Goal: Information Seeking & Learning: Find specific fact

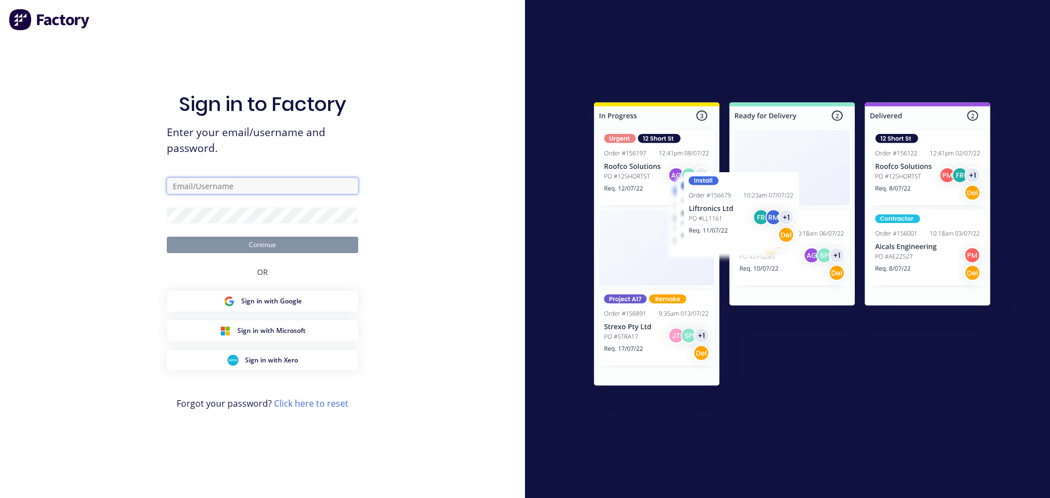
click at [229, 185] on input "text" at bounding box center [262, 186] width 191 height 16
type input "cat"
click at [210, 188] on input "text" at bounding box center [262, 186] width 191 height 16
type input "[PERSON_NAME][EMAIL_ADDRESS][DOMAIN_NAME]"
click at [266, 186] on input "cathy@factory.app" at bounding box center [262, 186] width 191 height 16
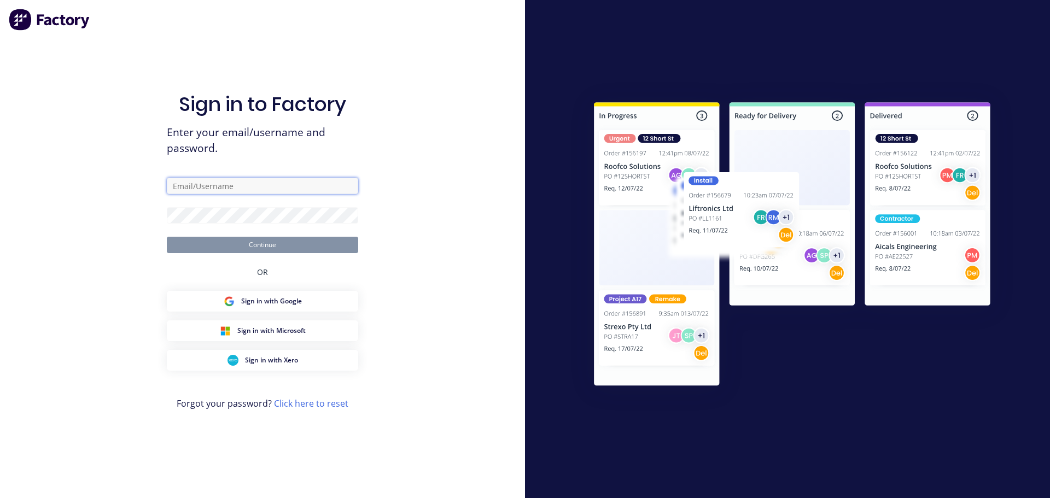
click at [243, 188] on input "text" at bounding box center [262, 186] width 191 height 16
type input "[PERSON_NAME][EMAIL_ADDRESS][DOMAIN_NAME]"
click at [318, 188] on input "text" at bounding box center [262, 186] width 191 height 16
click at [201, 184] on input "text" at bounding box center [262, 186] width 191 height 16
type input "[PERSON_NAME][EMAIL_ADDRESS][DOMAIN_NAME]"
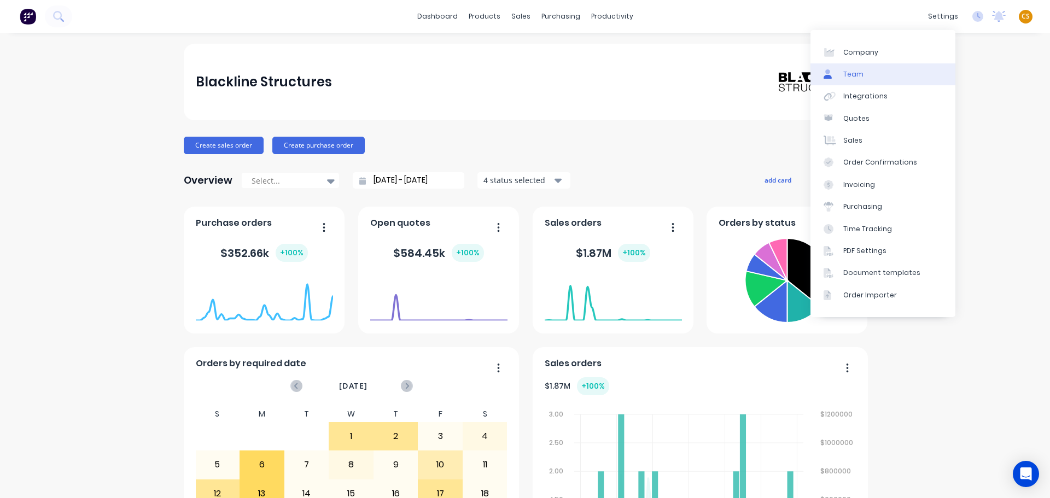
click at [873, 76] on link "Team" at bounding box center [882, 74] width 145 height 22
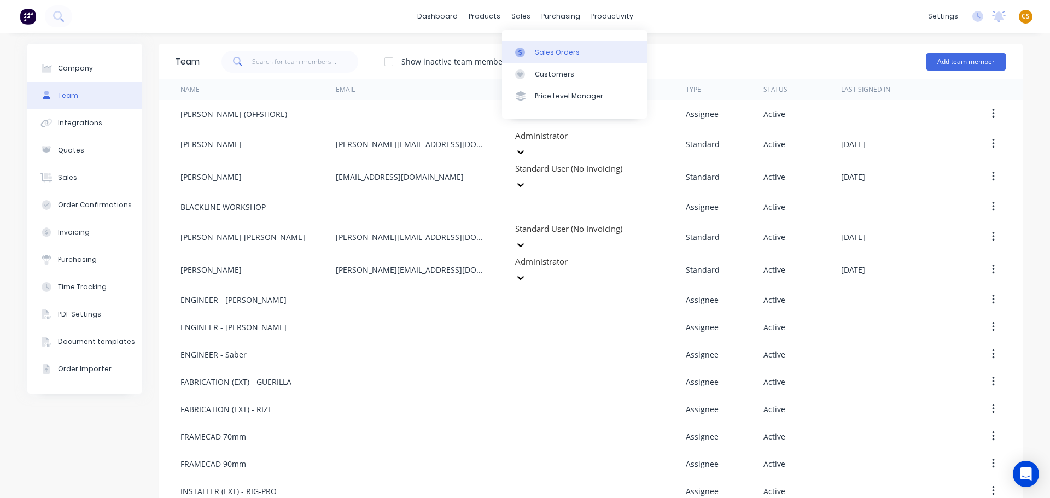
click at [545, 50] on div "Sales Orders" at bounding box center [557, 53] width 45 height 10
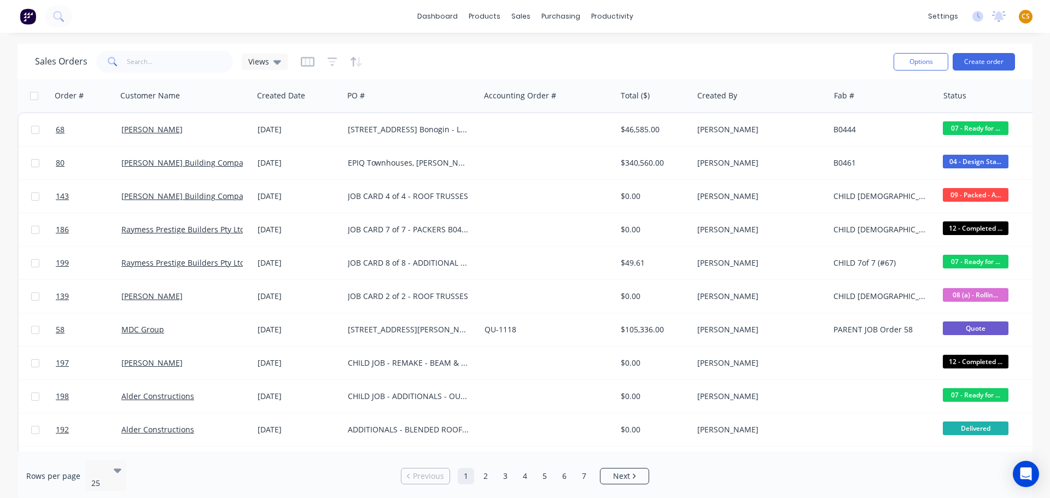
click at [751, 24] on div "dashboard products sales purchasing productivity dashboard products Product Cat…" at bounding box center [525, 16] width 1050 height 33
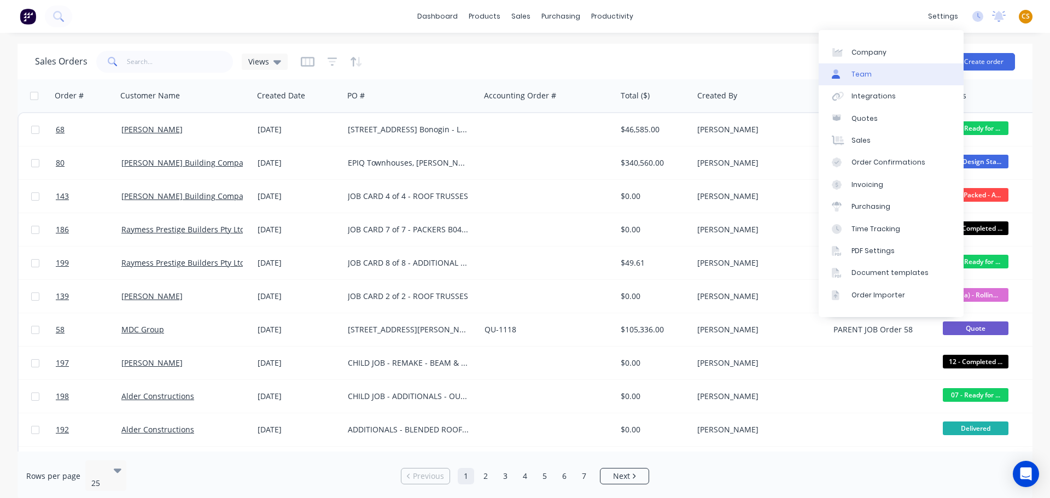
click at [866, 78] on div "Team" at bounding box center [861, 74] width 20 height 10
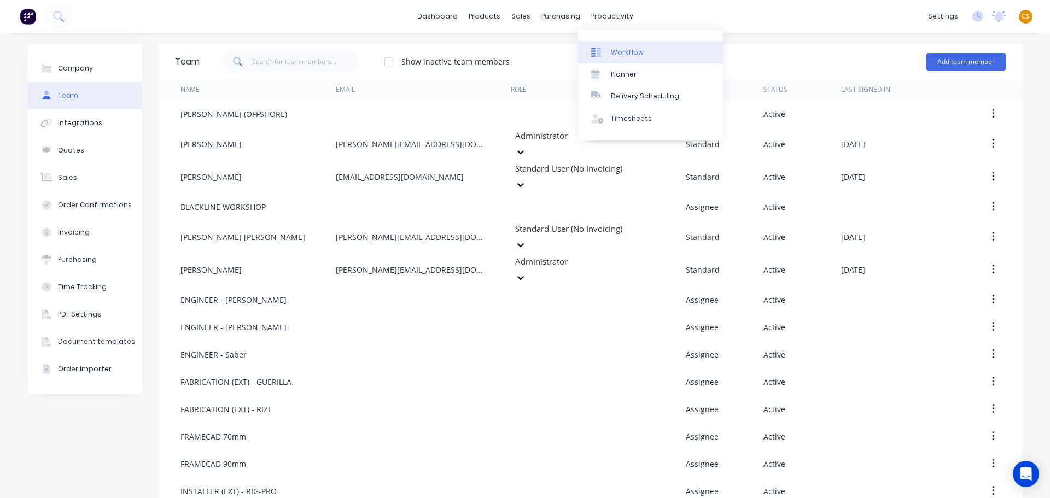
click at [644, 51] on link "Workflow" at bounding box center [650, 52] width 145 height 22
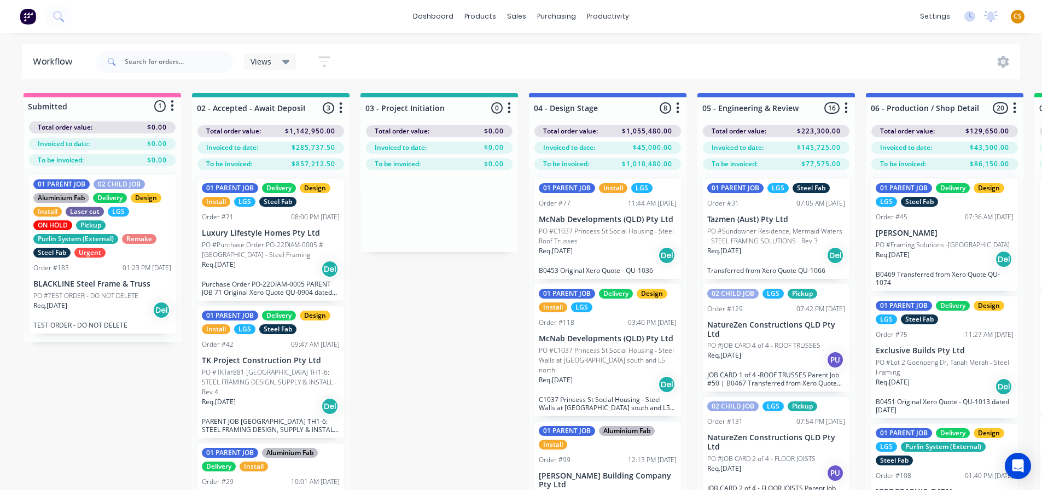
click at [734, 15] on div "dashboard products sales purchasing productivity dashboard products Product Cat…" at bounding box center [521, 16] width 1042 height 33
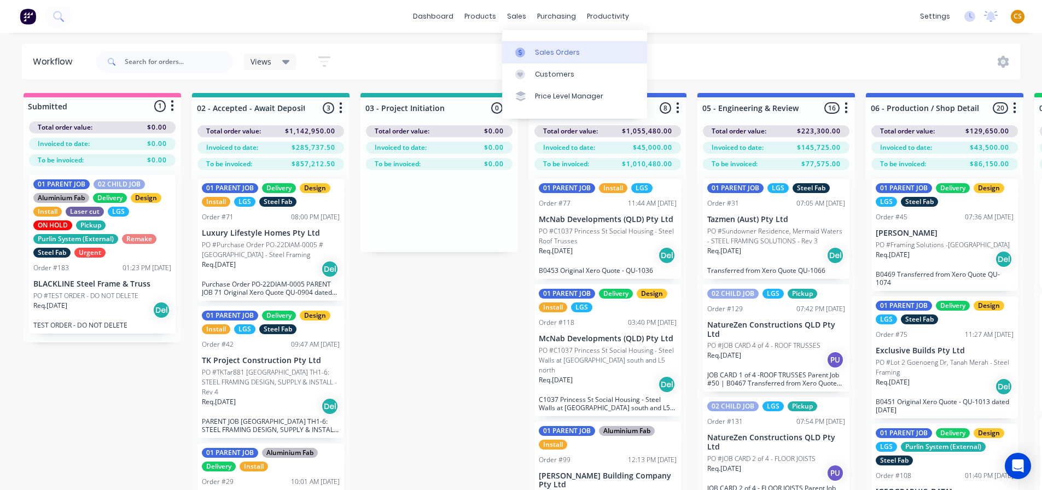
click at [536, 53] on div "Sales Orders" at bounding box center [557, 53] width 45 height 10
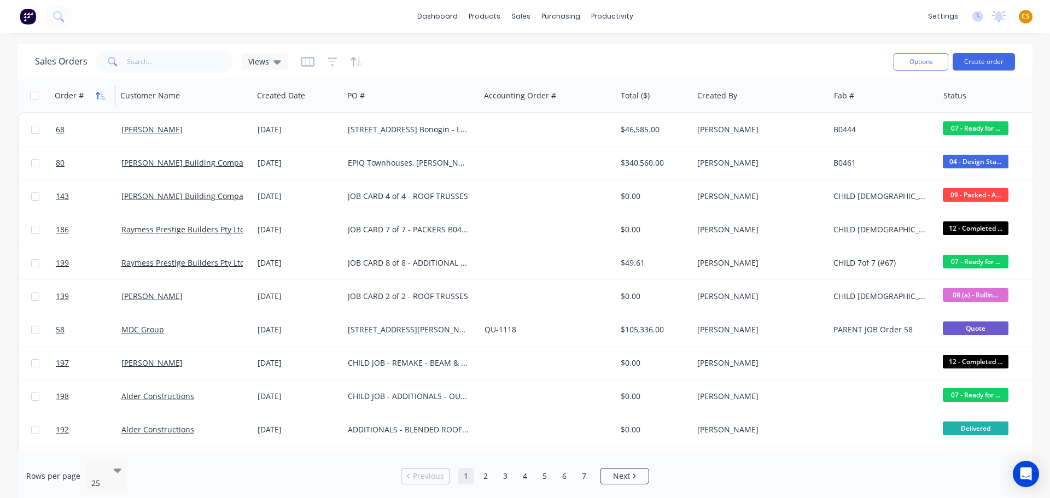
click at [98, 97] on icon "button" at bounding box center [101, 95] width 10 height 9
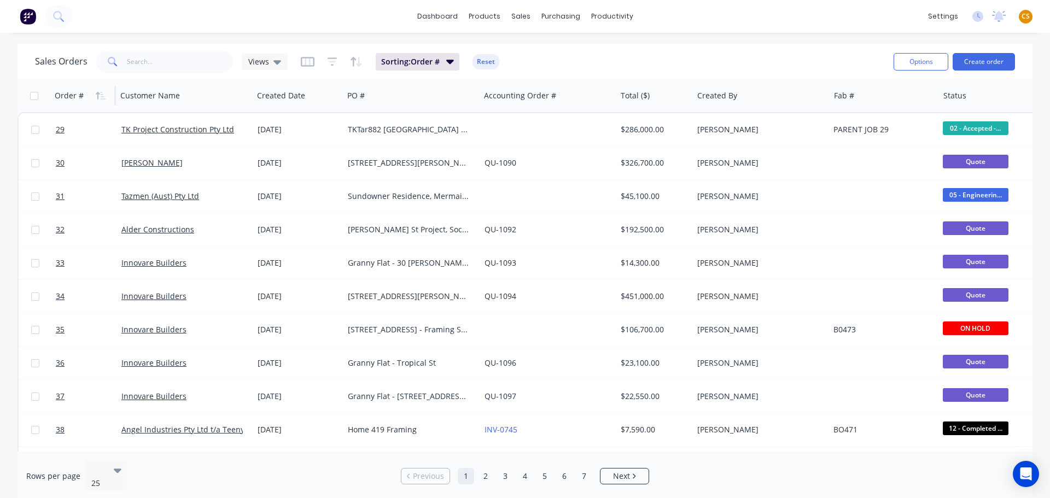
click at [98, 97] on icon "button" at bounding box center [101, 95] width 10 height 9
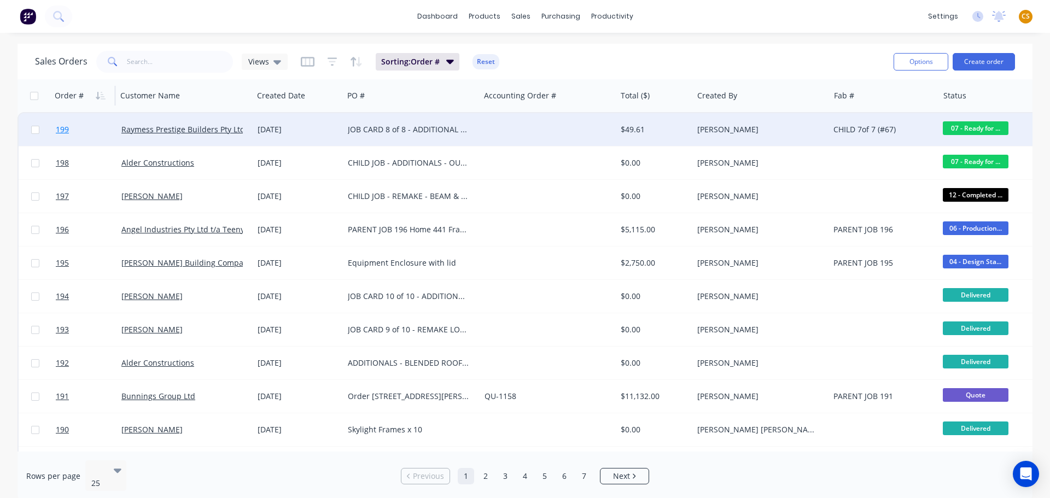
click at [75, 131] on link "199" at bounding box center [89, 129] width 66 height 33
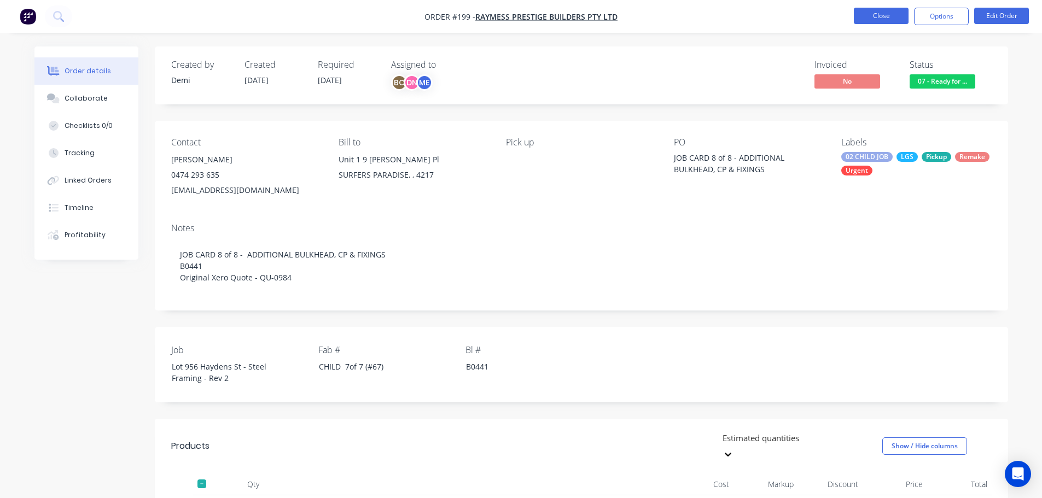
click at [874, 18] on button "Close" at bounding box center [880, 16] width 55 height 16
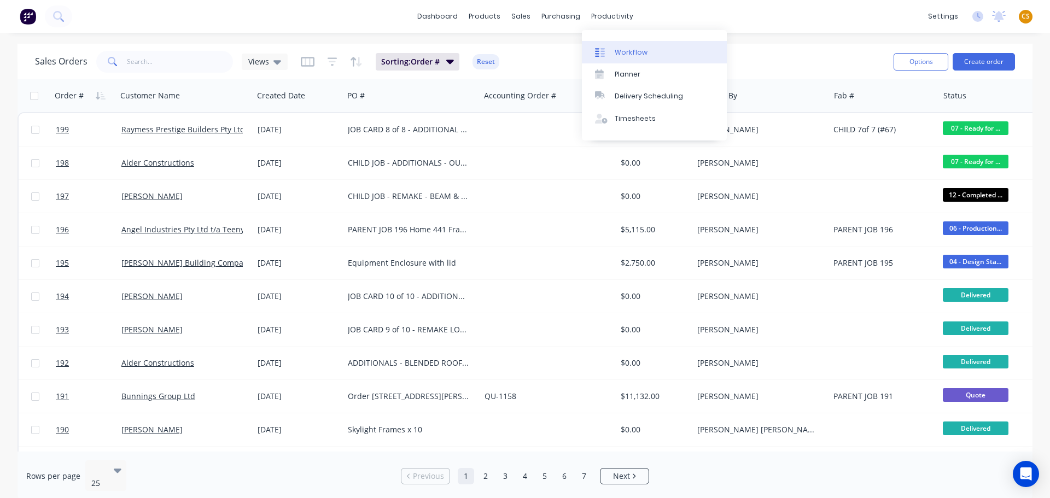
click at [633, 53] on div "Workflow" at bounding box center [631, 53] width 33 height 10
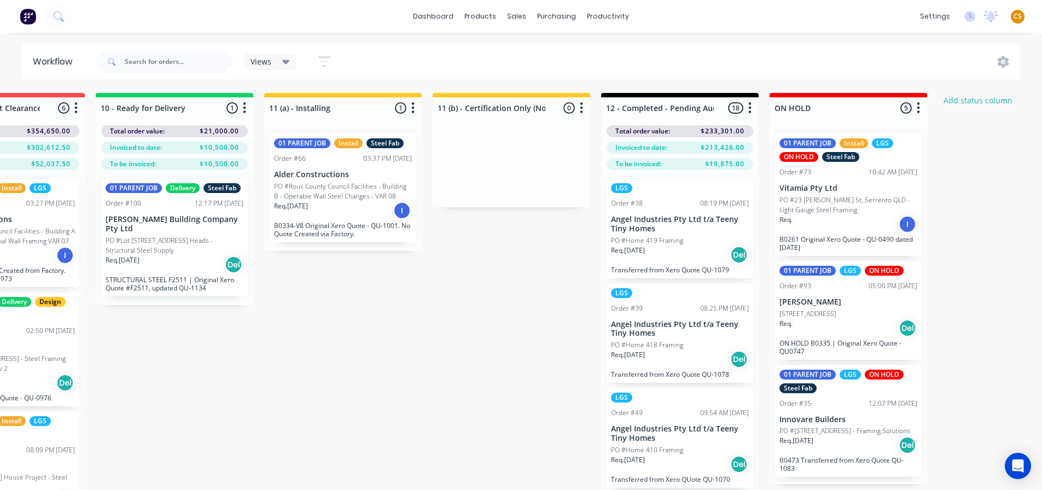
scroll to position [0, 1783]
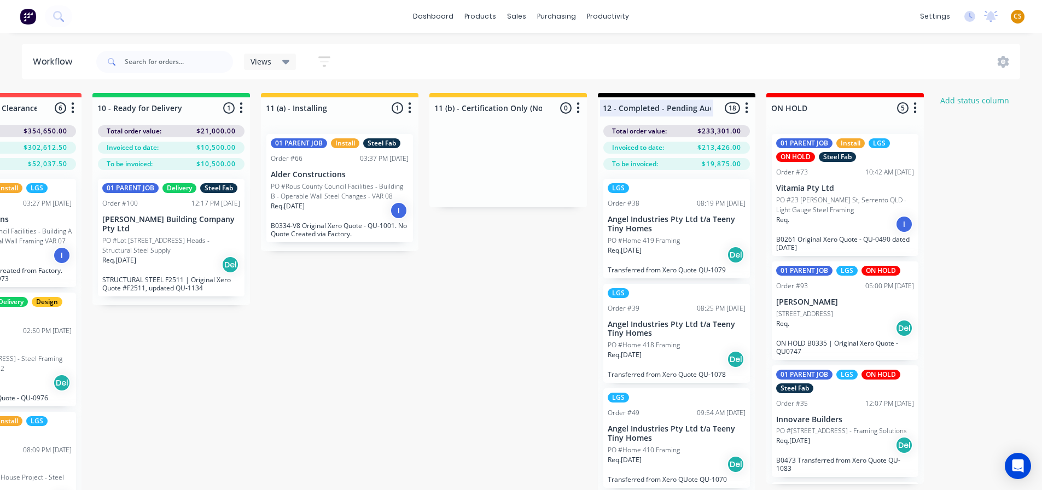
click at [684, 108] on div at bounding box center [676, 107] width 157 height 21
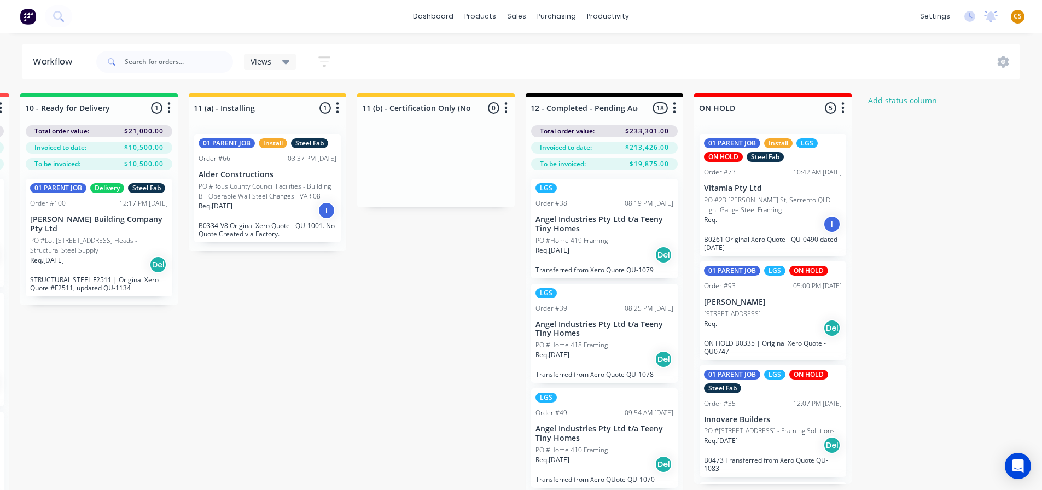
scroll to position [0, 1879]
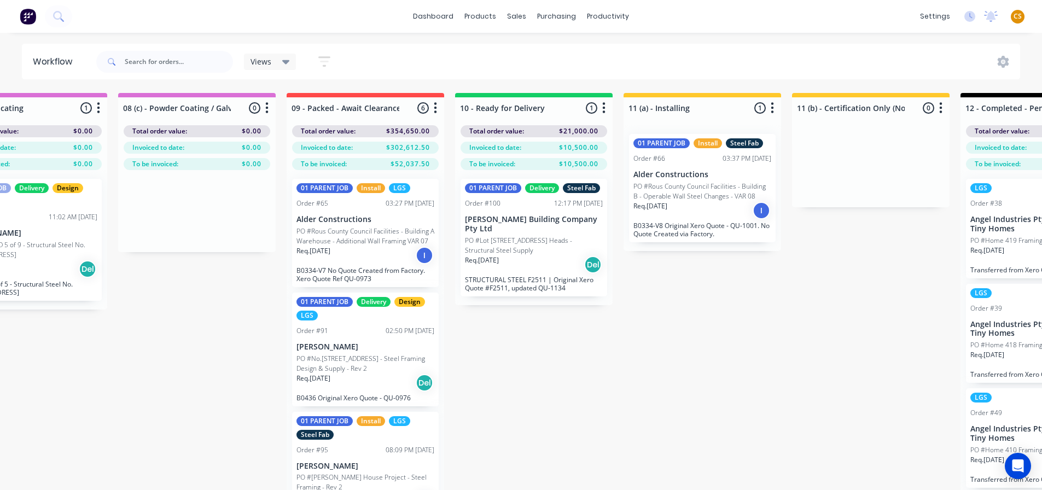
scroll to position [0, 1418]
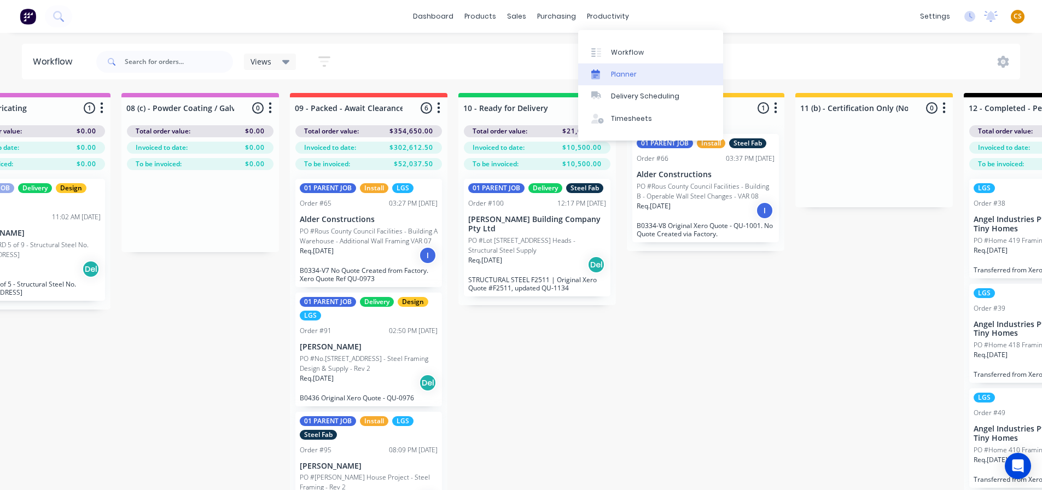
click at [621, 75] on div "Planner" at bounding box center [624, 74] width 26 height 10
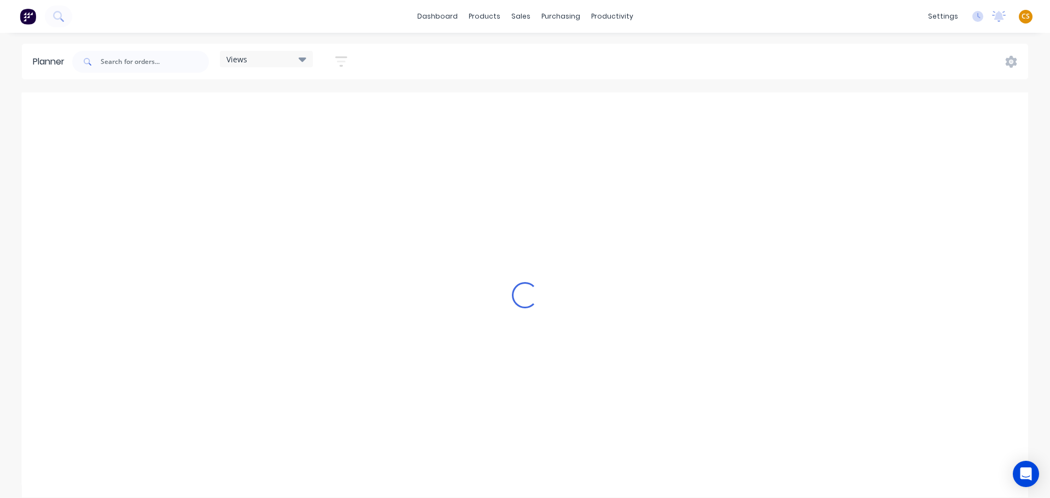
scroll to position [0, 768]
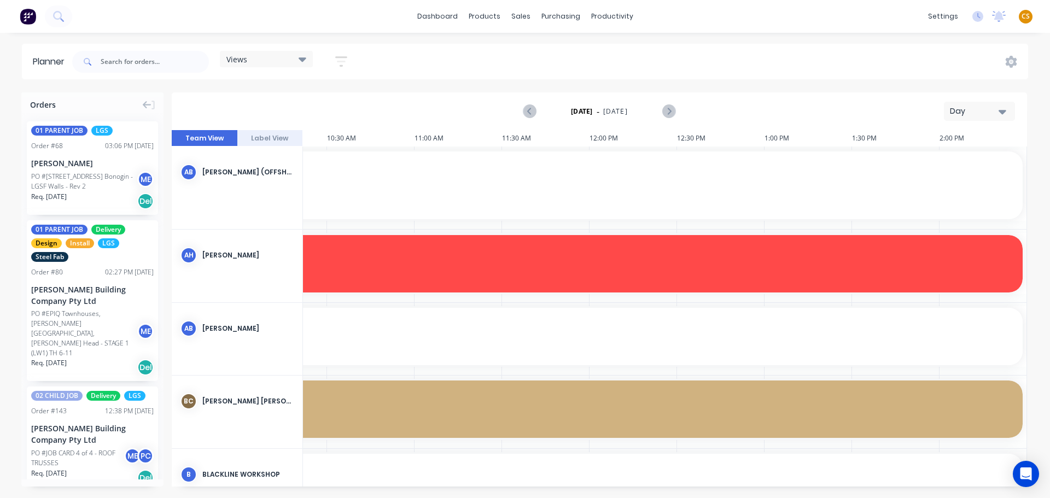
click at [1001, 108] on icon "button" at bounding box center [1002, 112] width 8 height 12
click at [936, 159] on div "Week" at bounding box center [959, 162] width 108 height 22
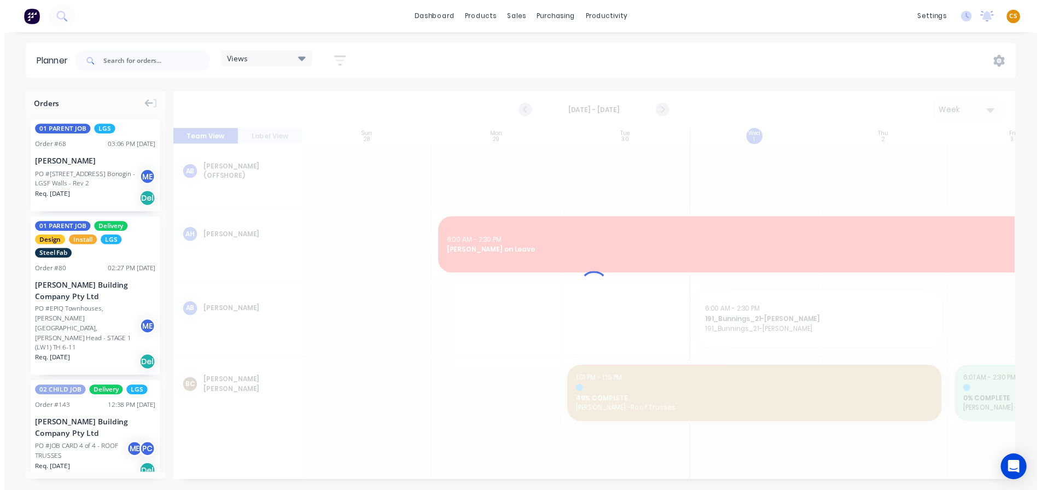
scroll to position [0, 1]
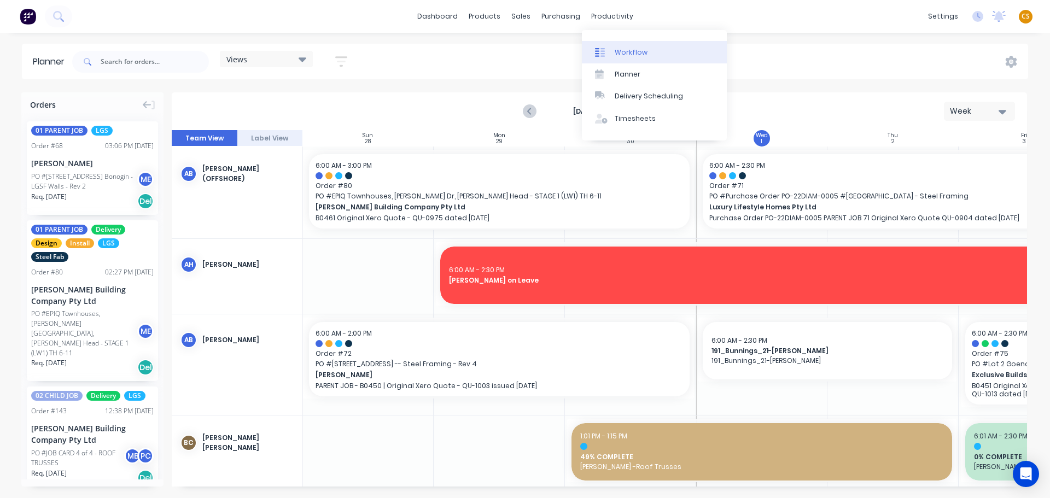
click at [634, 50] on div "Workflow" at bounding box center [631, 53] width 33 height 10
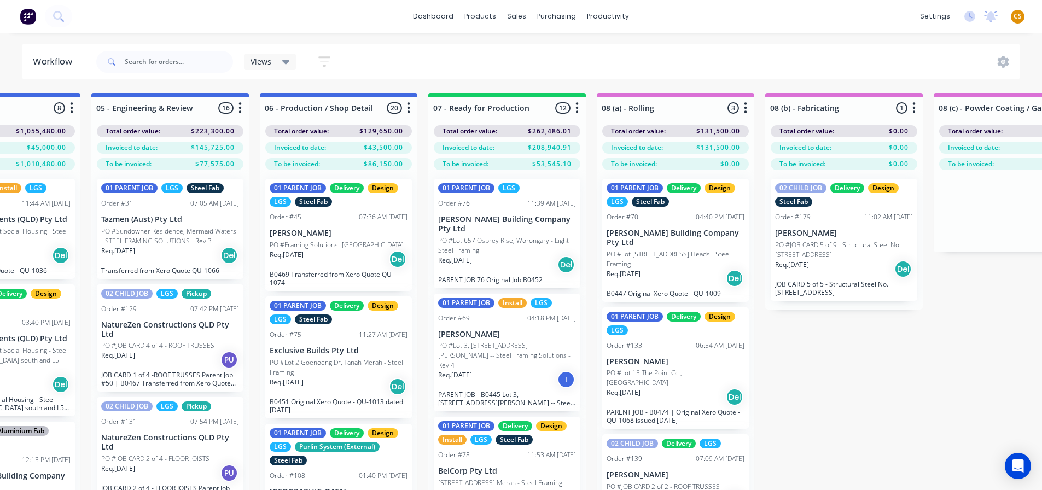
scroll to position [0, 607]
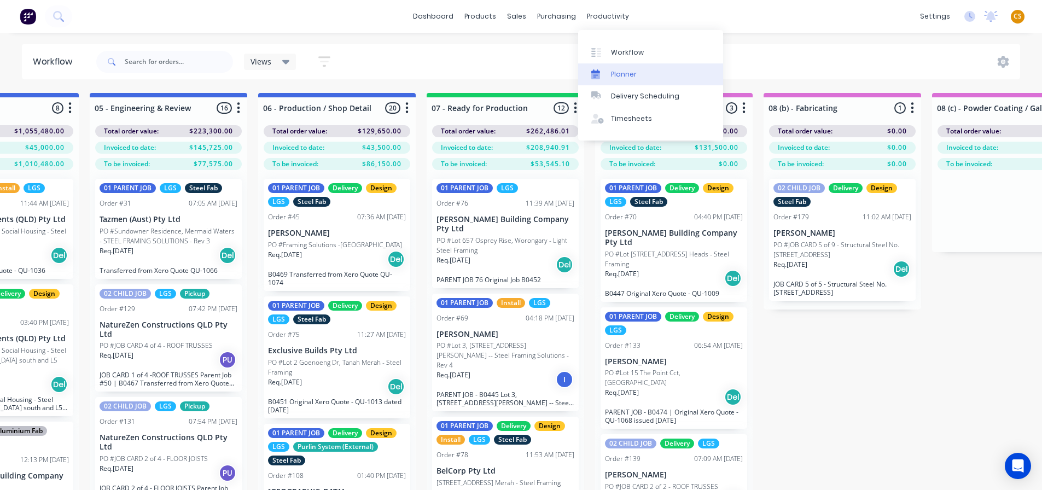
click at [620, 73] on div "Planner" at bounding box center [624, 74] width 26 height 10
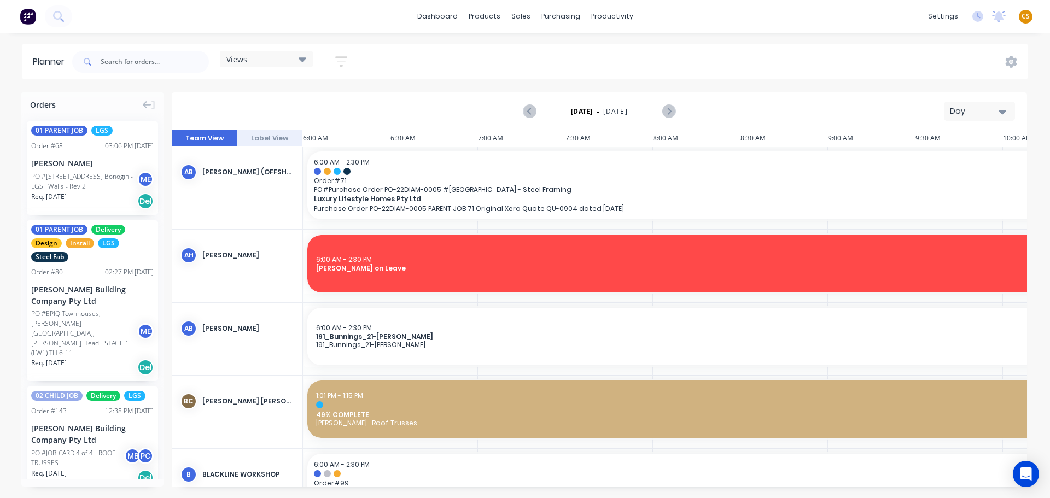
scroll to position [0, 768]
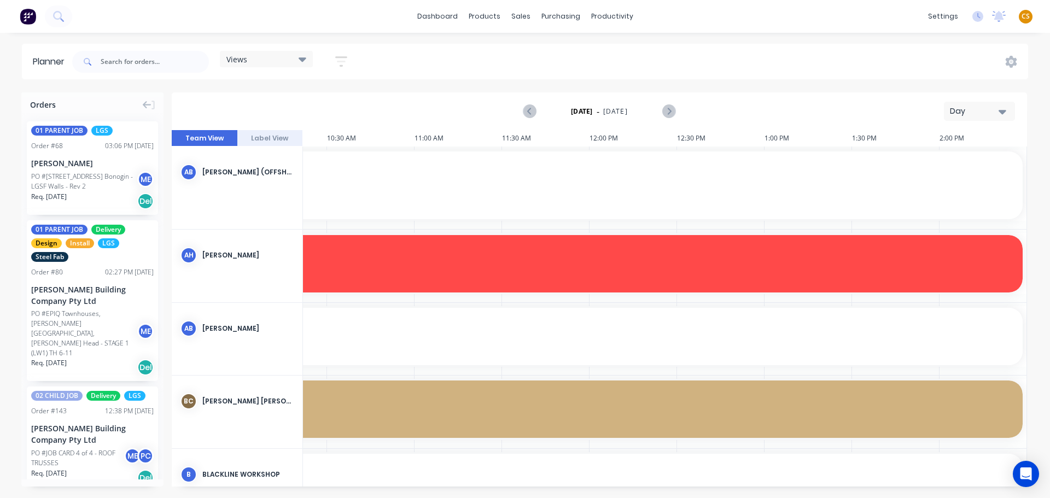
click at [974, 115] on div "Day" at bounding box center [975, 111] width 50 height 11
click at [950, 185] on div "Month" at bounding box center [959, 184] width 108 height 22
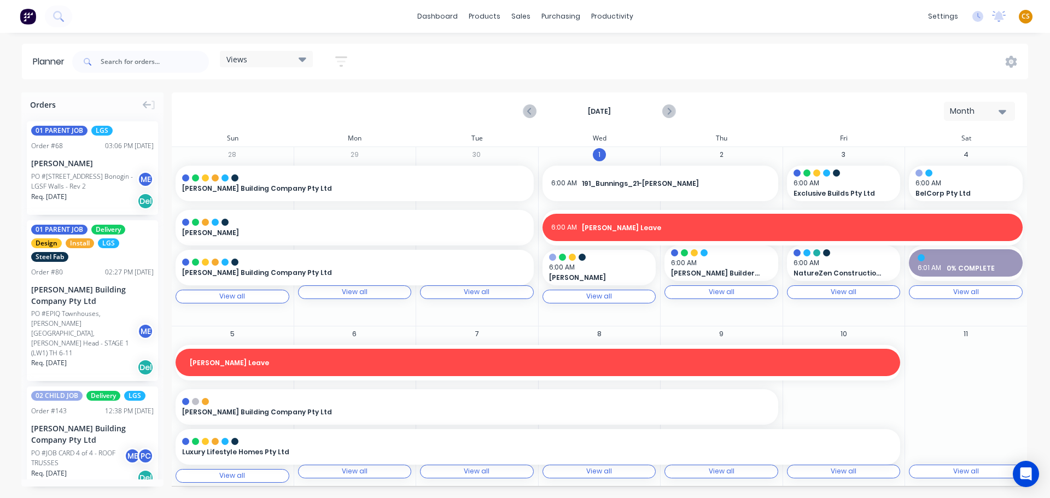
click at [983, 114] on div "Month" at bounding box center [975, 111] width 50 height 11
click at [948, 160] on div "Week" at bounding box center [959, 162] width 108 height 22
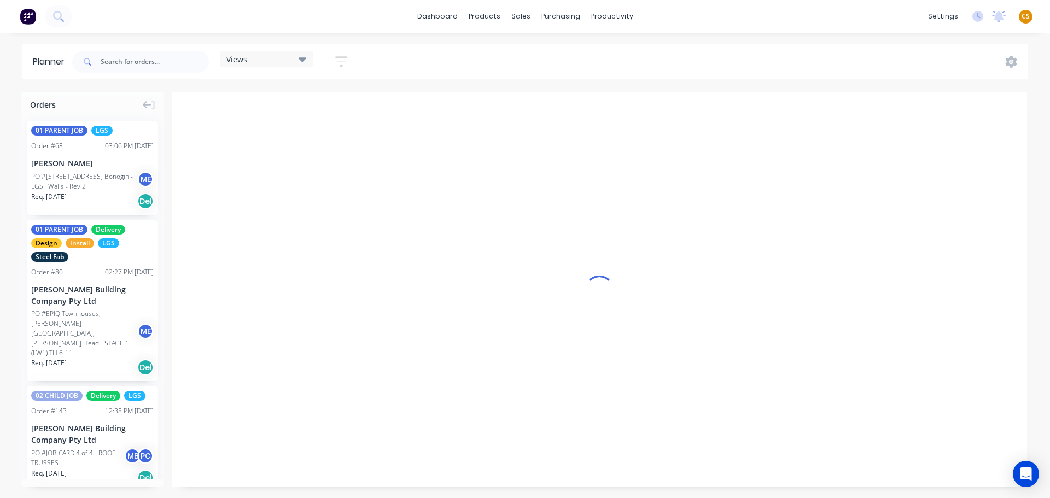
scroll to position [0, 1]
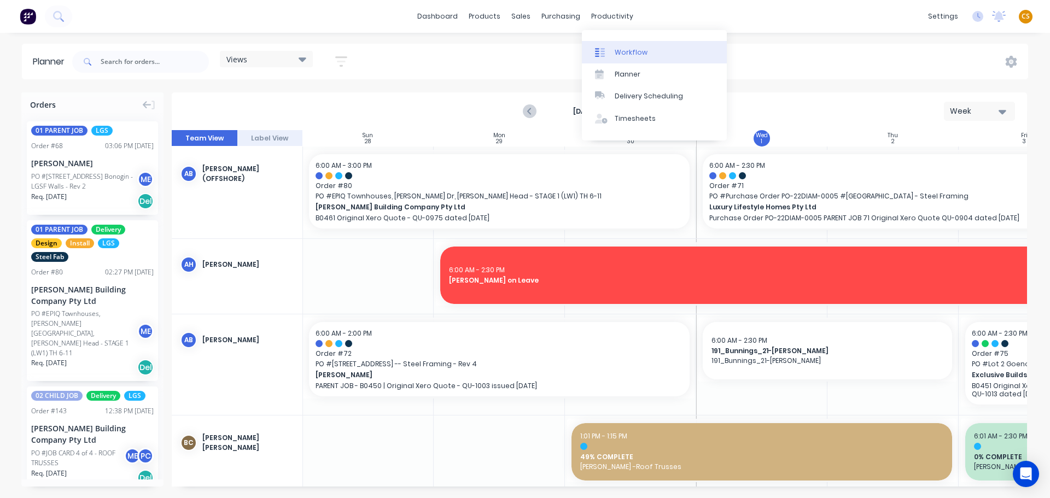
click at [634, 49] on div "Workflow" at bounding box center [631, 53] width 33 height 10
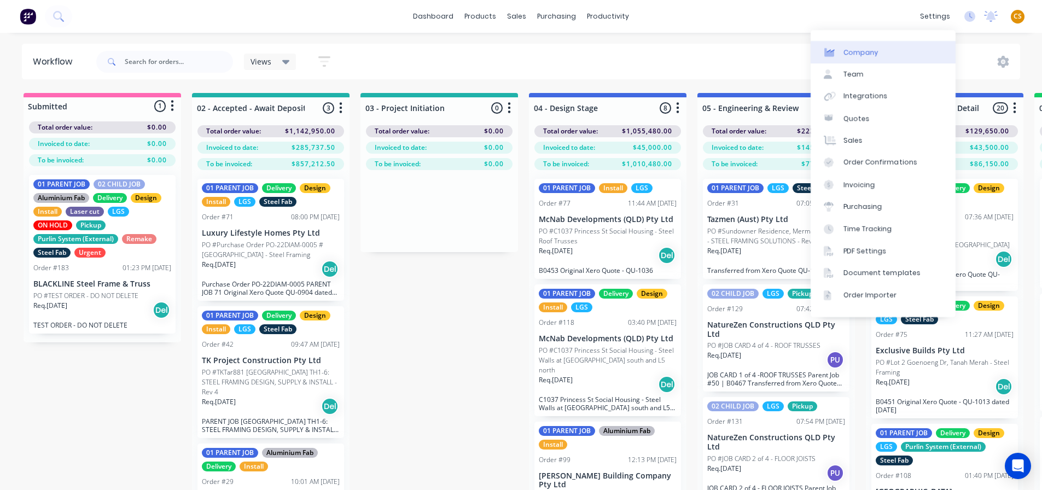
click at [871, 52] on div "Company" at bounding box center [860, 53] width 35 height 10
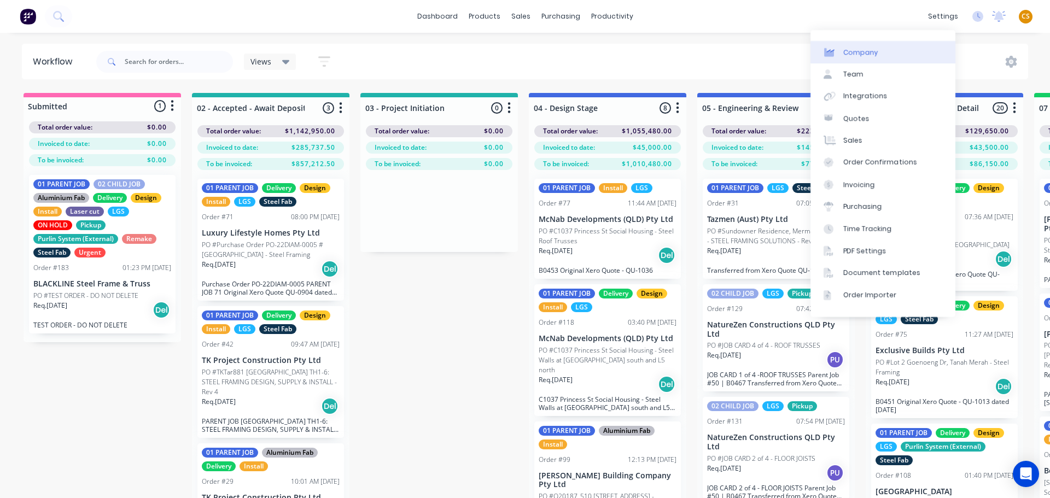
select select "AU"
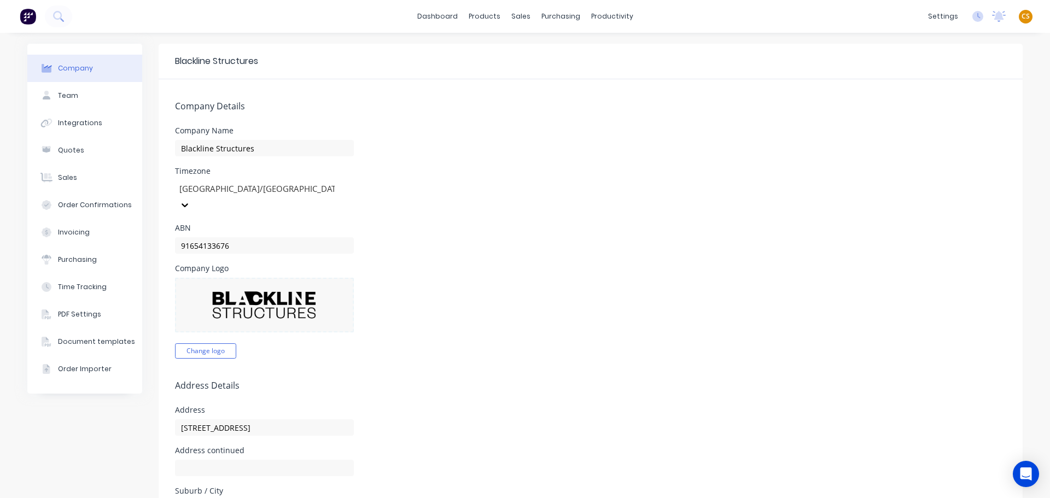
scroll to position [164, 0]
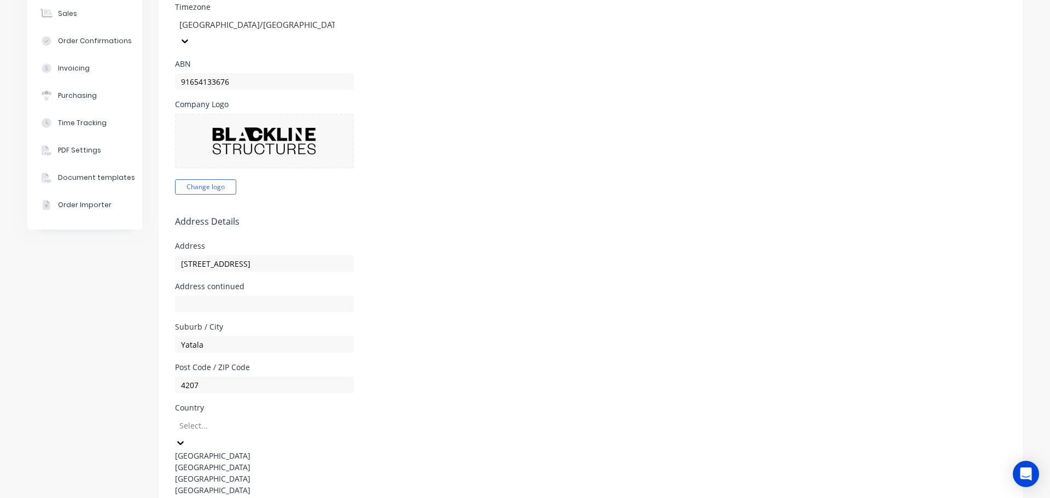
click at [215, 419] on div at bounding box center [256, 426] width 157 height 14
click at [213, 450] on div "Australia" at bounding box center [257, 455] width 164 height 11
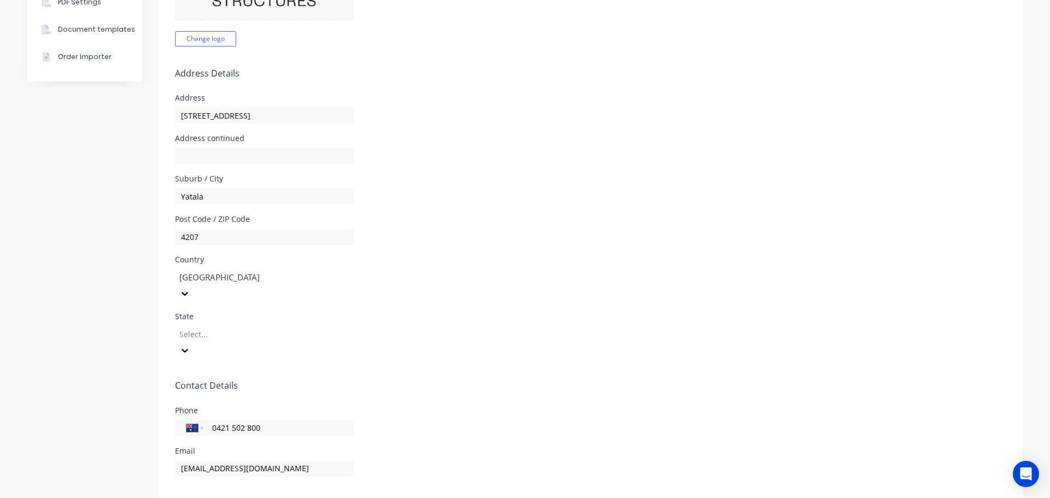
scroll to position [328, 0]
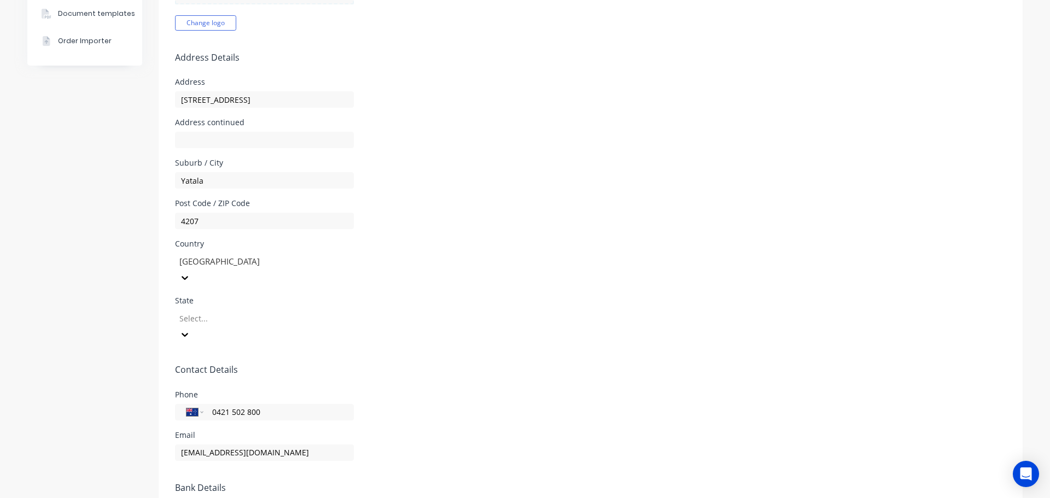
click at [216, 312] on div at bounding box center [256, 319] width 157 height 14
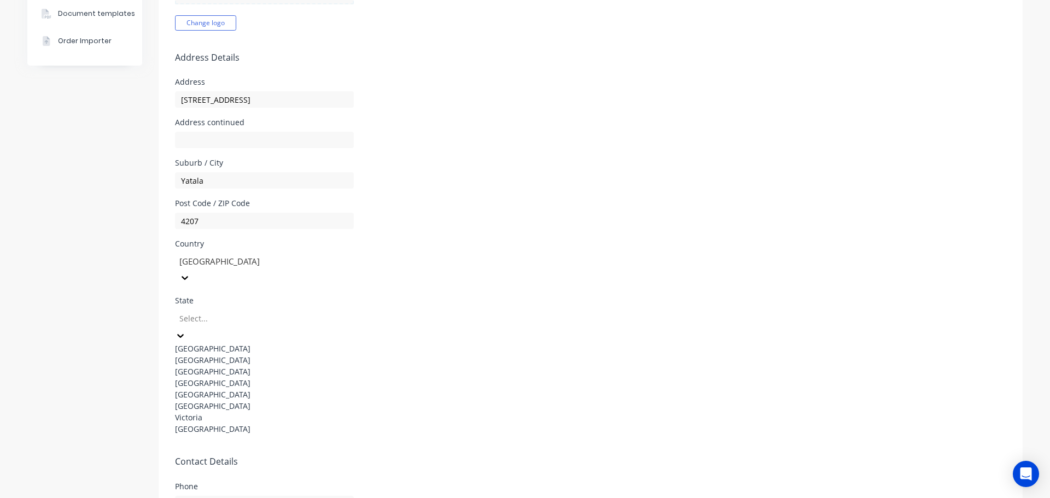
click at [231, 377] on div "Queensland" at bounding box center [257, 382] width 164 height 11
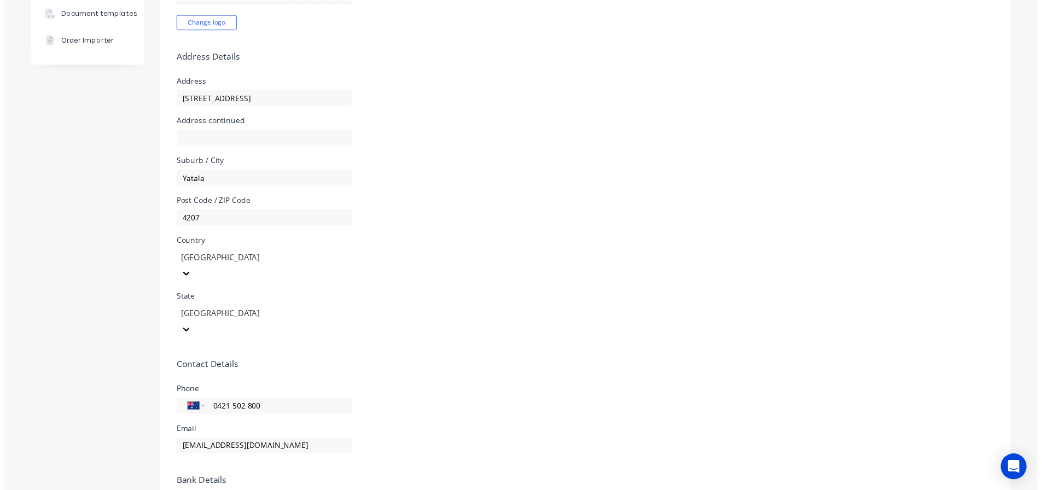
scroll to position [0, 0]
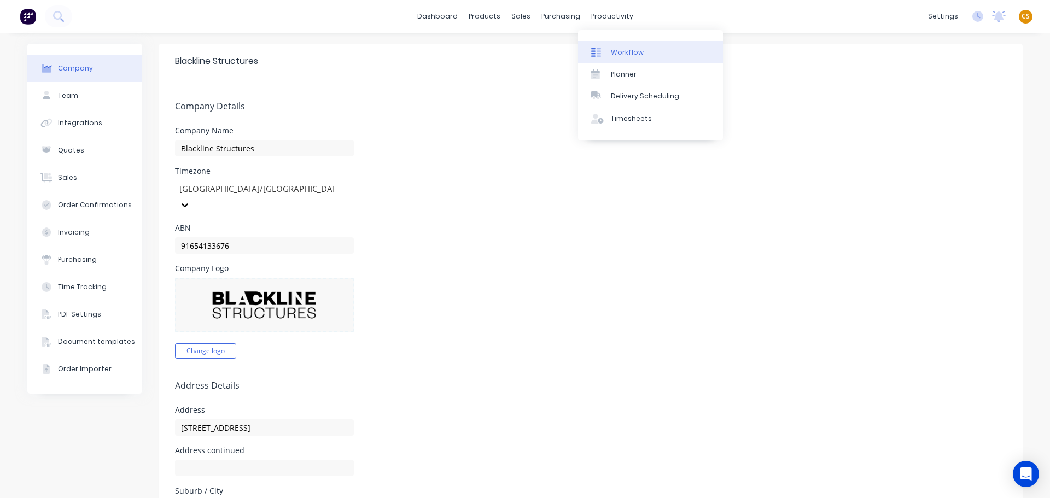
click at [626, 54] on div "Workflow" at bounding box center [627, 53] width 33 height 10
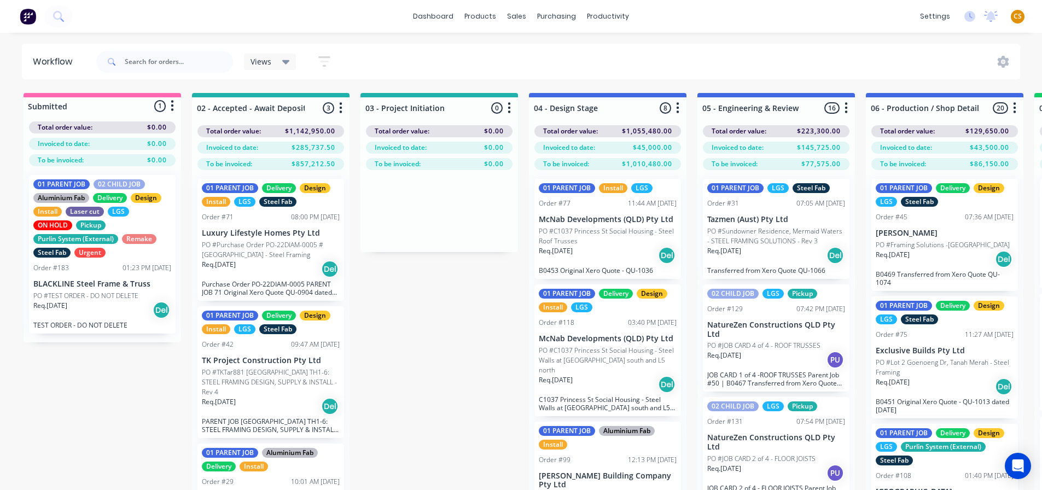
click at [603, 247] on div "Req. 05/08/25 Del" at bounding box center [608, 255] width 138 height 19
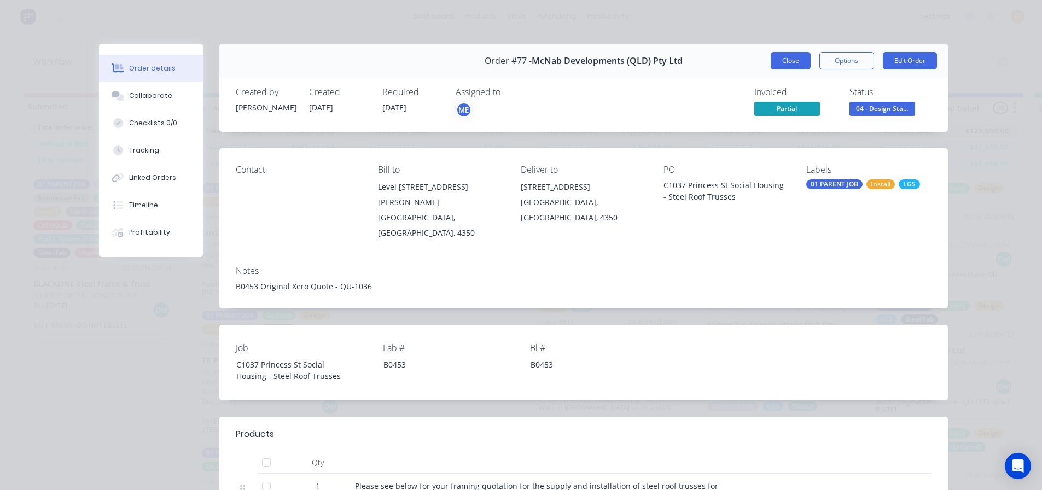
click at [776, 63] on button "Close" at bounding box center [790, 60] width 40 height 17
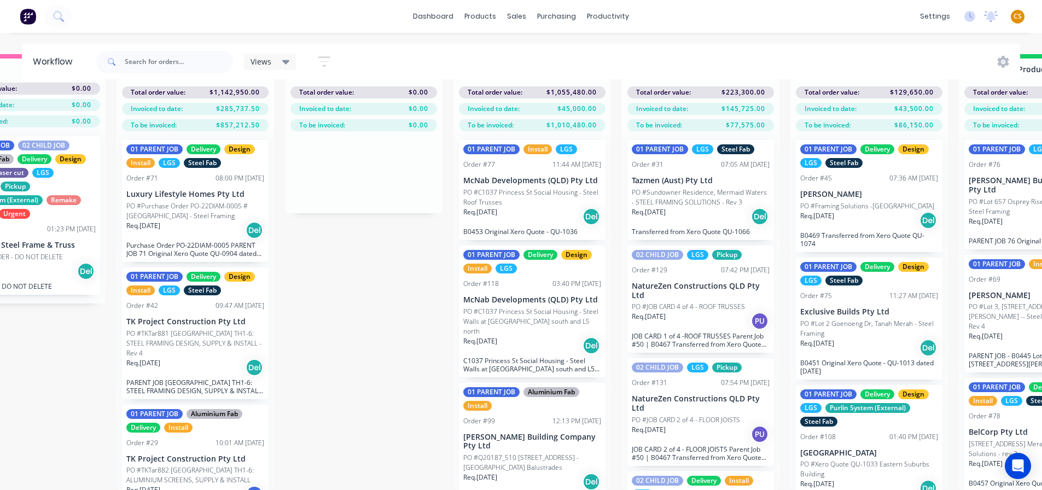
scroll to position [47, 0]
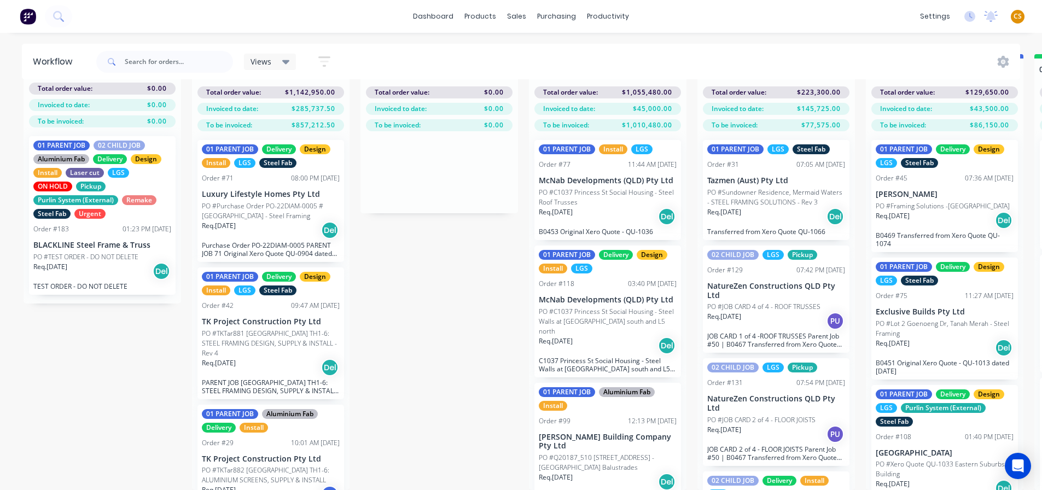
click at [780, 319] on div "Req. 26/08/25 PU" at bounding box center [776, 321] width 138 height 19
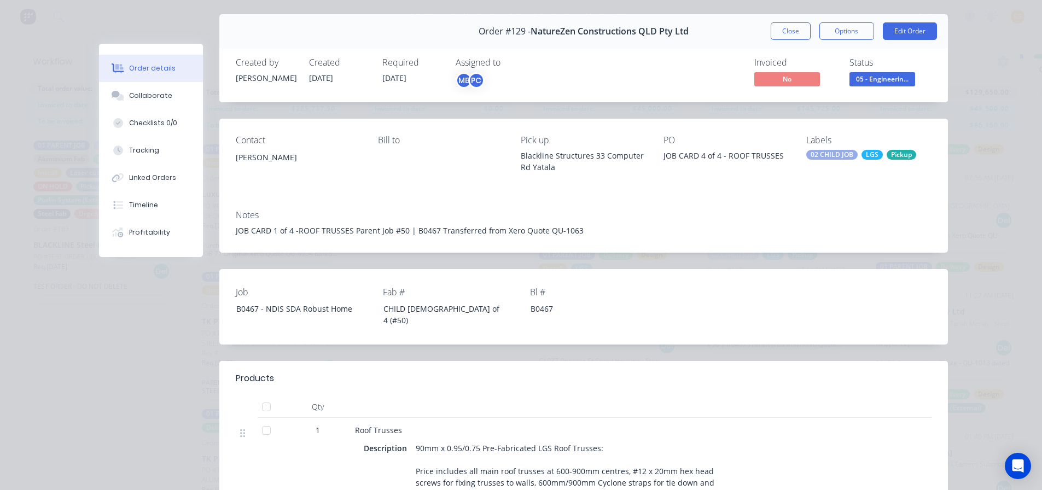
scroll to position [0, 0]
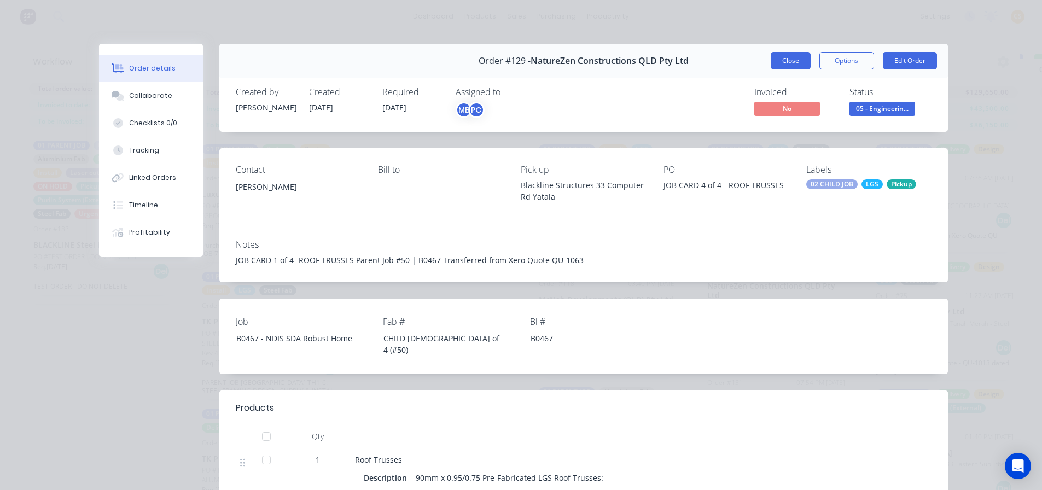
click at [787, 63] on button "Close" at bounding box center [790, 60] width 40 height 17
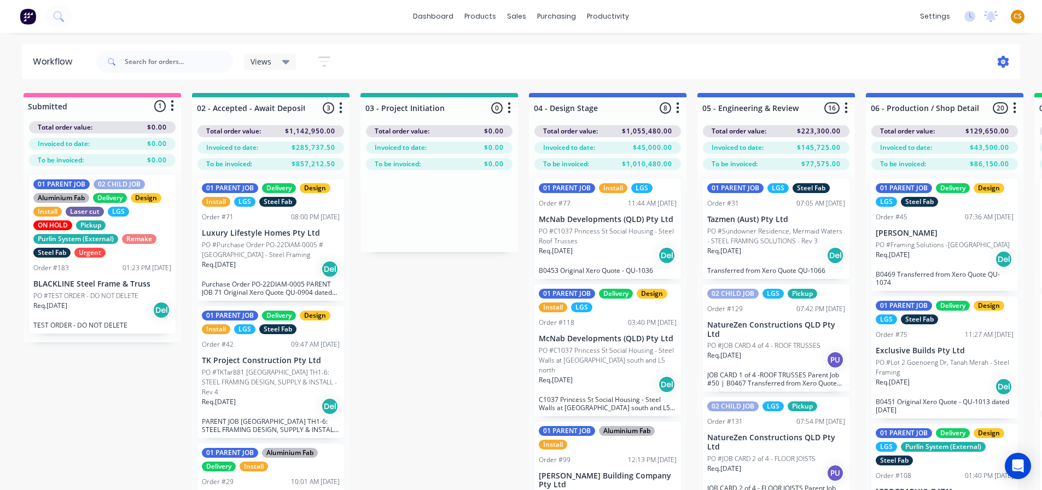
click at [1000, 60] on icon at bounding box center [1002, 62] width 11 height 12
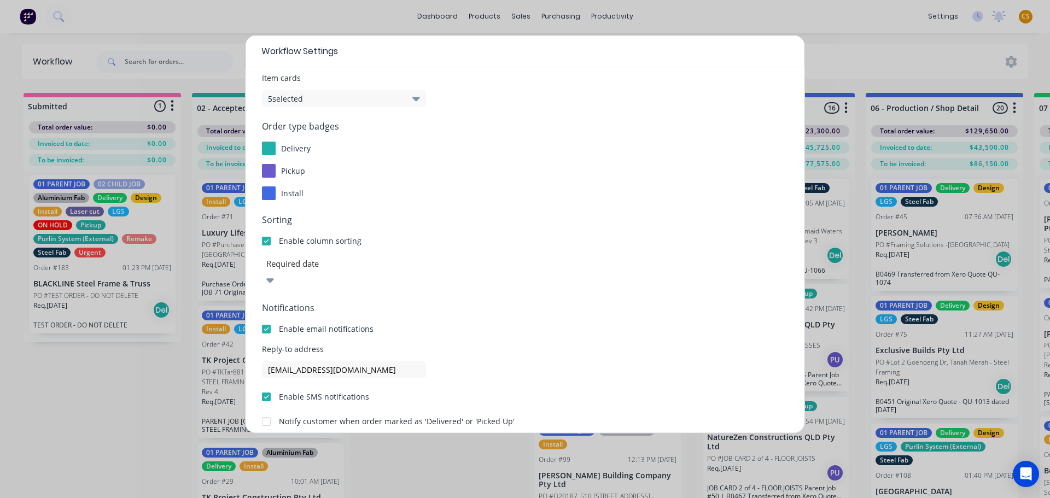
scroll to position [118, 0]
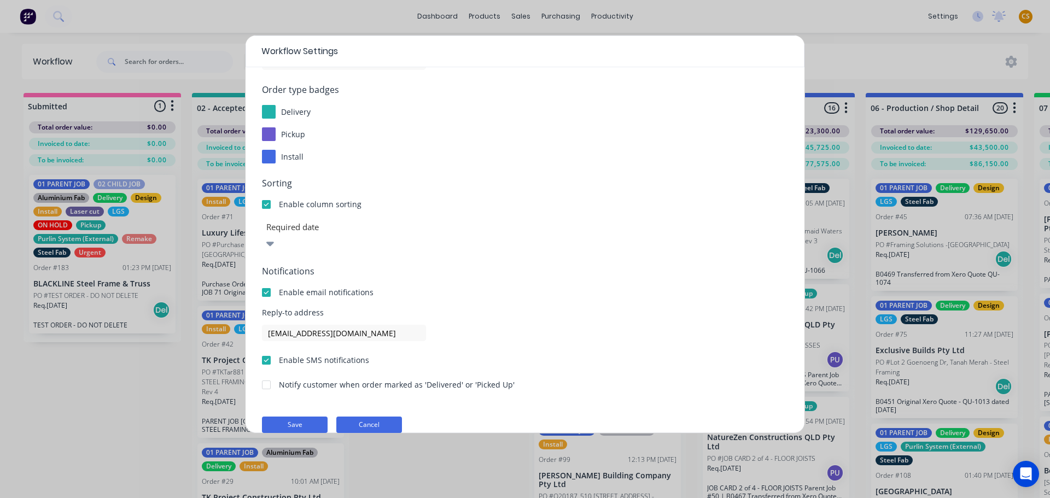
click at [371, 417] on button "Cancel" at bounding box center [369, 425] width 66 height 16
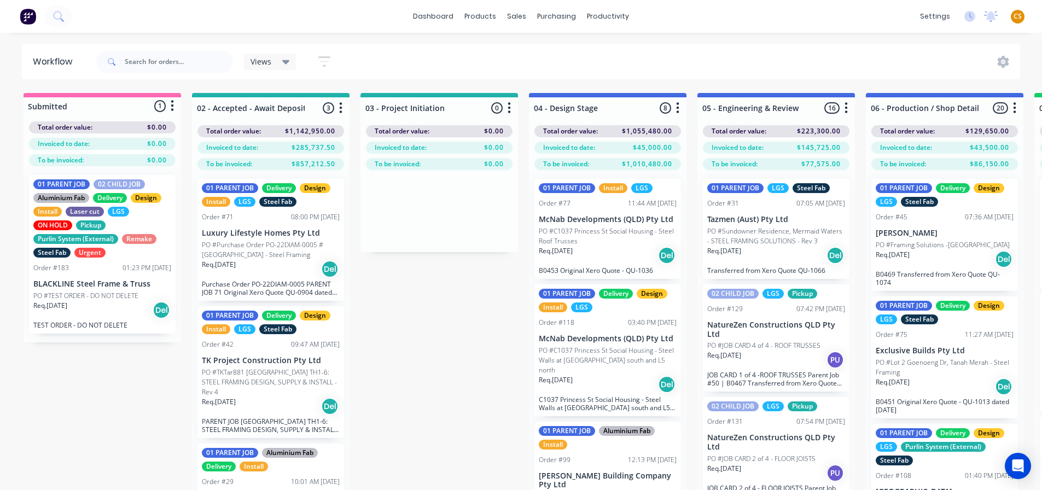
click at [742, 15] on div "dashboard products sales purchasing productivity dashboard products Product Cat…" at bounding box center [521, 16] width 1042 height 33
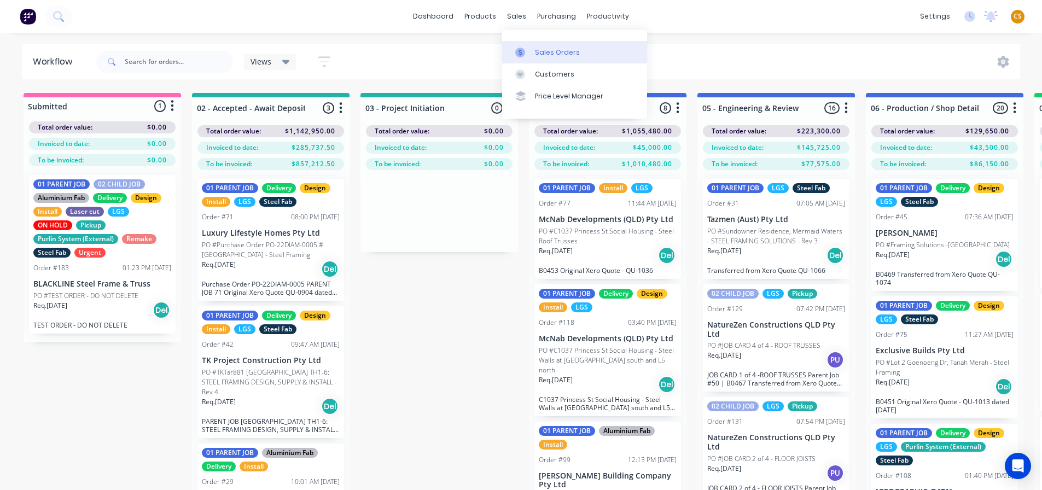
click at [548, 51] on div "Sales Orders" at bounding box center [557, 53] width 45 height 10
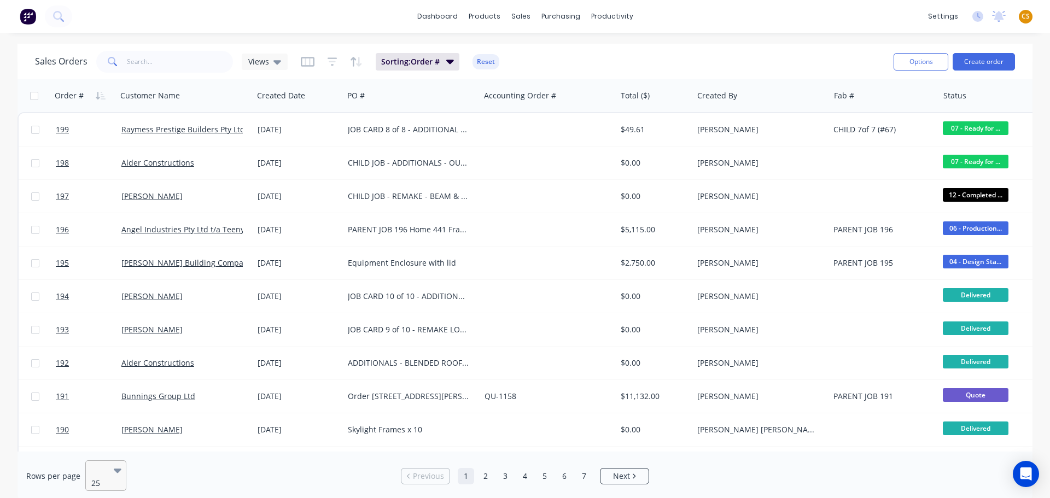
click at [116, 470] on icon at bounding box center [118, 471] width 8 height 4
click at [279, 62] on icon at bounding box center [277, 62] width 8 height 12
click at [718, 60] on div "Sales Orders Views Sorting: Order # Reset" at bounding box center [460, 61] width 850 height 27
click at [664, 63] on div "Sales Orders Views Sorting: Order # Reset" at bounding box center [460, 61] width 850 height 27
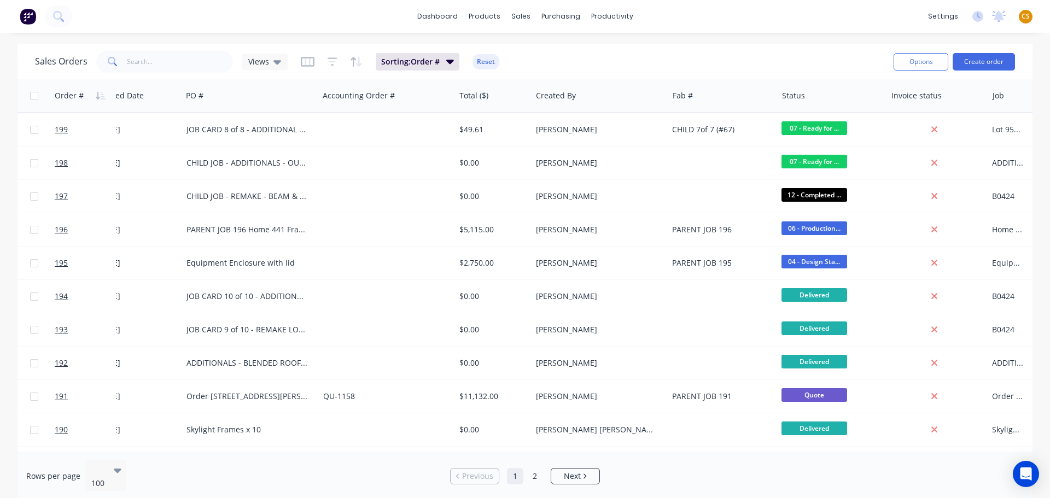
scroll to position [0, 159]
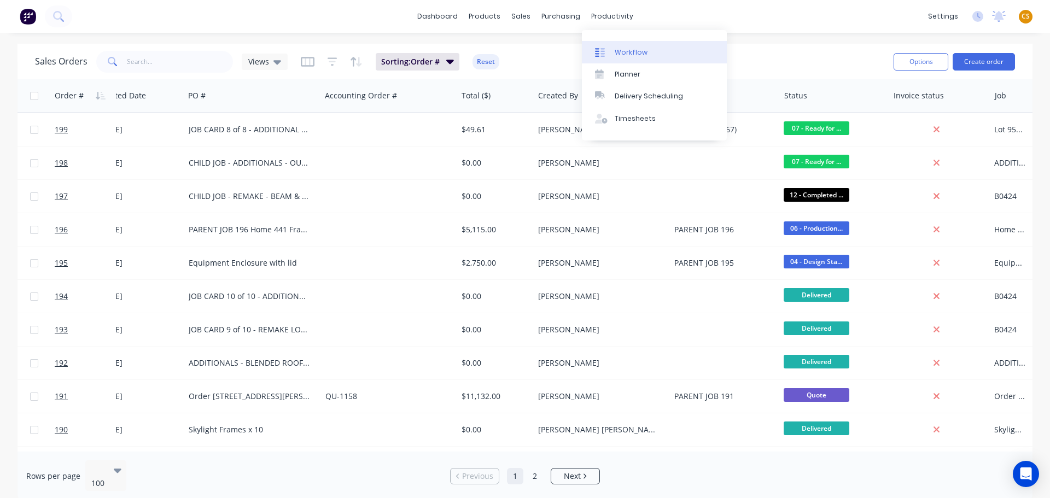
click at [635, 49] on div "Workflow" at bounding box center [631, 53] width 33 height 10
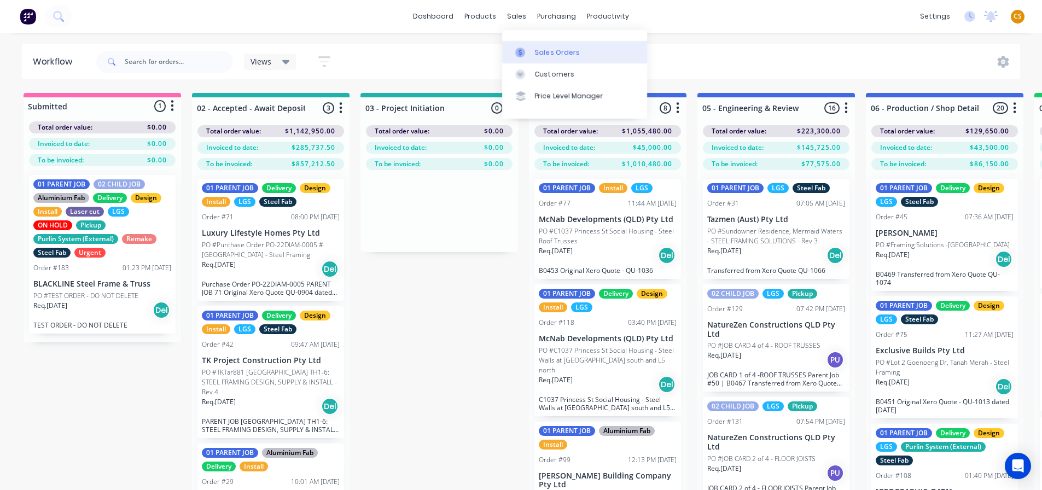
click at [548, 54] on div "Sales Orders" at bounding box center [557, 53] width 45 height 10
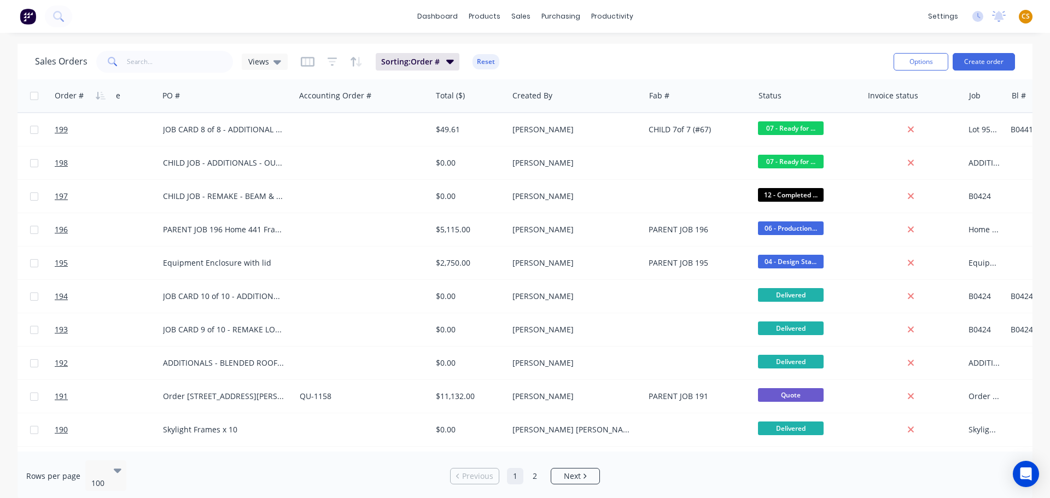
scroll to position [0, 277]
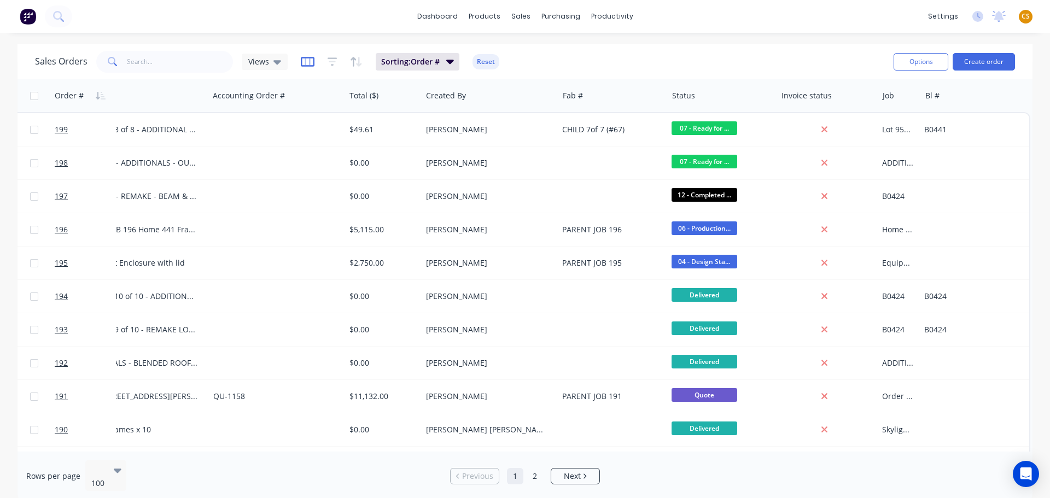
click at [304, 65] on icon "button" at bounding box center [308, 62] width 14 height 10
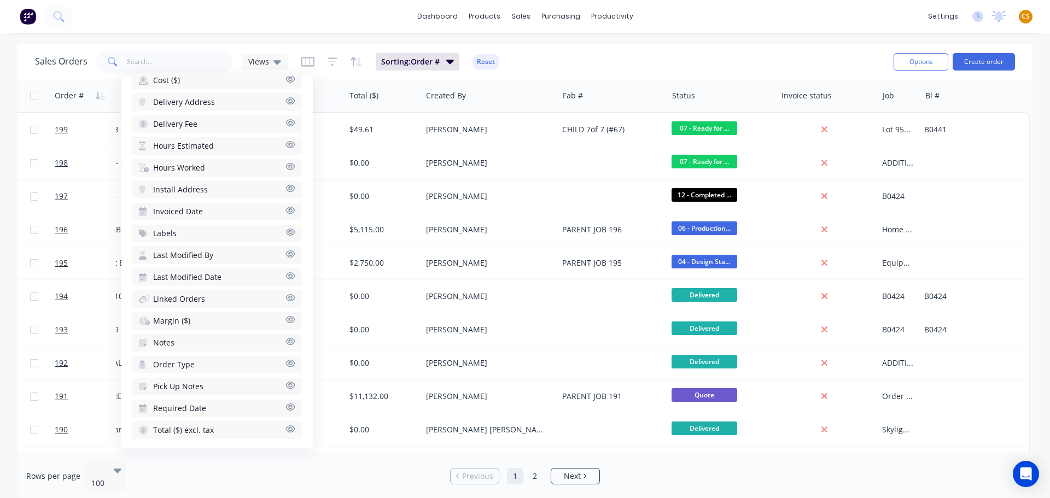
scroll to position [452, 0]
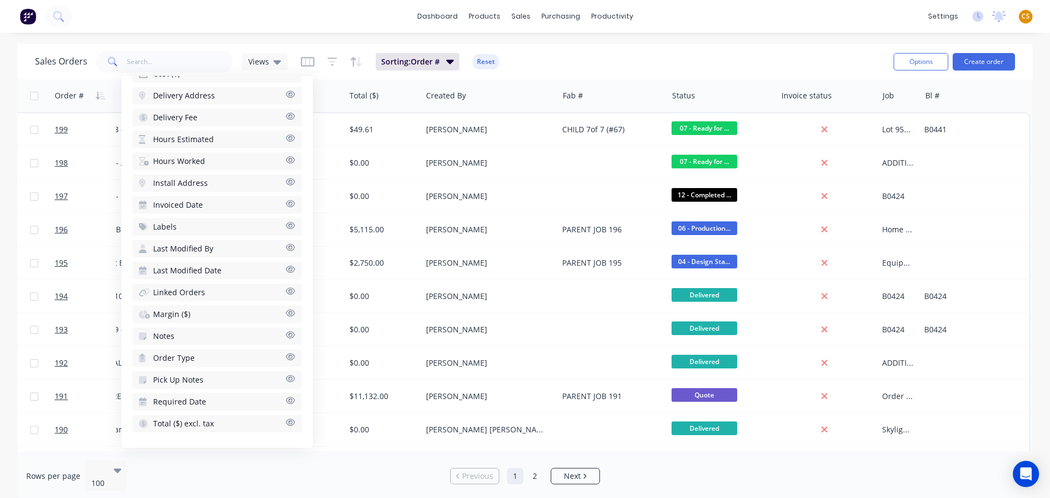
click at [335, 468] on div "Rows per page 100" at bounding box center [192, 476] width 332 height 32
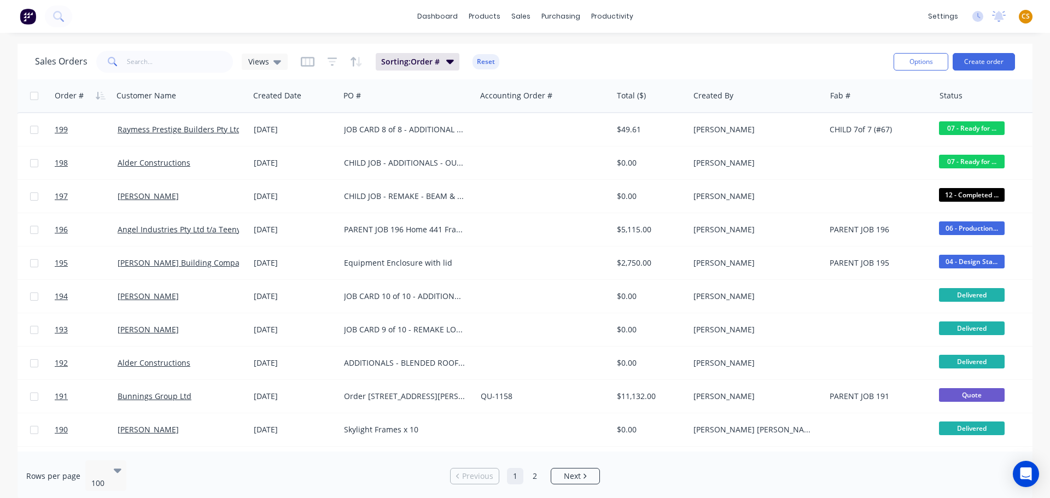
scroll to position [0, 0]
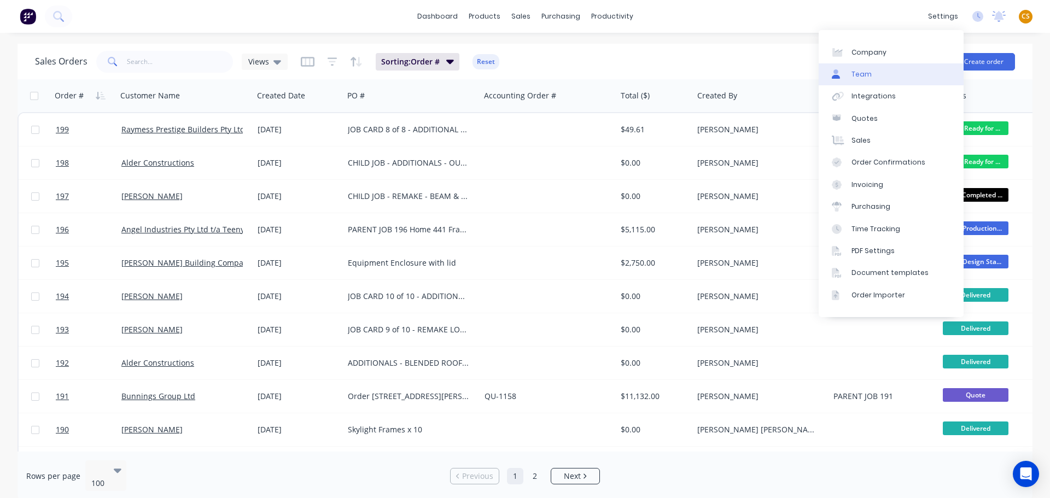
click at [881, 74] on link "Team" at bounding box center [890, 74] width 145 height 22
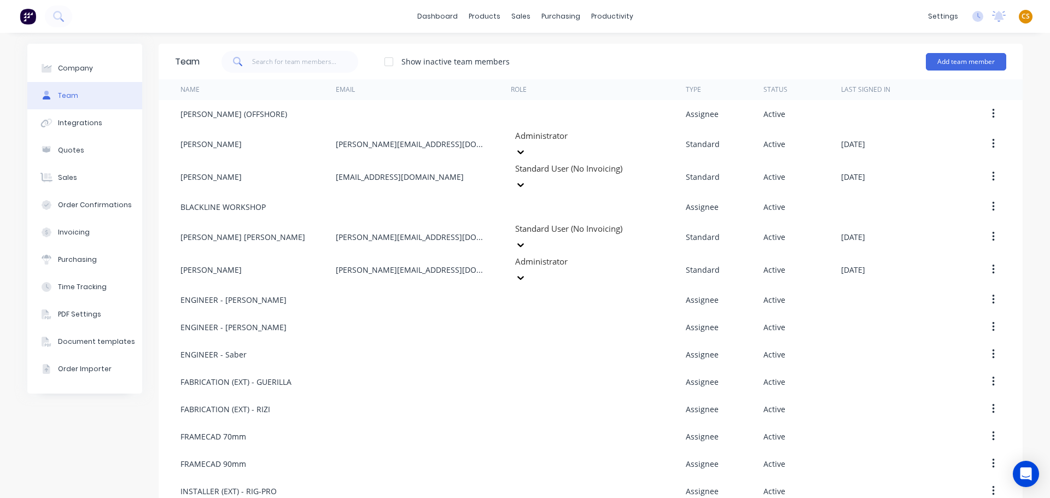
click at [1021, 17] on span "CS" at bounding box center [1025, 16] width 8 height 10
click at [925, 139] on div "Sign out" at bounding box center [932, 137] width 30 height 10
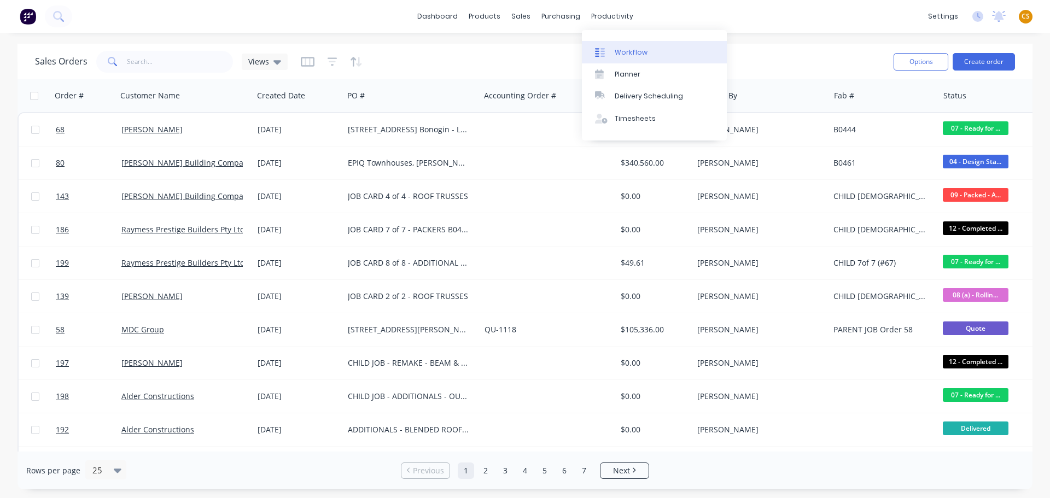
click at [631, 54] on div "Workflow" at bounding box center [631, 53] width 33 height 10
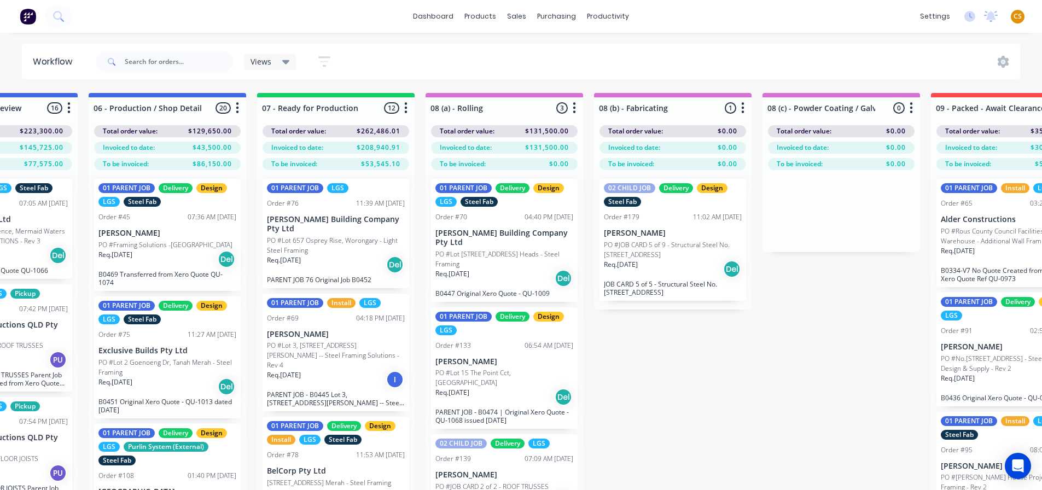
scroll to position [0, 773]
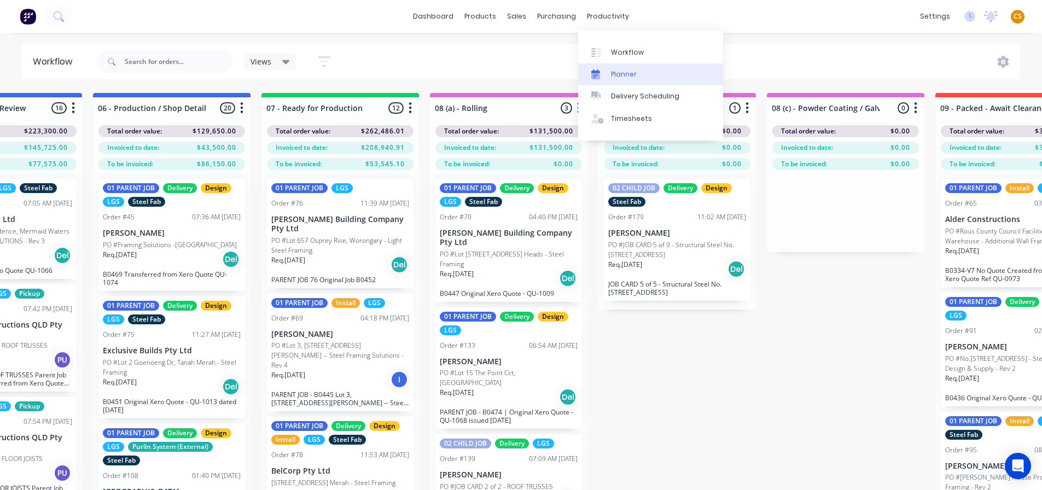
click at [624, 77] on div "Planner" at bounding box center [624, 74] width 26 height 10
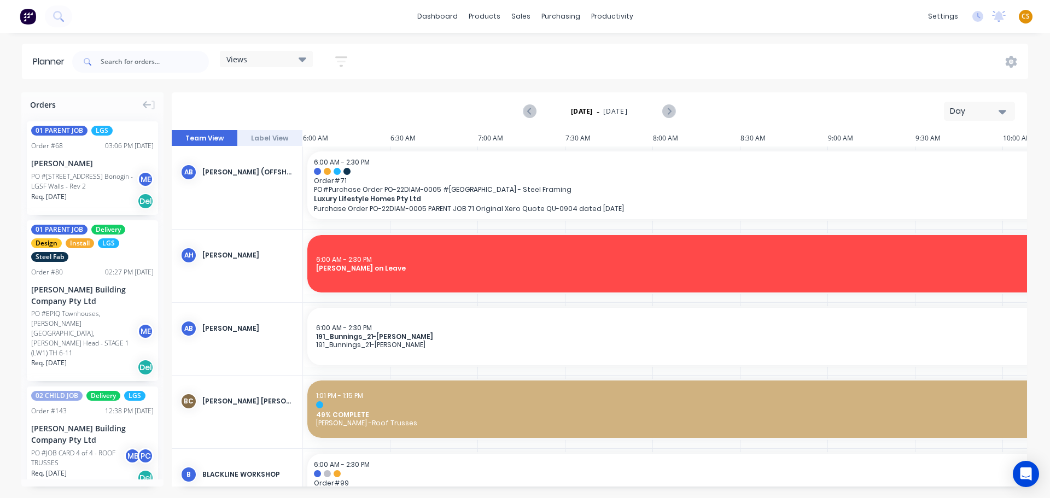
scroll to position [0, 768]
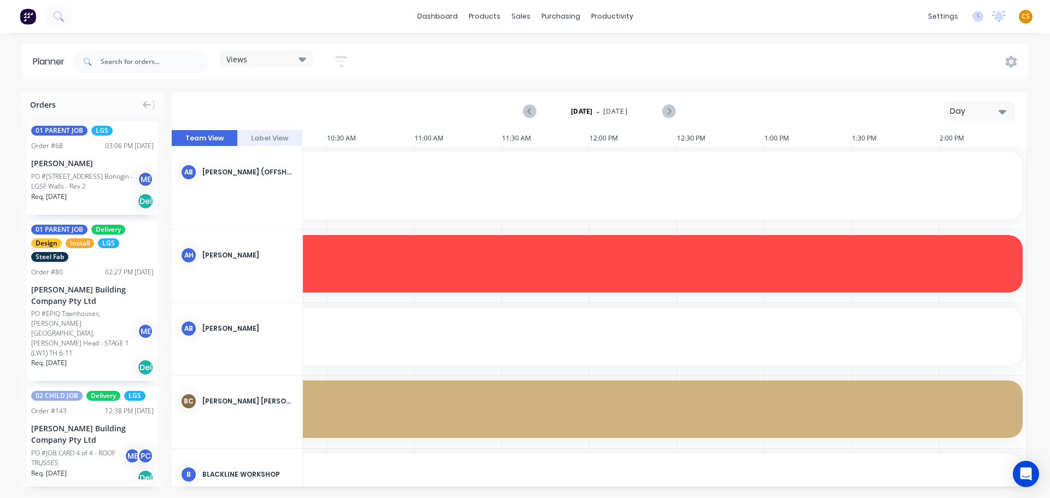
click at [270, 61] on div "Views" at bounding box center [266, 59] width 80 height 10
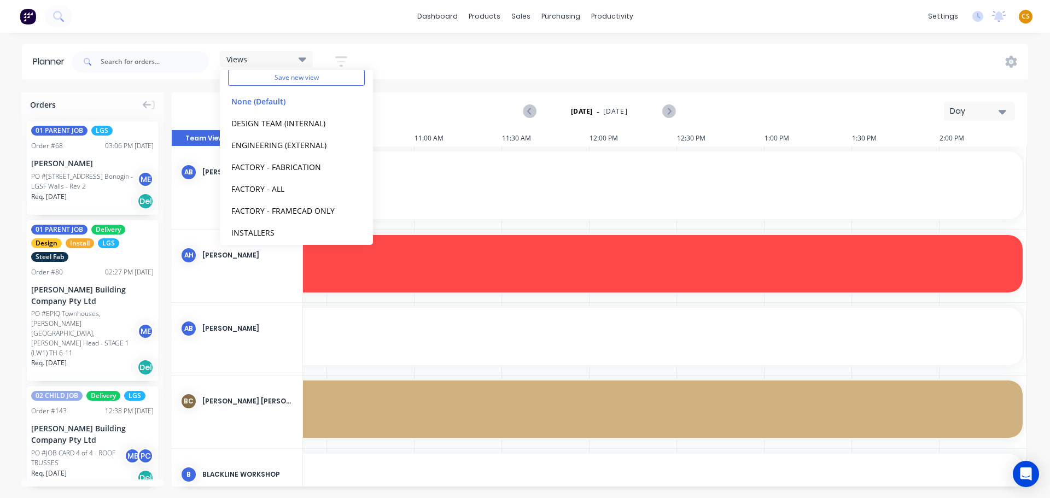
scroll to position [68, 0]
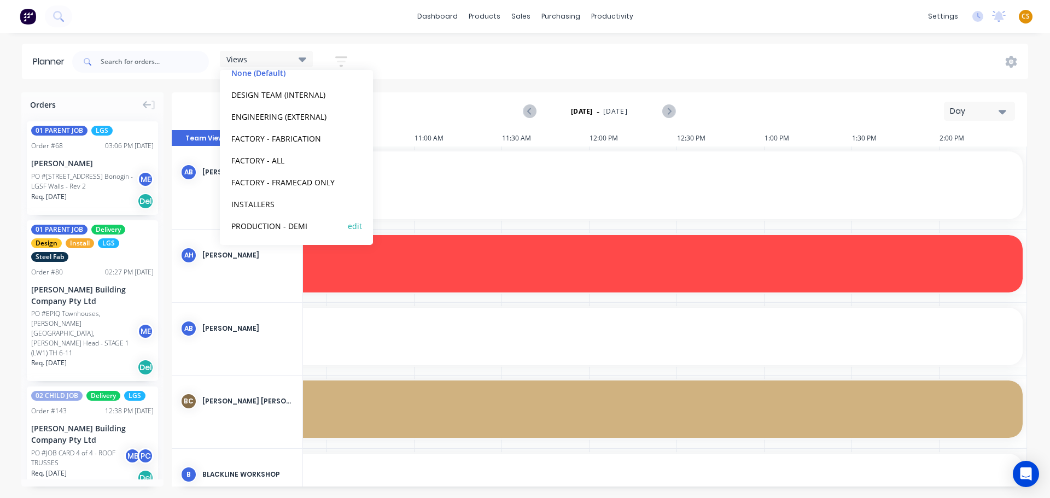
click at [287, 229] on button "PRODUCTION - DEMI" at bounding box center [286, 225] width 116 height 13
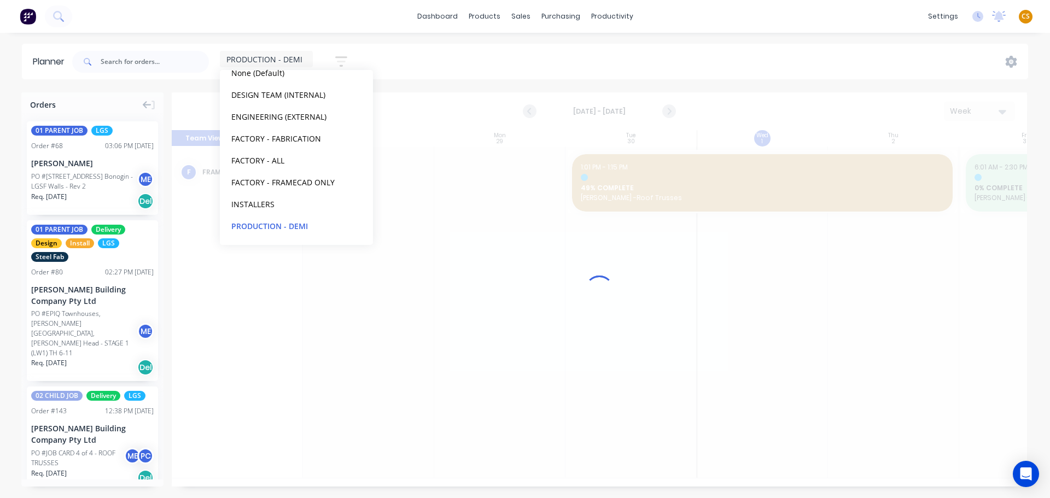
scroll to position [0, 1]
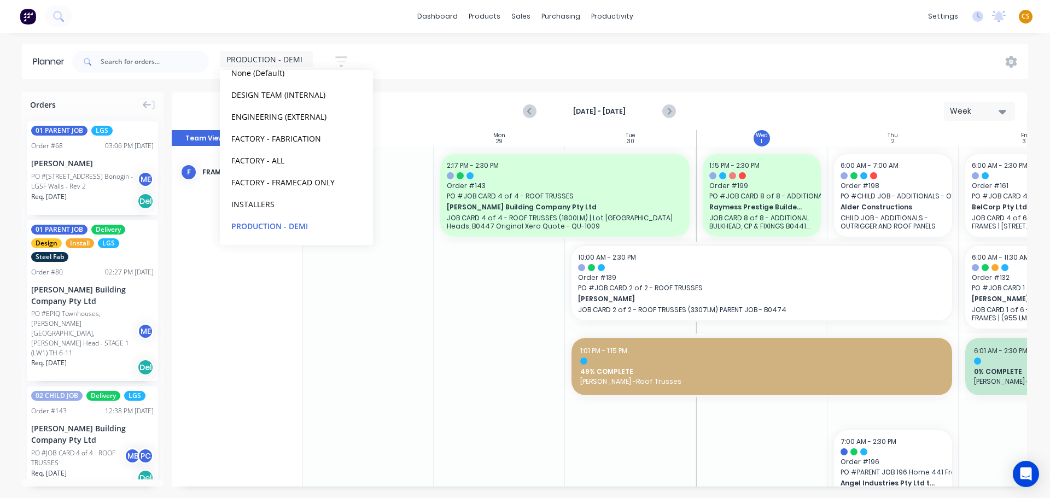
click at [694, 51] on div "PRODUCTION - DEMI Save new view None (Default) edit DESIGN TEAM (INTERNAL) edit…" at bounding box center [549, 61] width 958 height 33
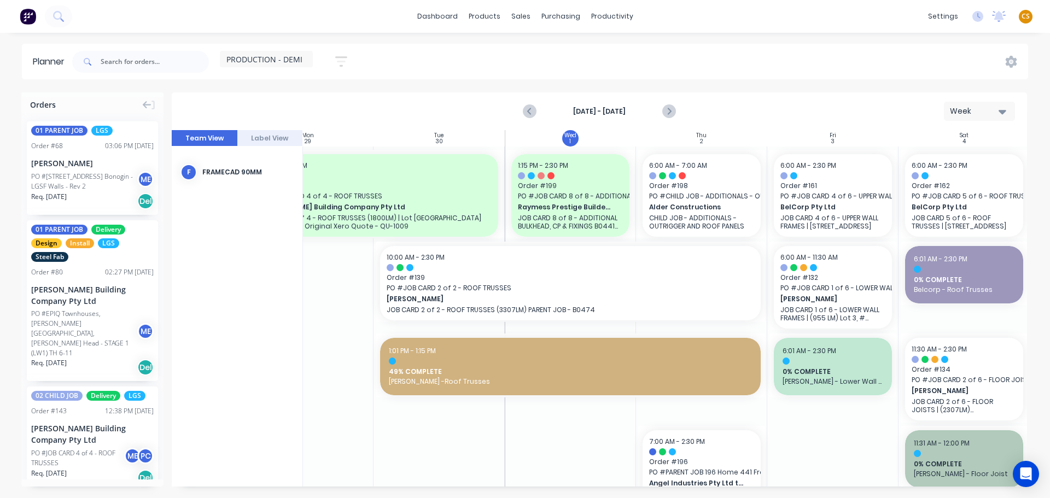
scroll to position [0, 199]
click at [1010, 62] on icon at bounding box center [1010, 61] width 3 height 3
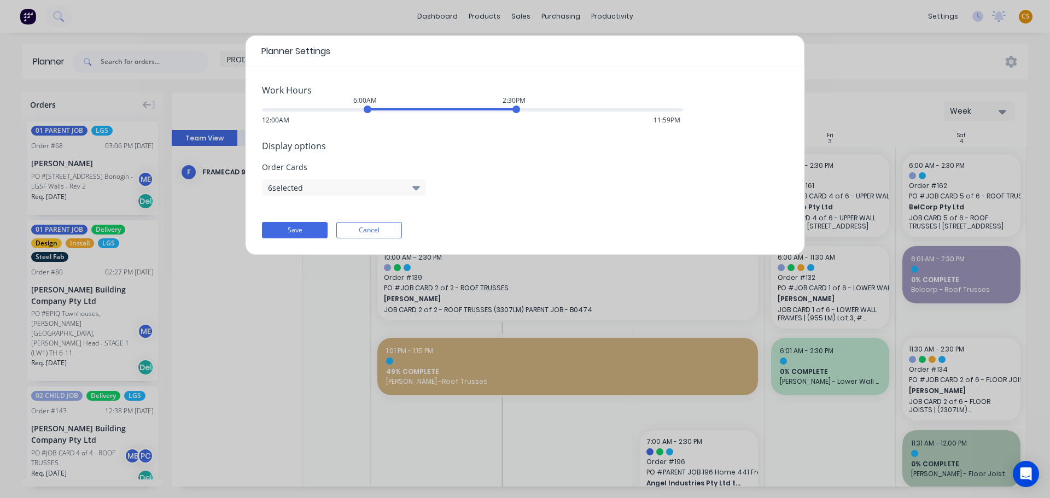
click at [418, 188] on icon "button" at bounding box center [416, 188] width 8 height 4
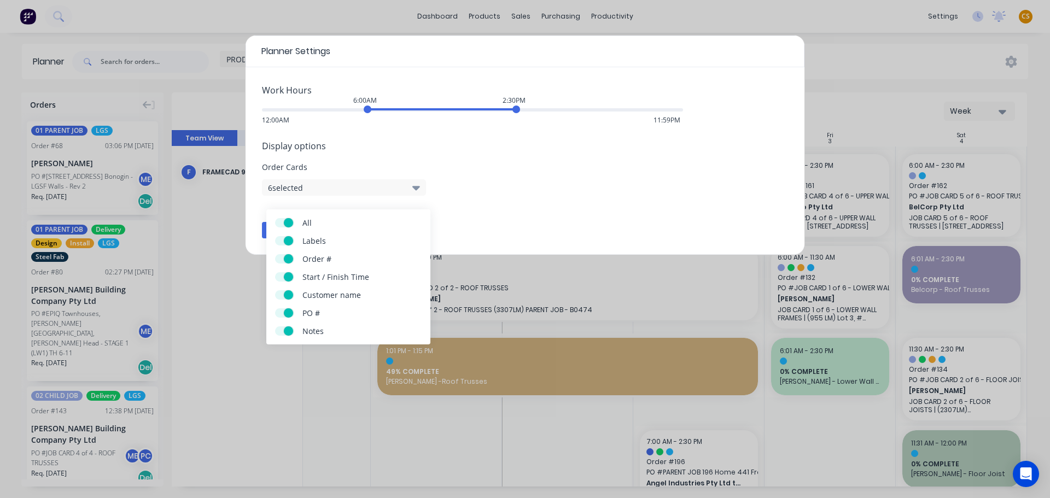
click at [301, 493] on div "Planner Settings Work Hours 6:00AM 2:30PM 12:00AM 11:59PM Display options Order…" at bounding box center [525, 249] width 1050 height 498
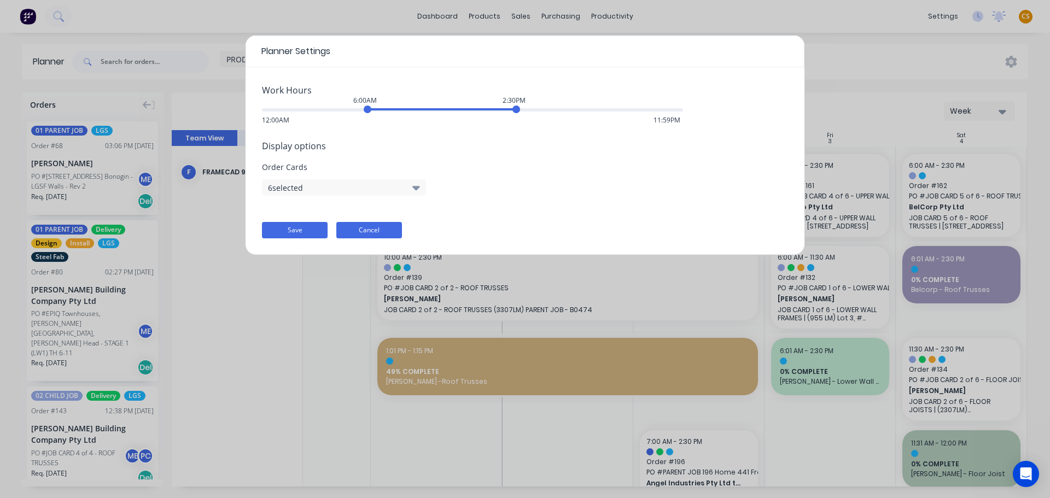
click at [362, 231] on button "Cancel" at bounding box center [369, 230] width 66 height 16
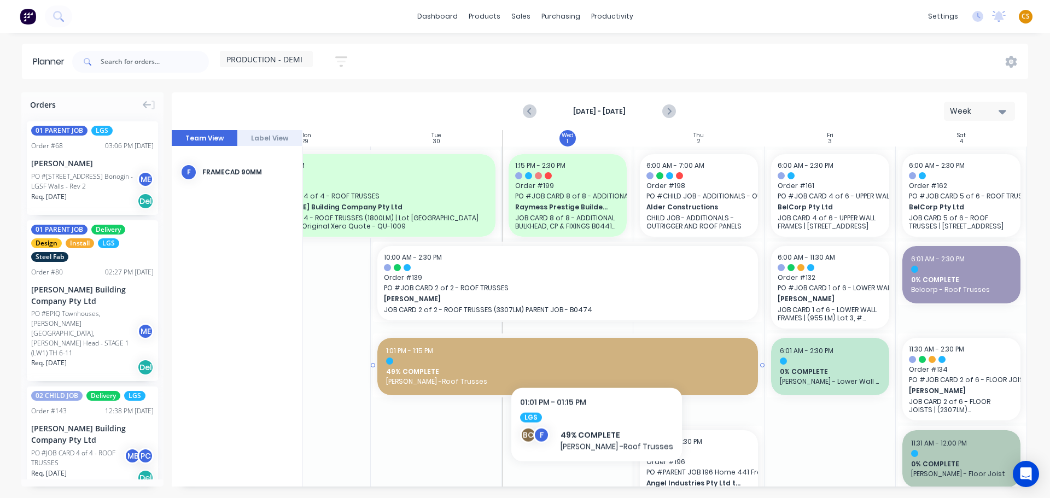
click at [593, 358] on div at bounding box center [567, 361] width 363 height 7
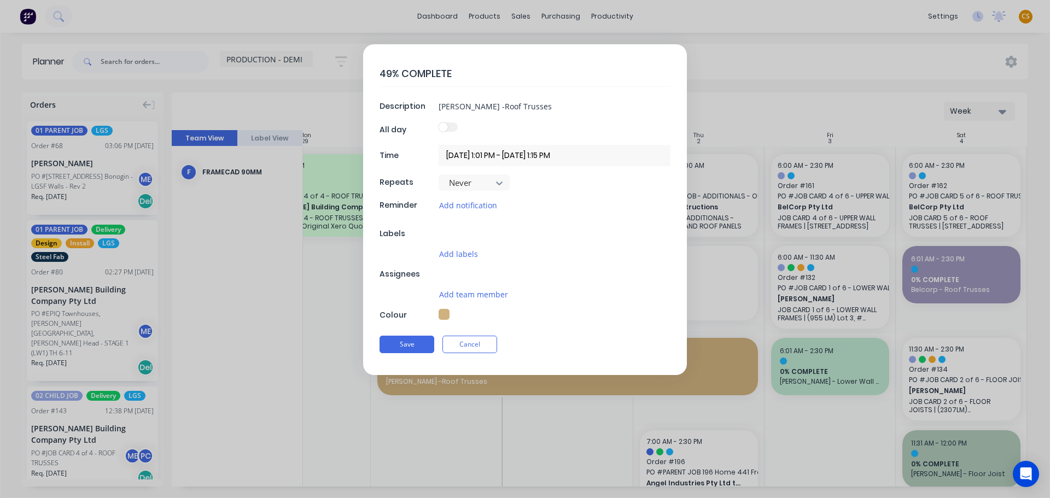
type textarea "x"
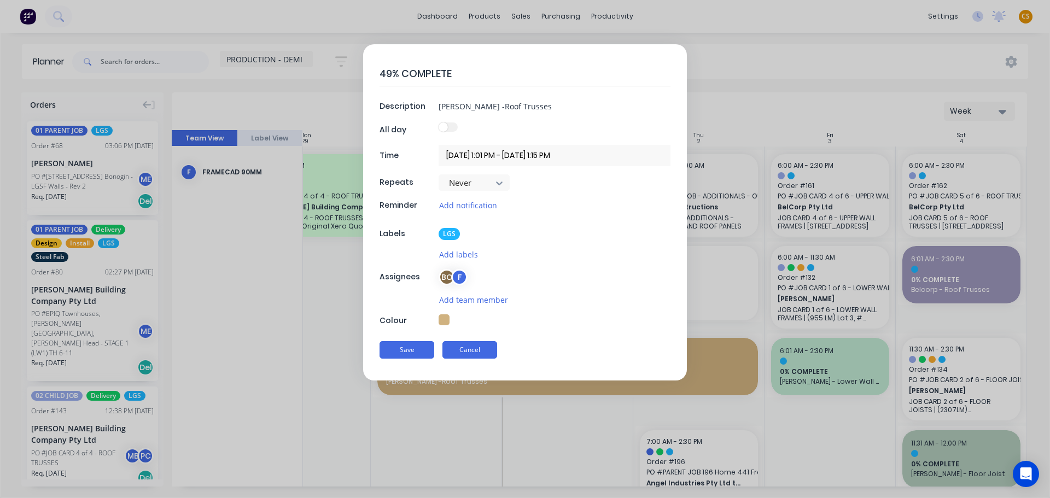
click at [460, 353] on button "Cancel" at bounding box center [469, 349] width 55 height 17
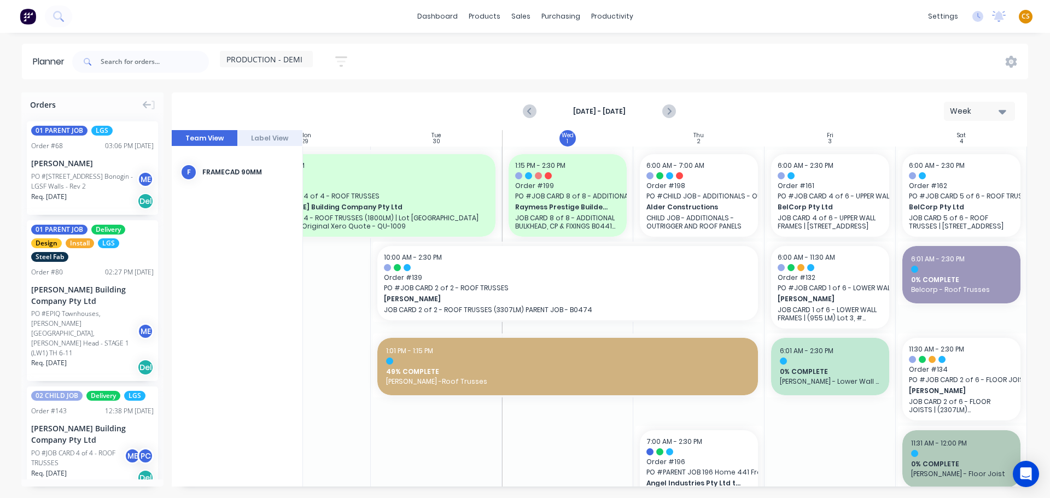
click at [727, 28] on div "dashboard products sales purchasing productivity dashboard products Product Cat…" at bounding box center [525, 16] width 1050 height 33
click at [642, 55] on div "Workflow" at bounding box center [631, 53] width 33 height 10
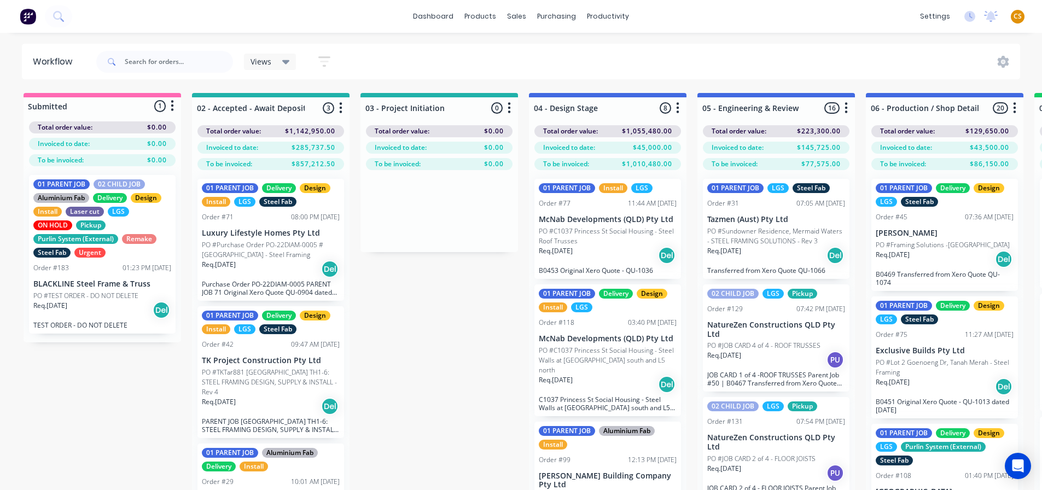
click at [1017, 16] on span "CS" at bounding box center [1017, 16] width 8 height 10
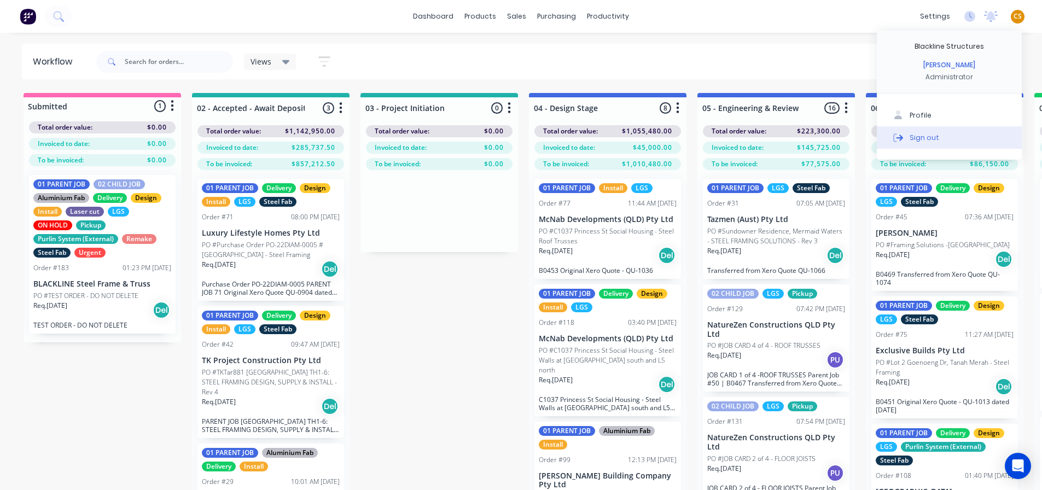
drag, startPoint x: 933, startPoint y: 140, endPoint x: 878, endPoint y: 91, distance: 74.0
click at [932, 140] on div "Sign out" at bounding box center [924, 137] width 30 height 10
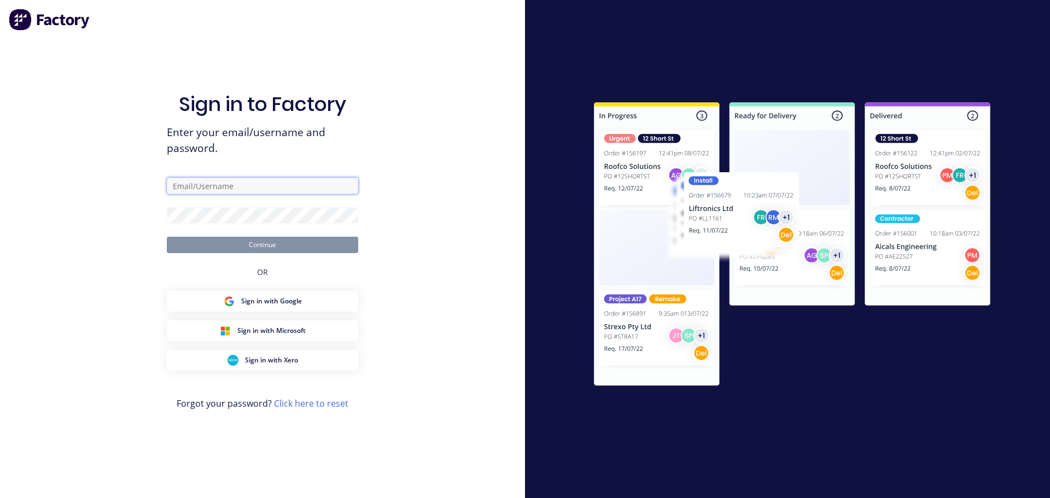
click at [203, 186] on input "text" at bounding box center [262, 186] width 191 height 16
type input "[PERSON_NAME][EMAIL_ADDRESS][DOMAIN_NAME]"
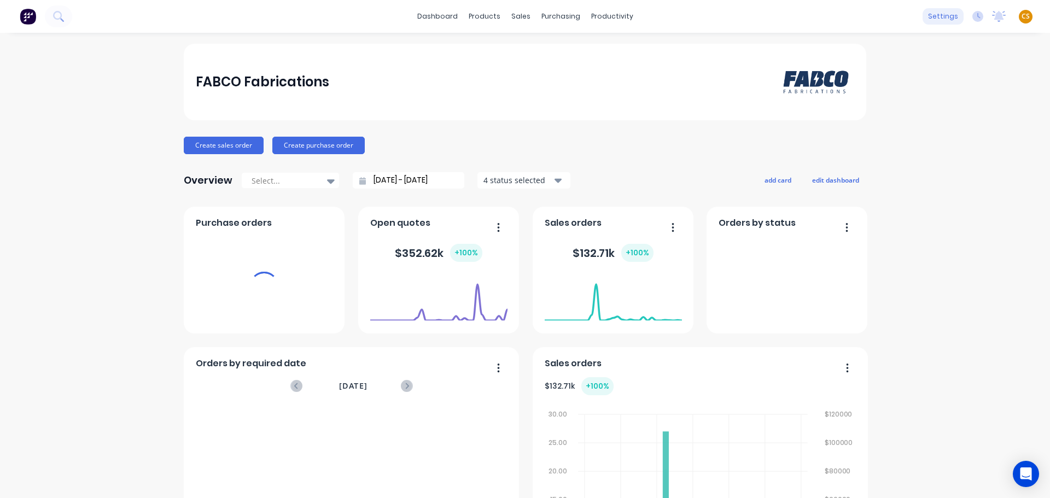
click at [932, 14] on div "settings" at bounding box center [942, 16] width 41 height 16
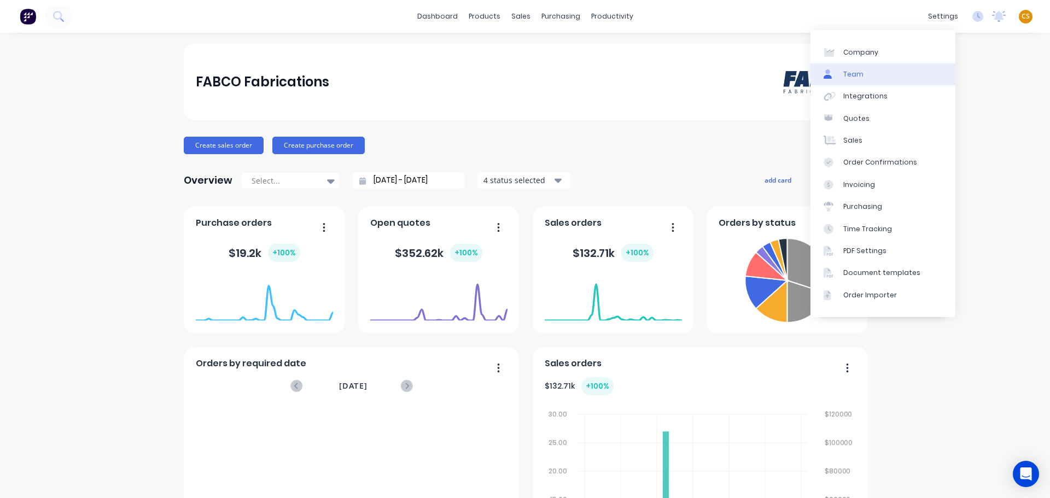
click at [866, 74] on link "Team" at bounding box center [882, 74] width 145 height 22
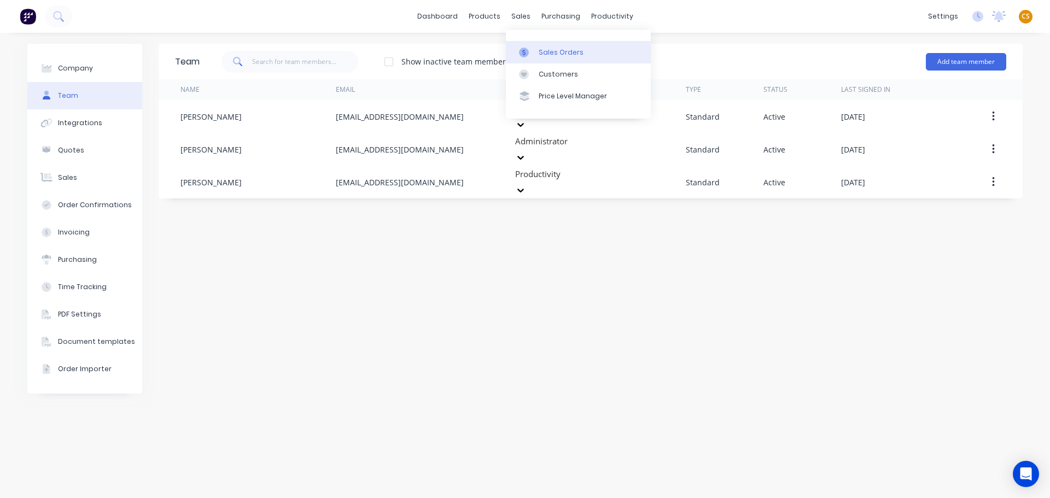
click at [552, 57] on div "Sales Orders" at bounding box center [561, 53] width 45 height 10
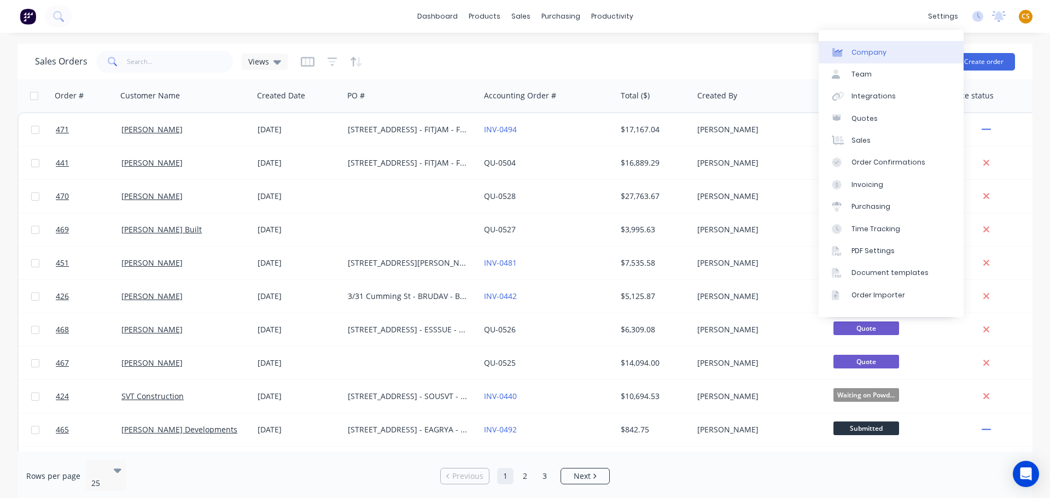
click at [876, 49] on div "Company" at bounding box center [868, 53] width 35 height 10
select select "AU"
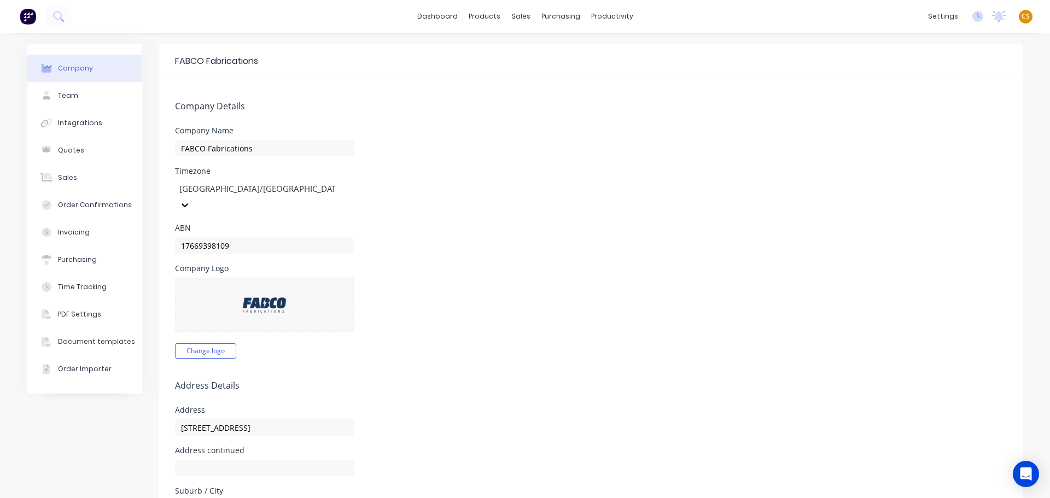
scroll to position [328, 0]
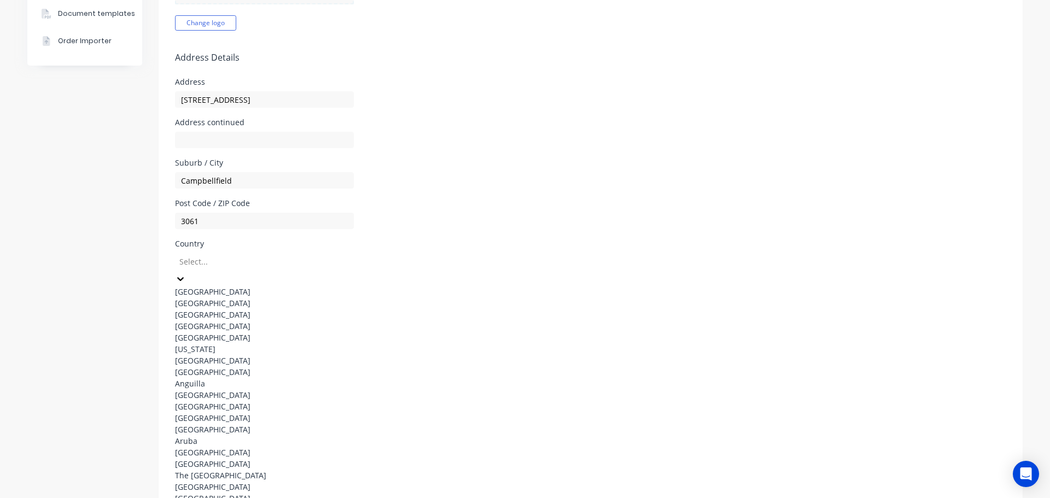
click at [223, 255] on div at bounding box center [256, 262] width 157 height 14
click at [212, 286] on div "[GEOGRAPHIC_DATA]" at bounding box center [257, 291] width 164 height 11
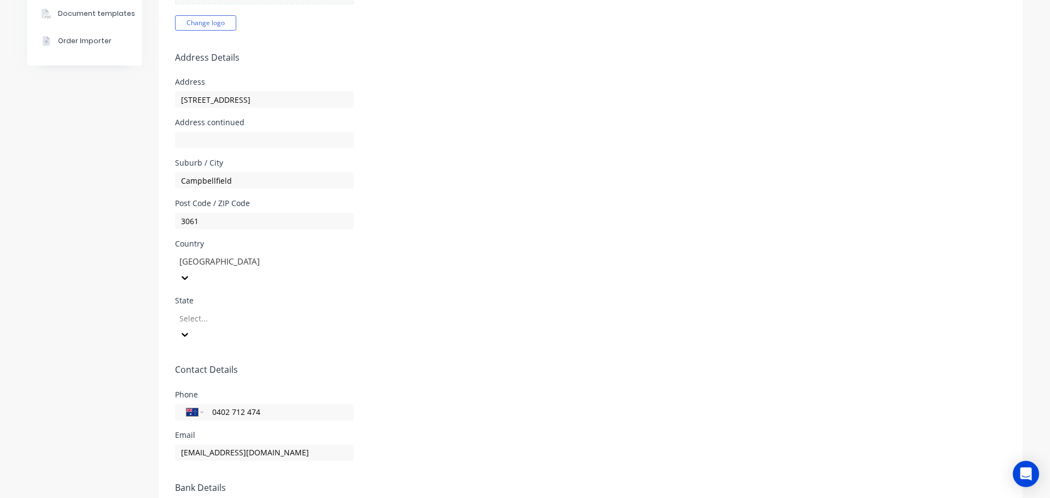
click at [206, 312] on div at bounding box center [256, 319] width 157 height 14
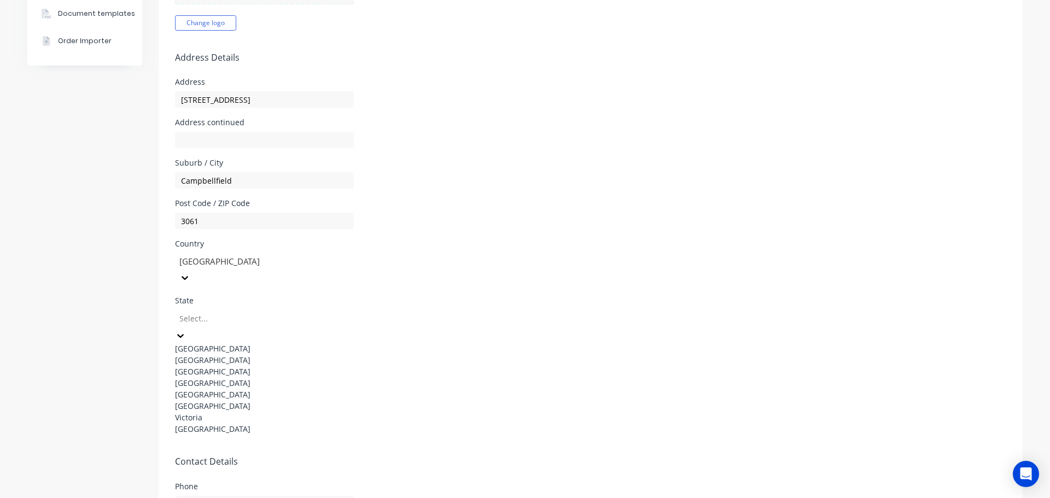
click at [236, 423] on div "Victoria" at bounding box center [257, 417] width 164 height 11
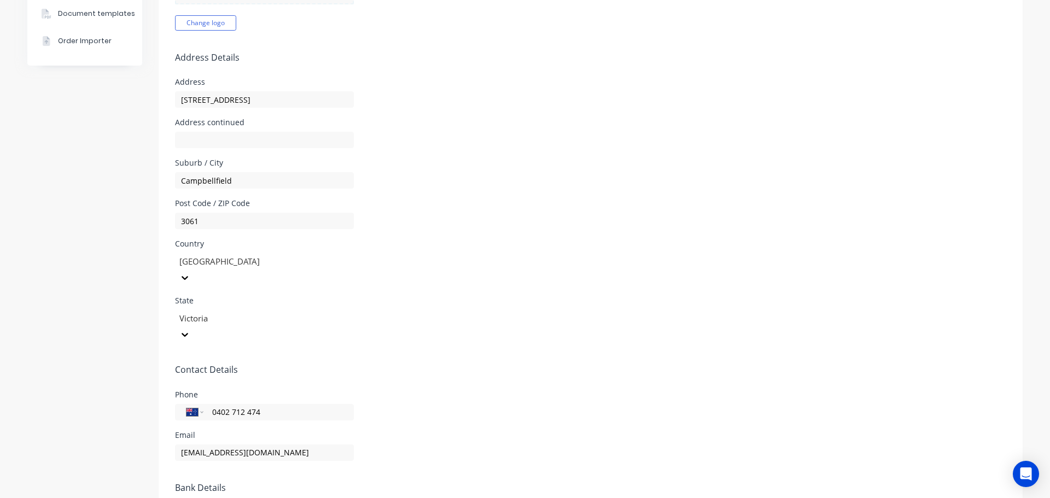
click at [537, 263] on form "Company Details Company Name FABCO Fabrications Timezone Australia/Melbourne AB…" at bounding box center [591, 204] width 864 height 906
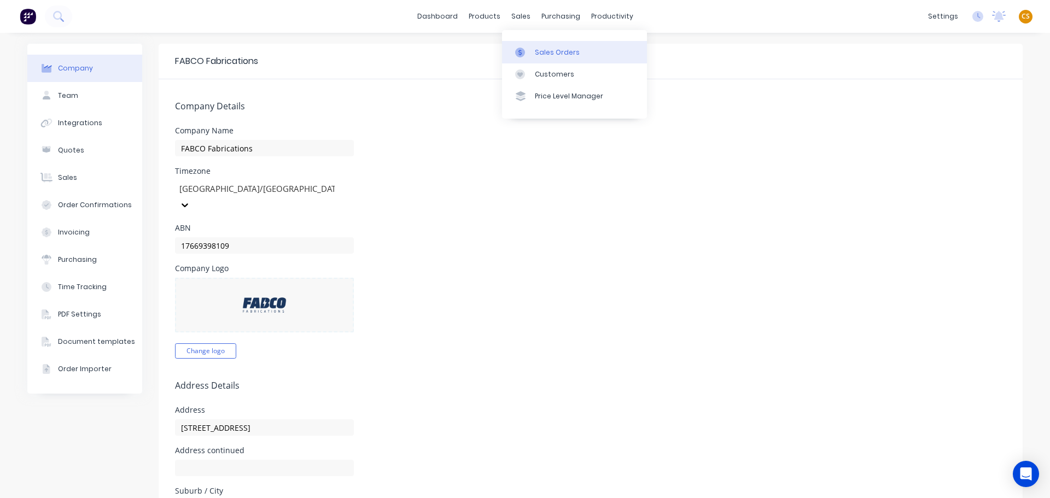
click at [547, 54] on div "Sales Orders" at bounding box center [557, 53] width 45 height 10
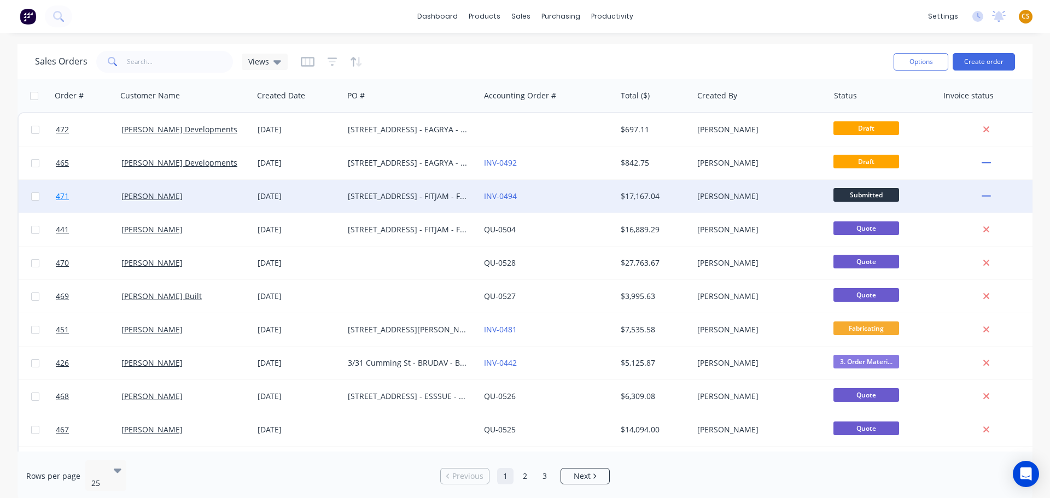
click at [76, 198] on link "471" at bounding box center [89, 196] width 66 height 33
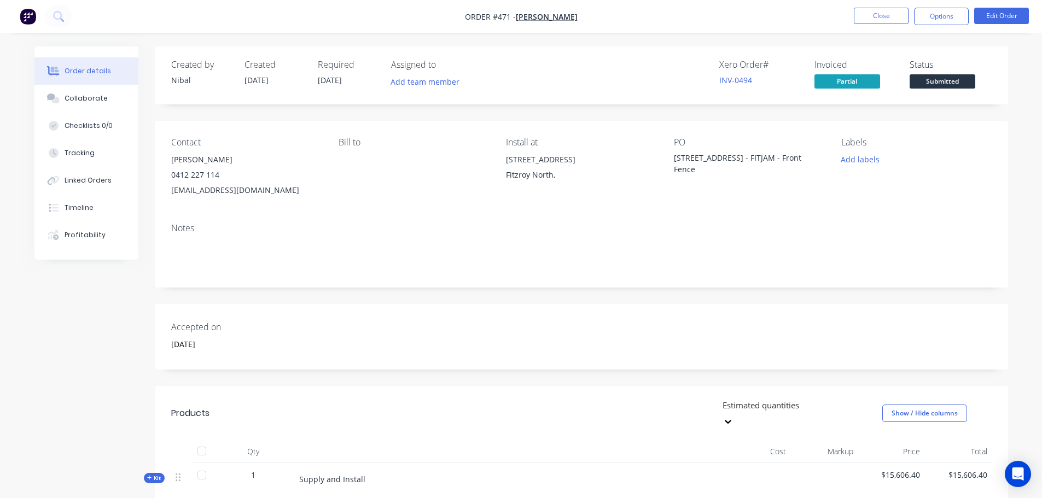
scroll to position [164, 0]
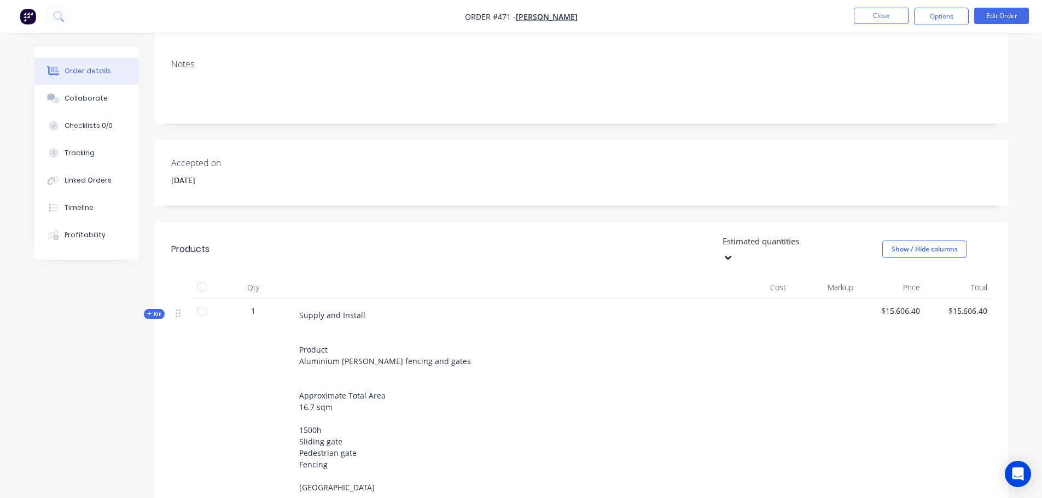
click at [154, 310] on span "Kit" at bounding box center [154, 314] width 14 height 8
click at [156, 310] on span "Kit" at bounding box center [154, 314] width 14 height 8
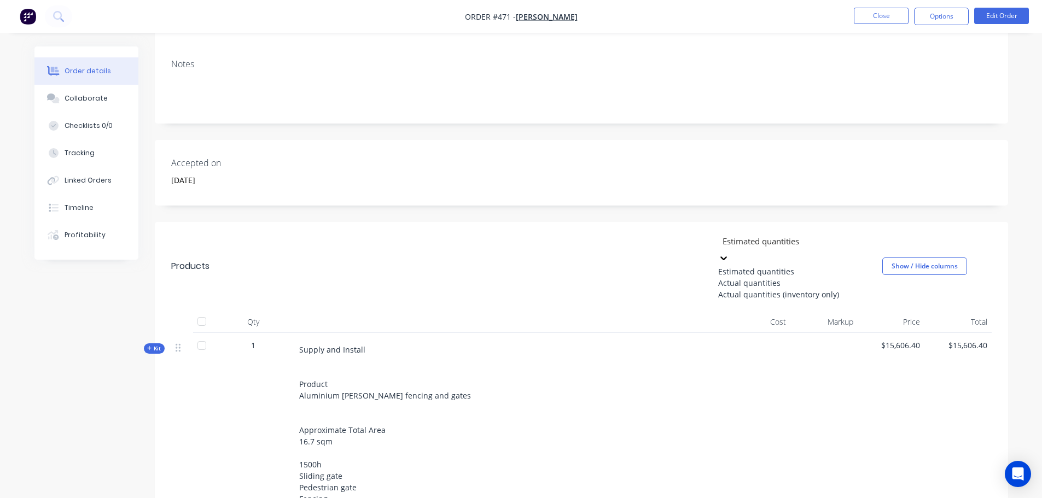
click at [838, 242] on div at bounding box center [799, 241] width 157 height 14
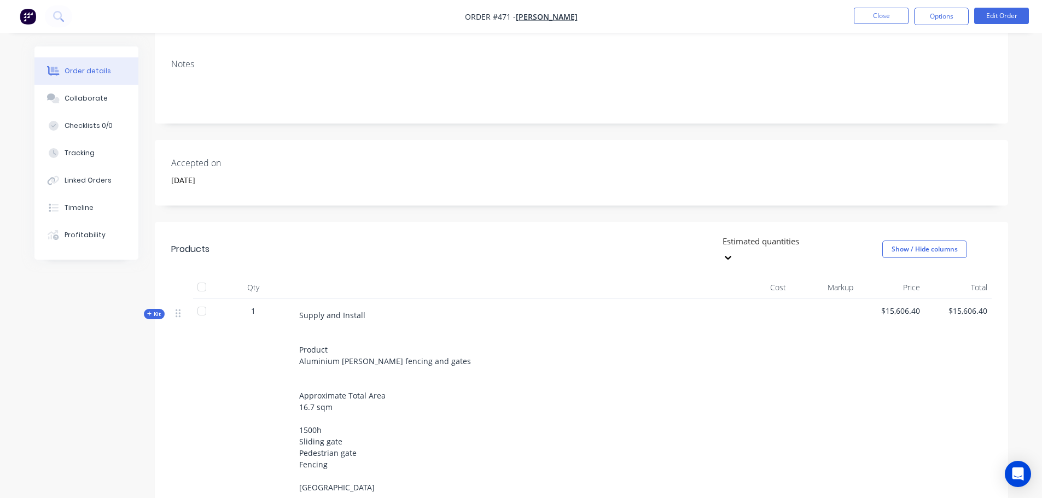
click at [1019, 179] on div "Order details Collaborate Checklists 0/0 Tracking Linked Orders Timeline Profit…" at bounding box center [521, 376] width 1042 height 1081
click at [728, 245] on div at bounding box center [799, 241] width 157 height 14
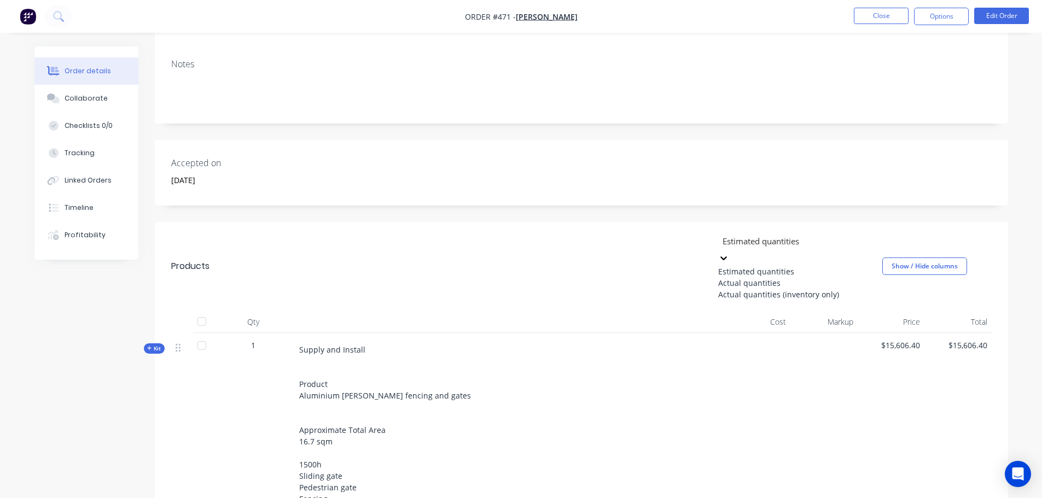
click at [732, 288] on div "Actual quantities" at bounding box center [800, 282] width 164 height 11
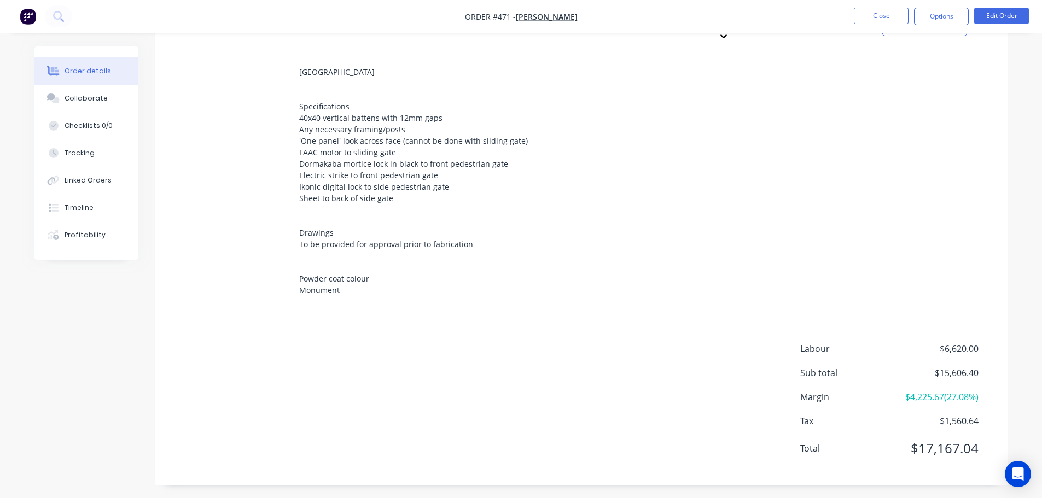
scroll to position [252, 0]
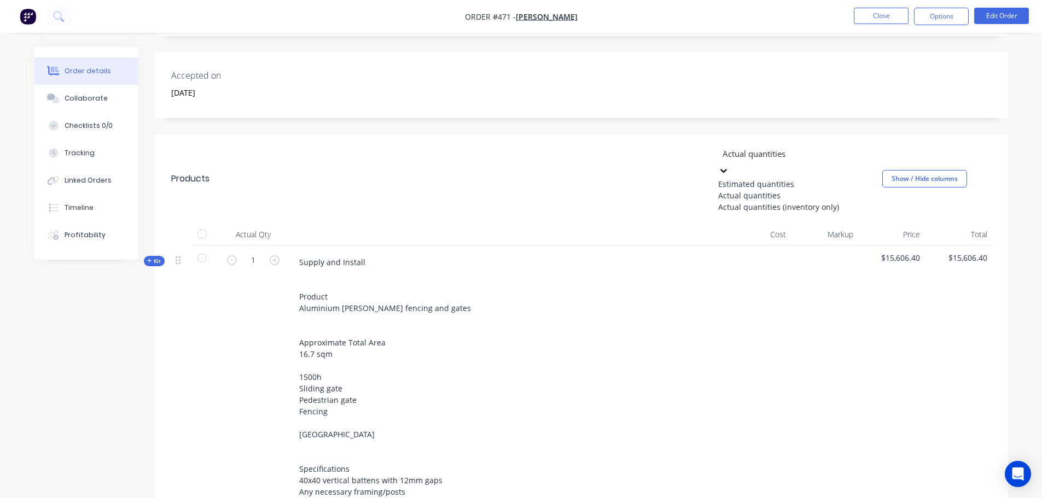
click at [786, 158] on div at bounding box center [799, 154] width 157 height 14
click at [770, 213] on div "Actual quantities (inventory only)" at bounding box center [800, 206] width 164 height 11
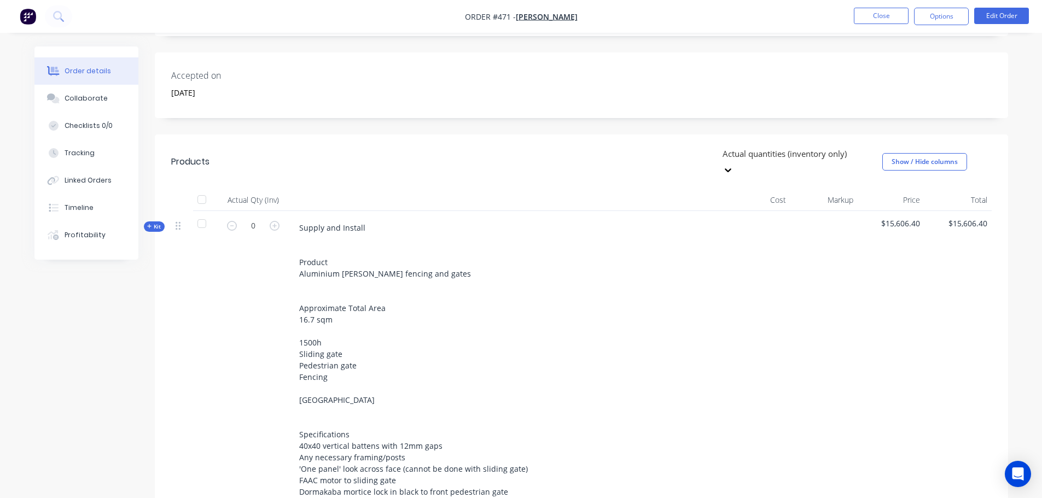
click at [627, 161] on div "Actual quantities (inventory only) Show / Hide columns" at bounding box center [668, 161] width 646 height 33
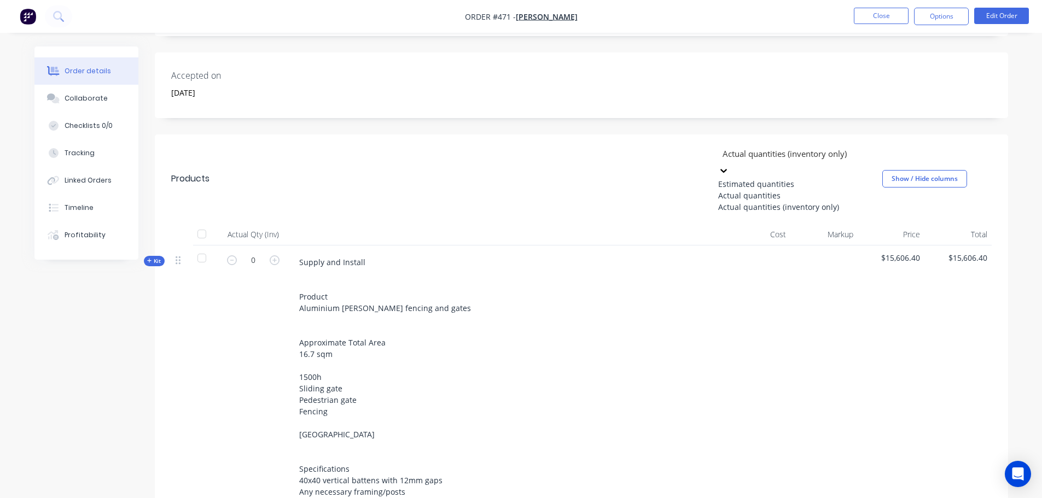
click at [726, 160] on div at bounding box center [799, 154] width 157 height 14
click at [727, 201] on div "Actual quantities" at bounding box center [800, 195] width 164 height 11
click at [759, 157] on div at bounding box center [799, 154] width 157 height 14
click at [742, 213] on div "Actual quantities (inventory only)" at bounding box center [800, 206] width 164 height 11
click at [750, 157] on div at bounding box center [799, 154] width 157 height 14
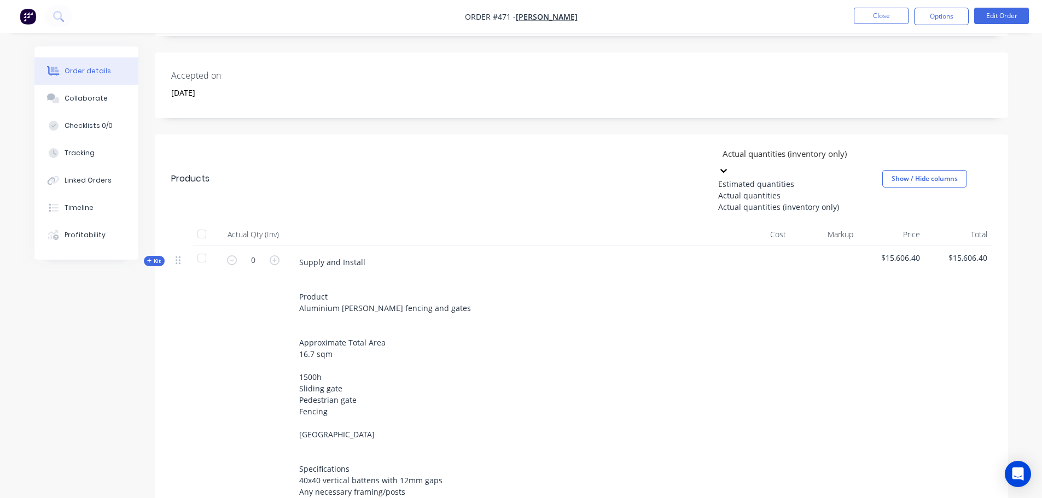
click at [728, 197] on div "Actual quantities" at bounding box center [800, 195] width 164 height 11
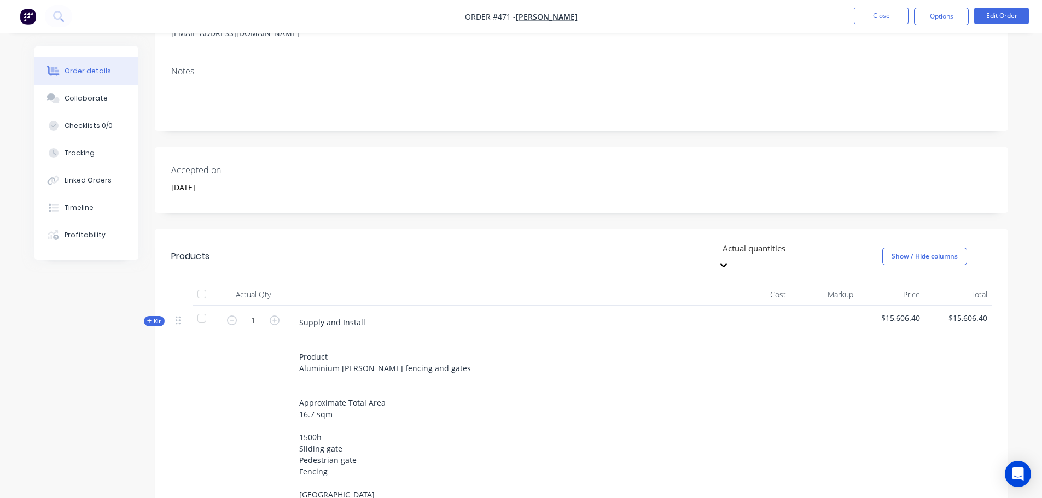
scroll to position [0, 0]
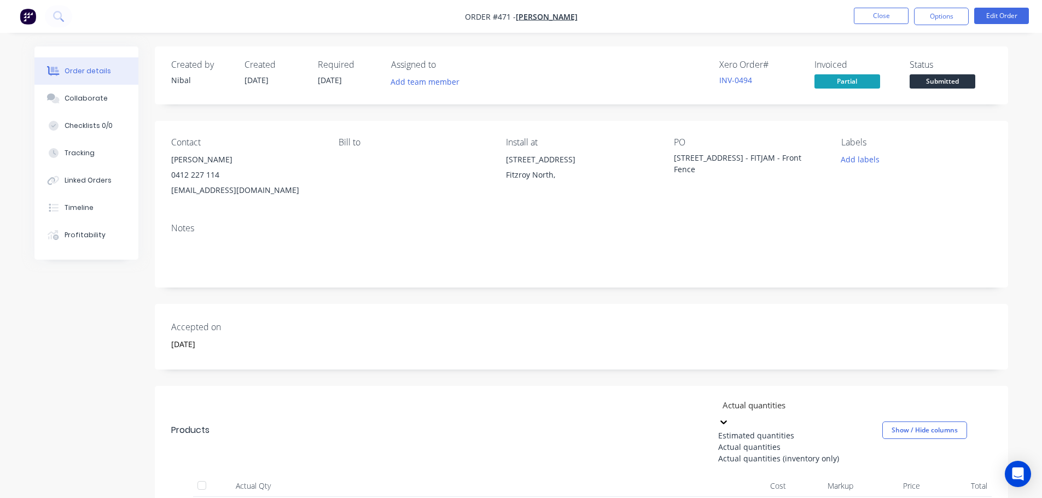
click at [767, 406] on div at bounding box center [799, 405] width 157 height 14
click at [788, 464] on div "Actual quantities (inventory only)" at bounding box center [800, 458] width 164 height 11
type input "0"
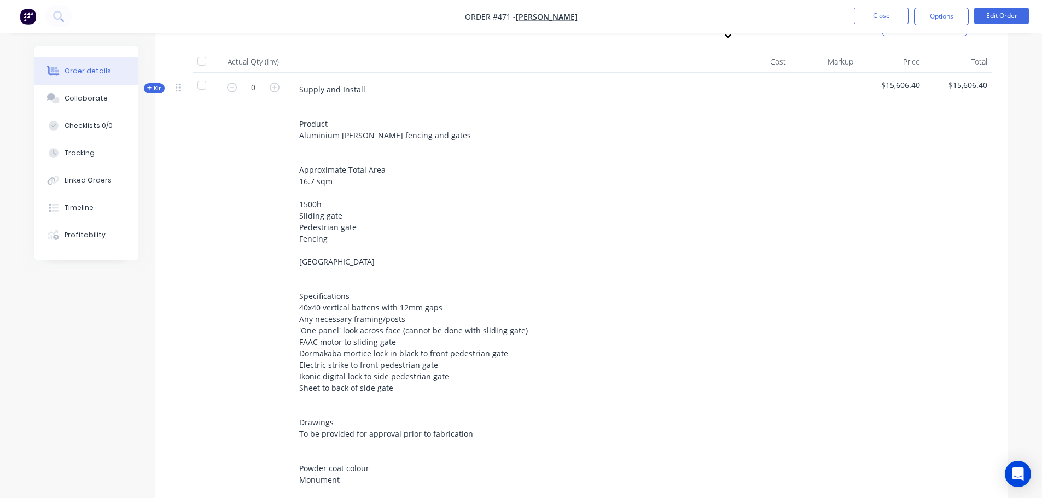
scroll to position [252, 0]
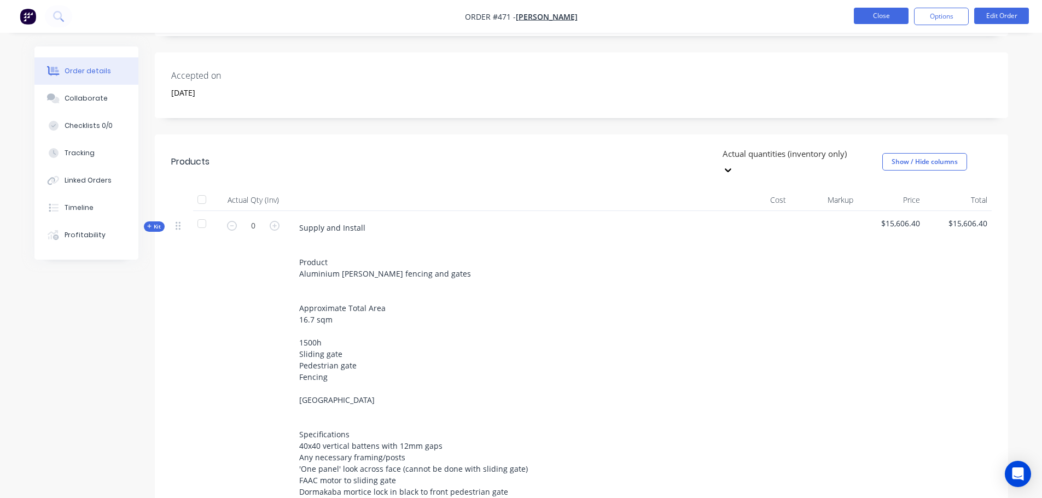
click at [882, 19] on button "Close" at bounding box center [880, 16] width 55 height 16
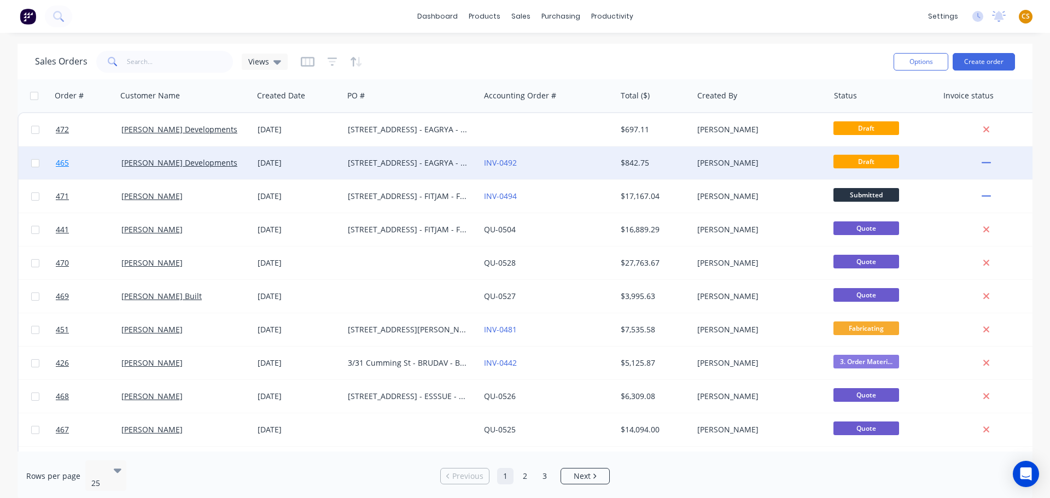
click at [83, 164] on link "465" at bounding box center [89, 163] width 66 height 33
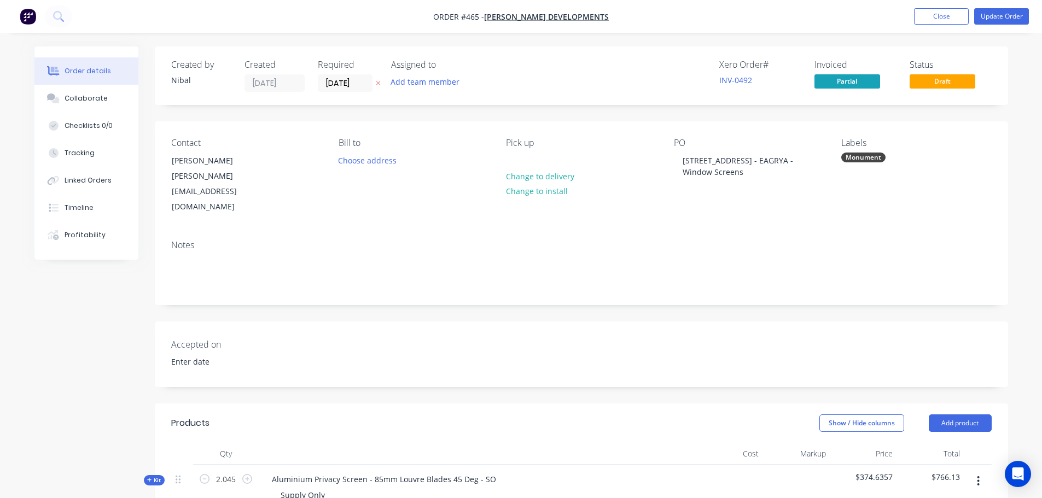
scroll to position [328, 0]
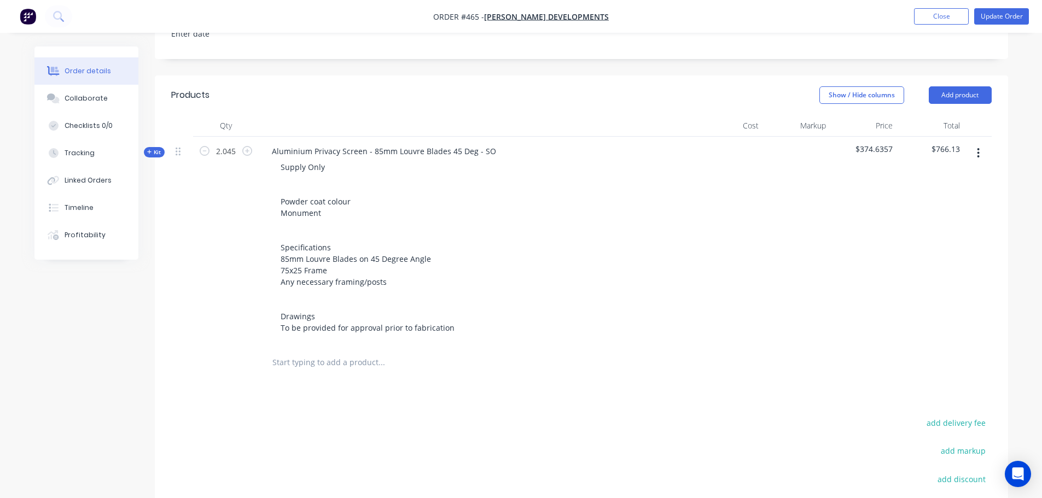
click at [156, 148] on span "Kit" at bounding box center [154, 152] width 14 height 8
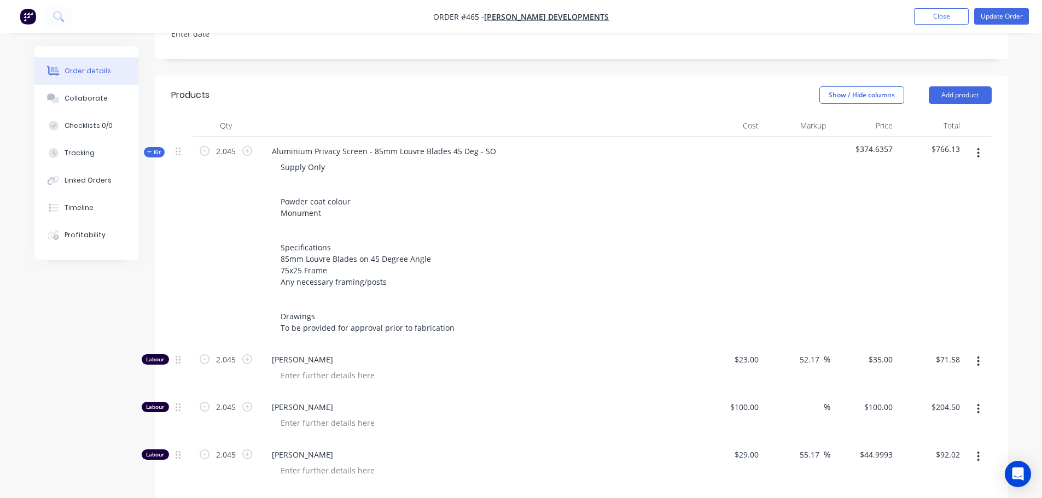
click at [156, 148] on span "Kit" at bounding box center [154, 152] width 14 height 8
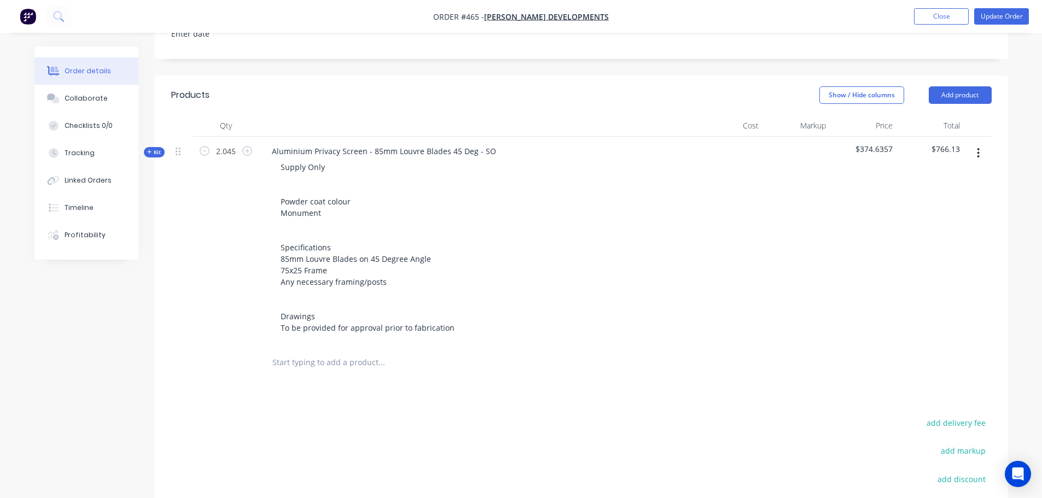
click at [157, 148] on span "Kit" at bounding box center [154, 152] width 14 height 8
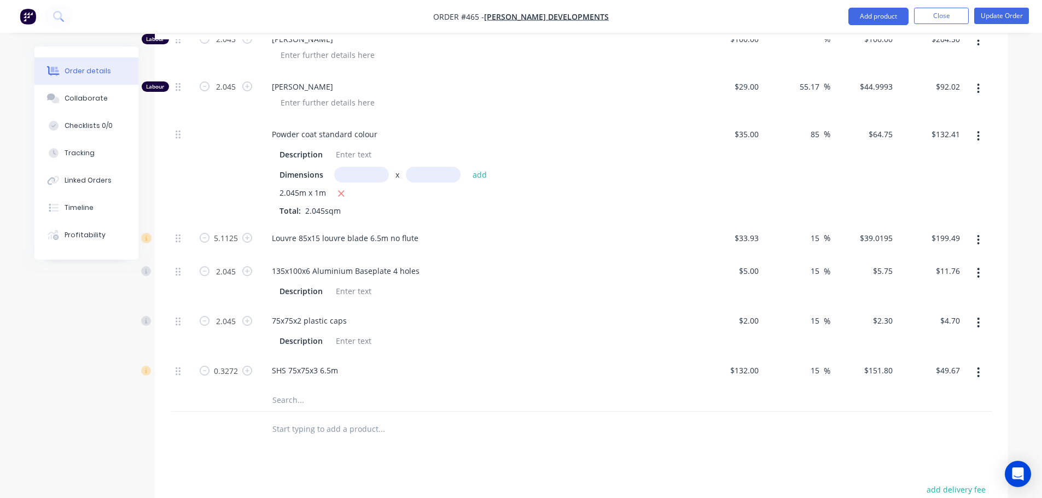
scroll to position [820, 0]
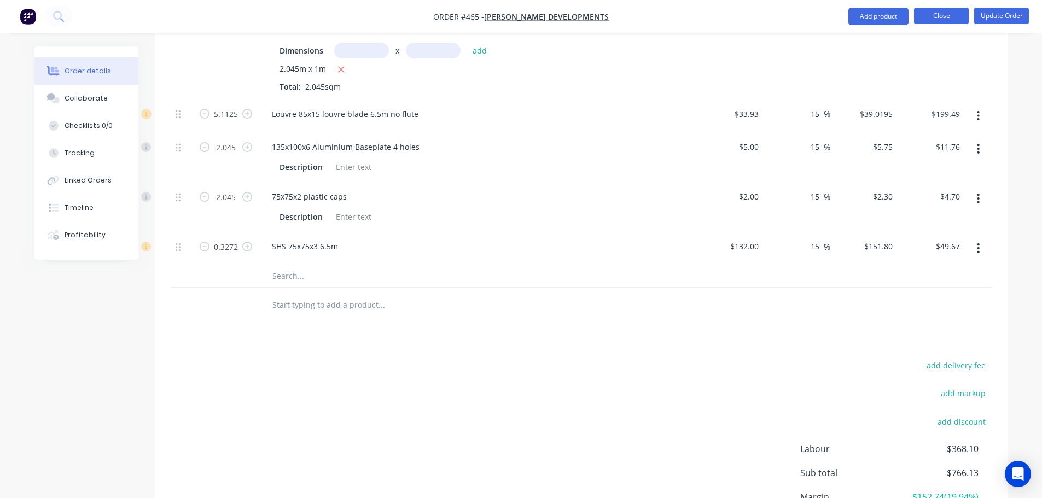
click at [933, 18] on button "Close" at bounding box center [941, 16] width 55 height 16
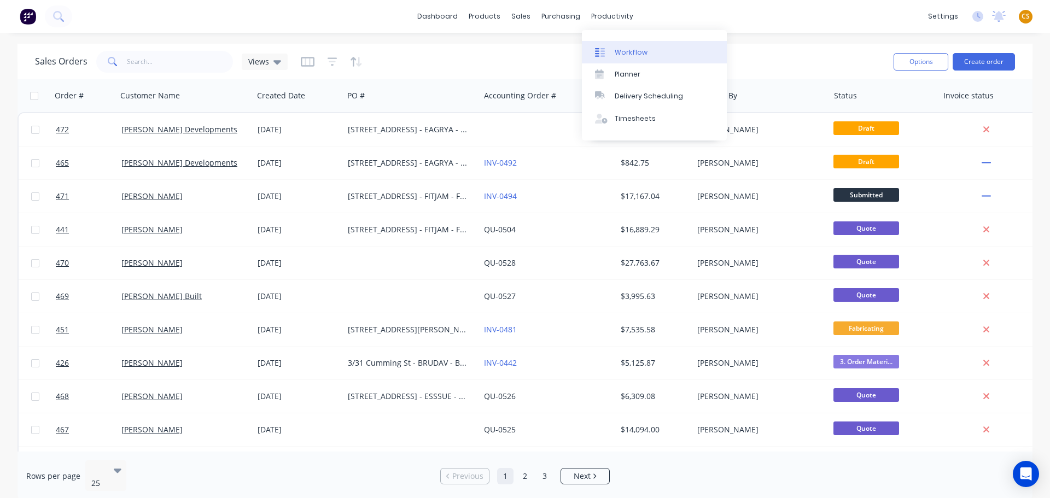
click at [630, 52] on div "Workflow" at bounding box center [631, 53] width 33 height 10
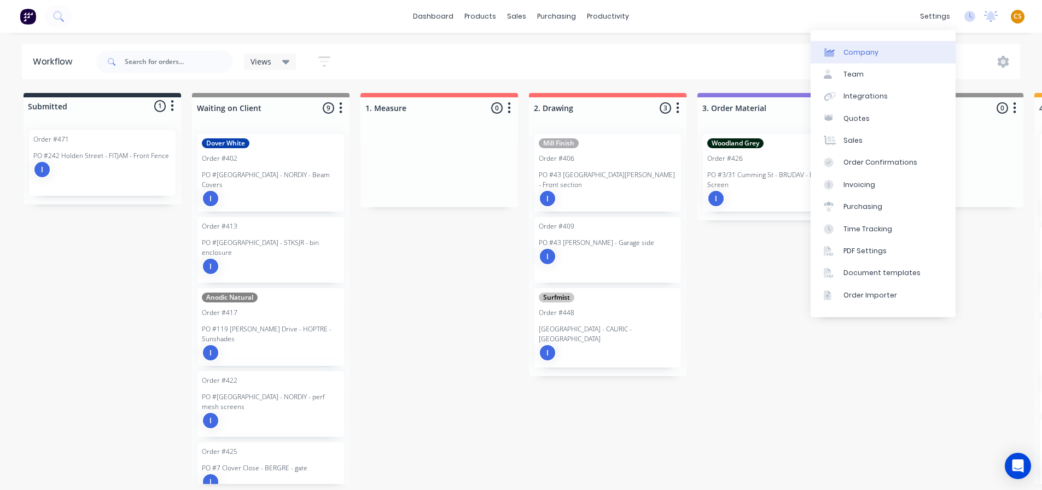
click at [855, 54] on div "Company" at bounding box center [860, 53] width 35 height 10
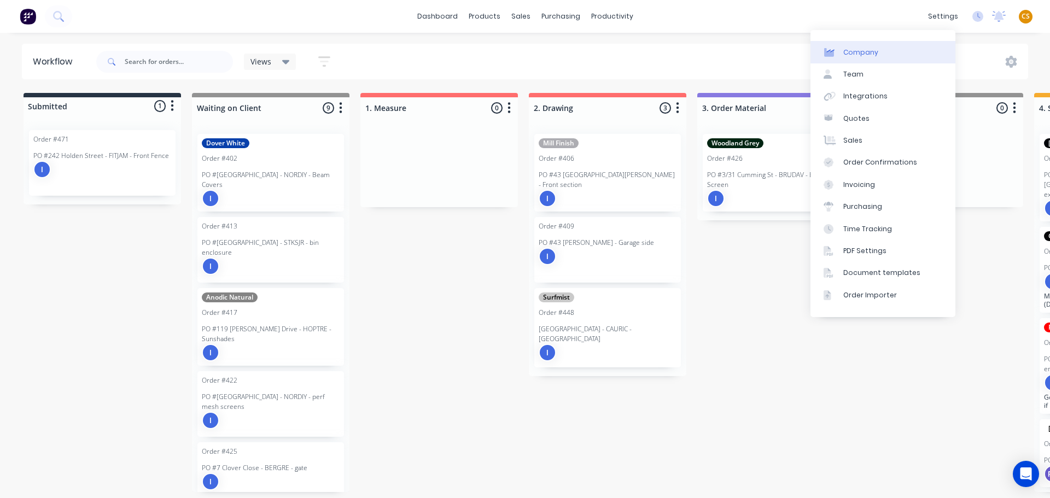
select select "AU"
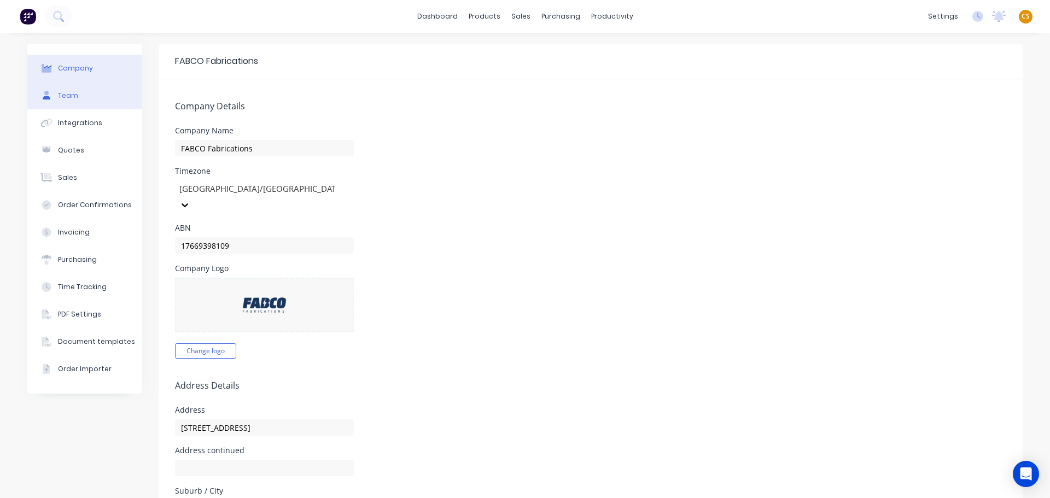
click at [78, 98] on button "Team" at bounding box center [84, 95] width 115 height 27
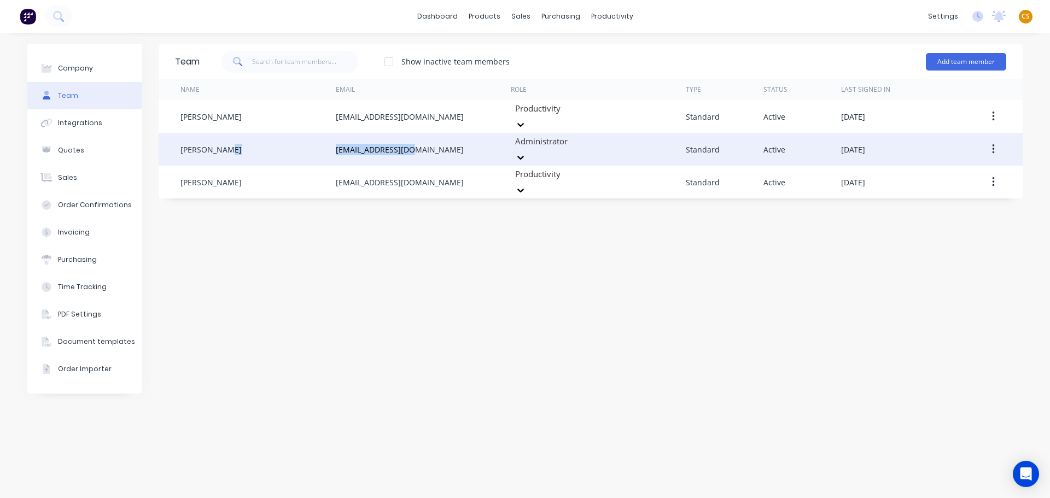
drag, startPoint x: 414, startPoint y: 141, endPoint x: 333, endPoint y: 139, distance: 81.5
click at [333, 139] on div "Nibal Berou admin@fabco.net.au Administrator Standard Active October 1st 2025" at bounding box center [591, 149] width 864 height 33
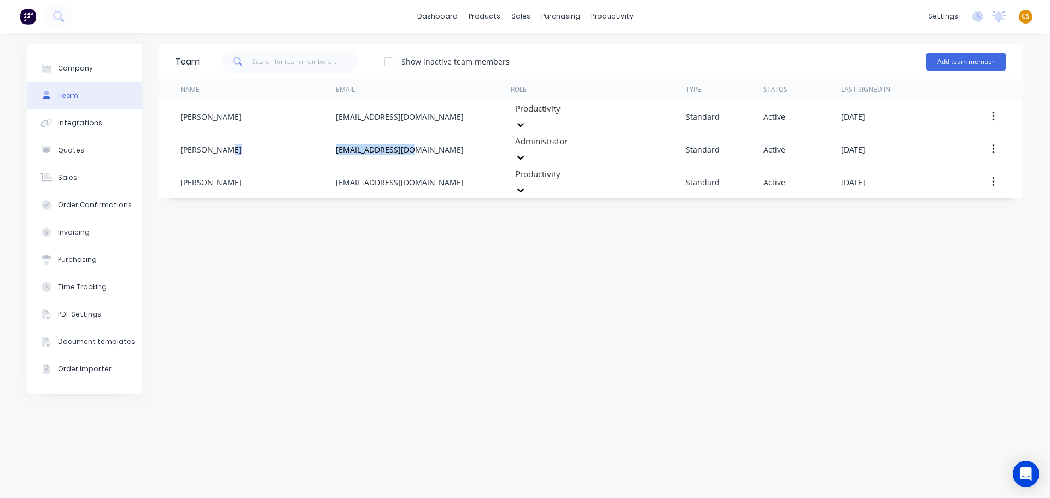
copy div "admin@fabco.net.au"
click at [1028, 15] on span "CS" at bounding box center [1025, 16] width 8 height 10
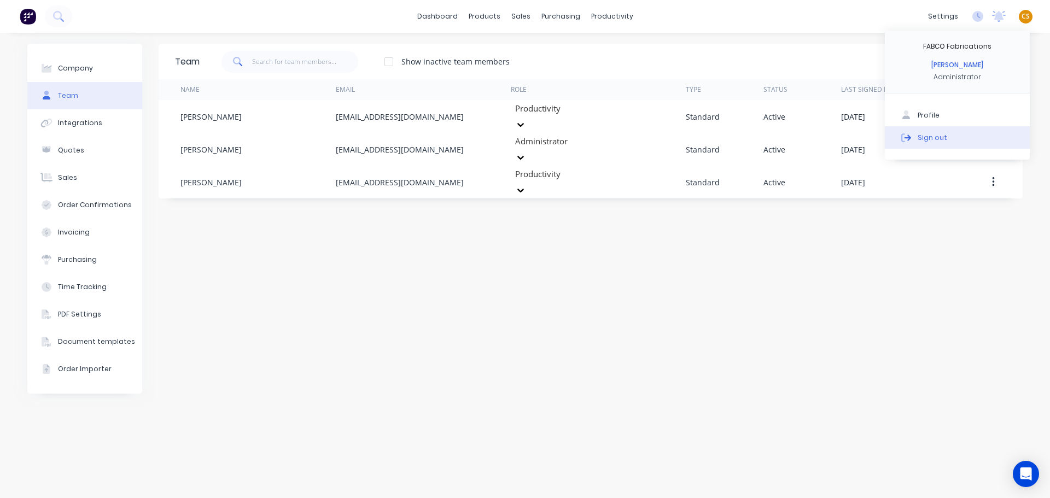
click at [933, 138] on div "Sign out" at bounding box center [932, 137] width 30 height 10
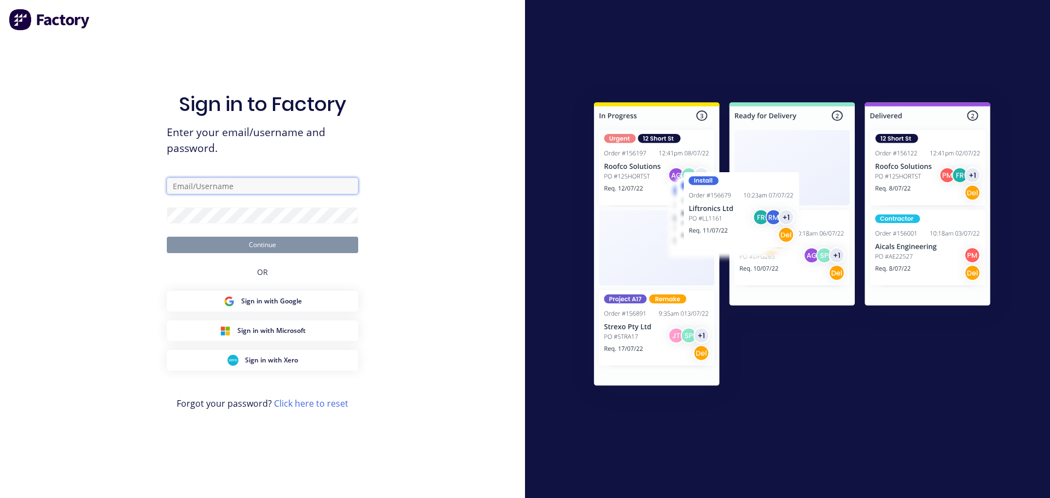
click at [216, 185] on input "text" at bounding box center [262, 186] width 191 height 16
type input "[PERSON_NAME][EMAIL_ADDRESS][DOMAIN_NAME]"
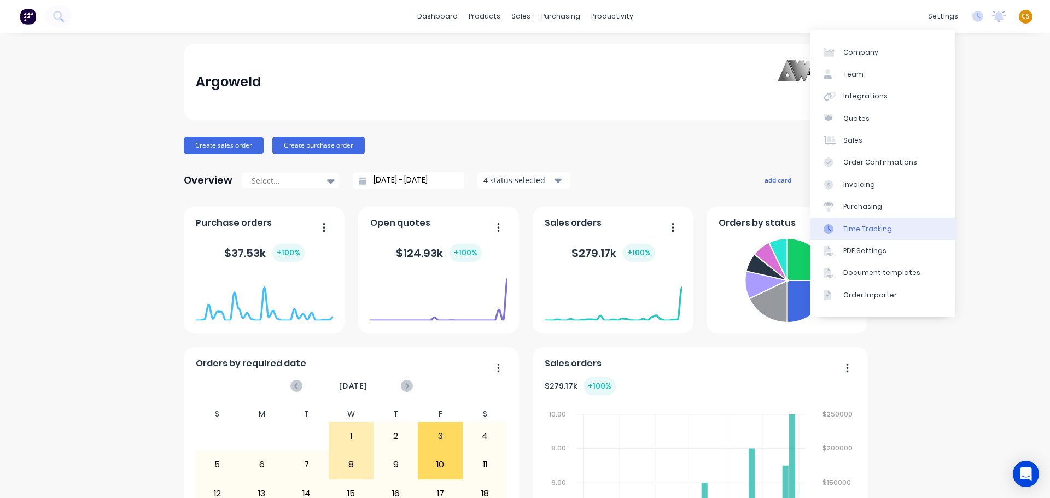
click at [885, 227] on div "Time Tracking" at bounding box center [867, 229] width 49 height 10
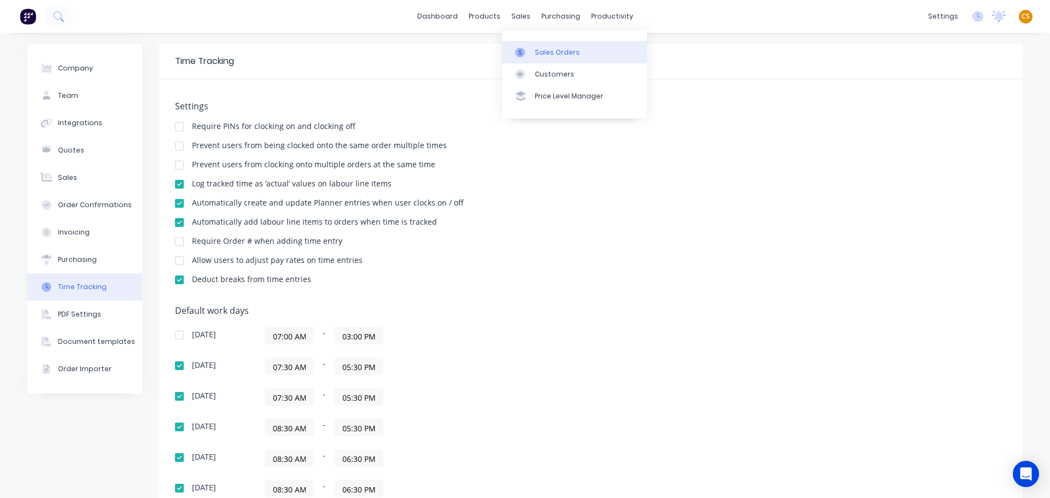
click at [544, 53] on div "Sales Orders" at bounding box center [557, 53] width 45 height 10
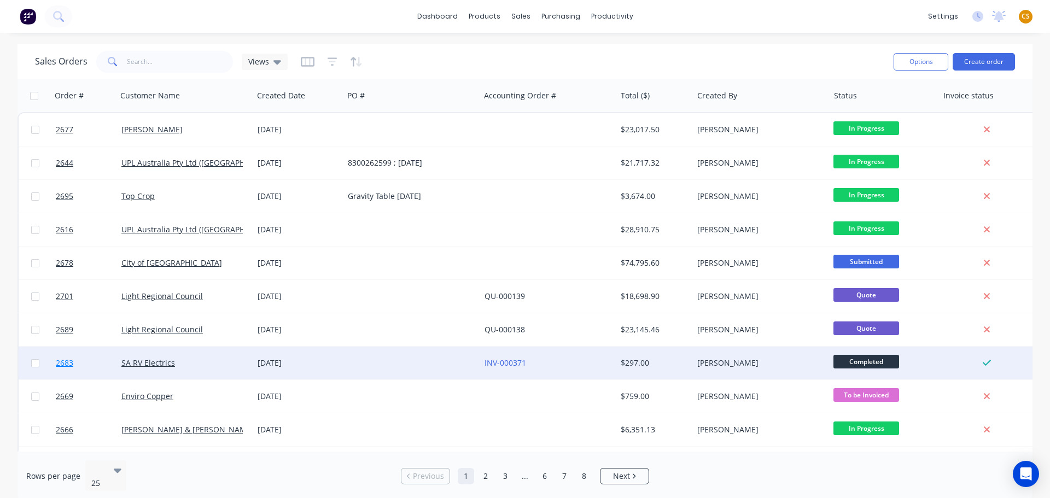
click at [71, 365] on span "2683" at bounding box center [64, 363] width 17 height 11
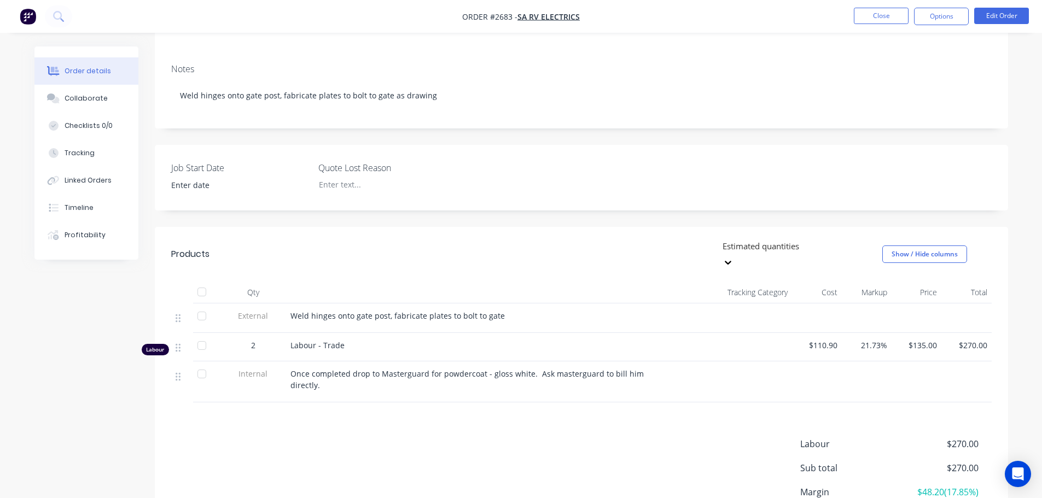
scroll to position [164, 0]
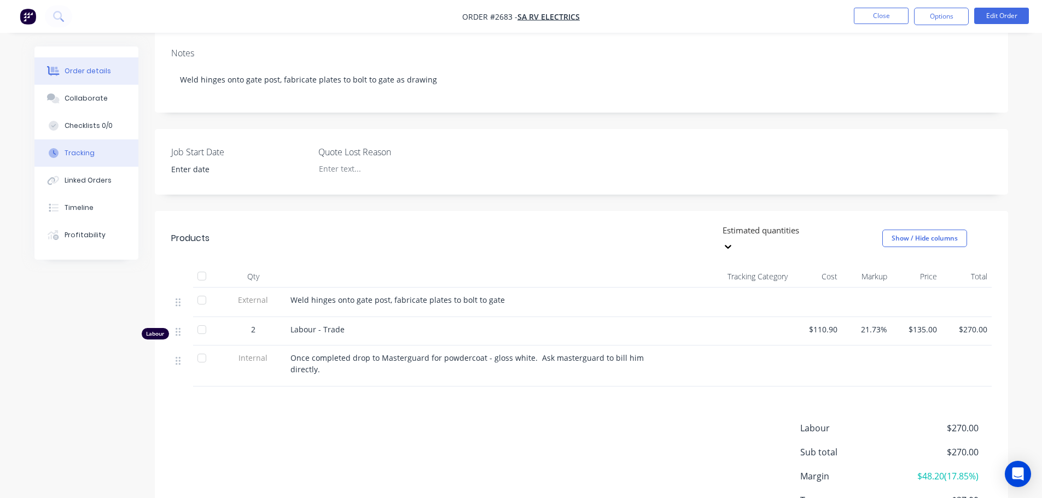
click at [82, 155] on div "Tracking" at bounding box center [80, 153] width 30 height 10
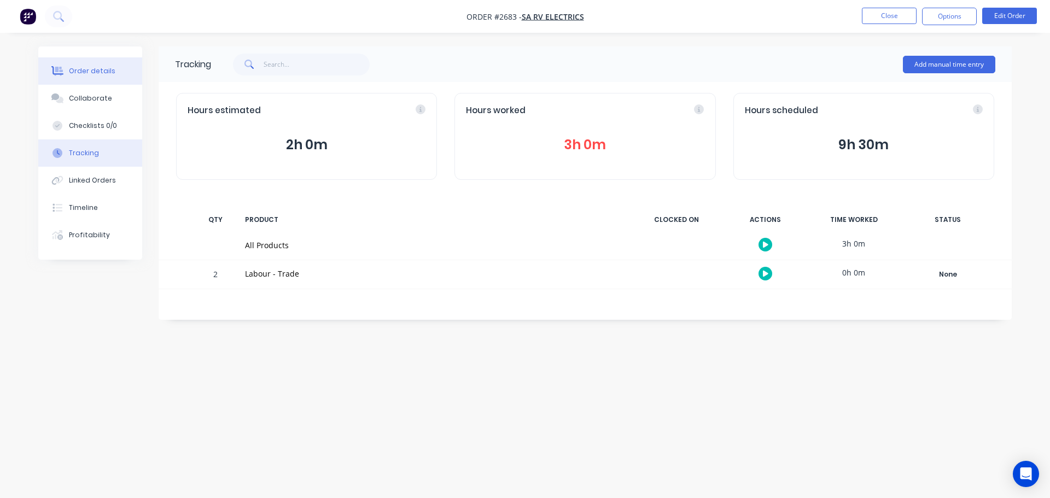
click at [88, 73] on div "Order details" at bounding box center [92, 71] width 46 height 10
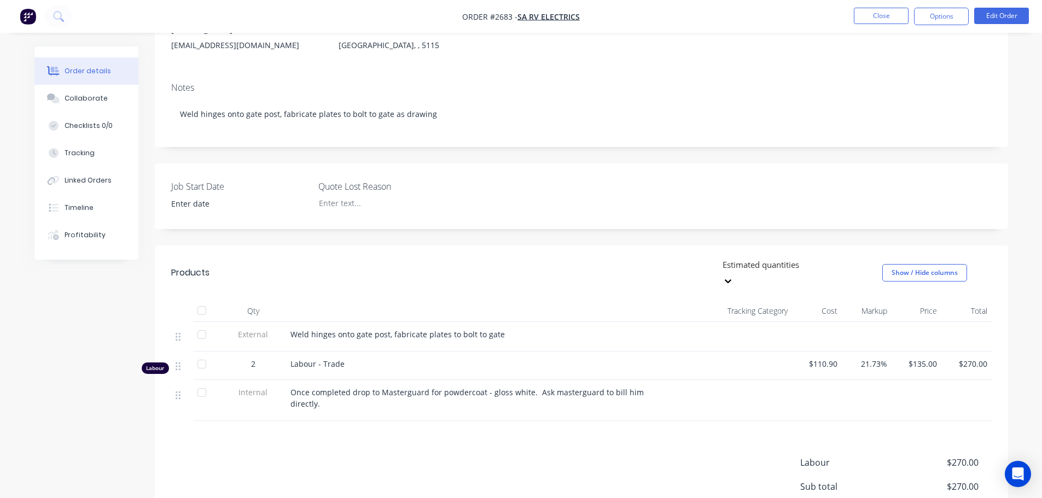
scroll to position [220, 0]
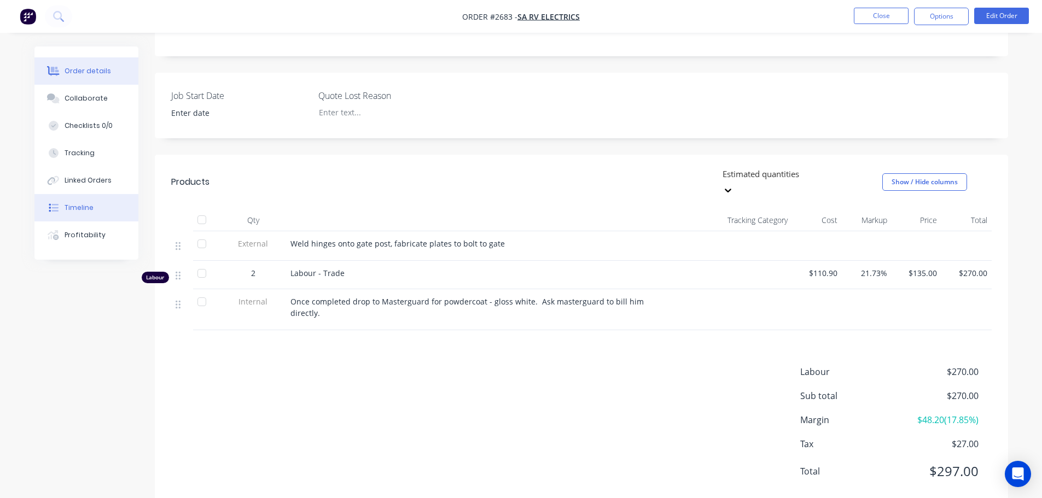
click at [83, 205] on div "Timeline" at bounding box center [79, 208] width 29 height 10
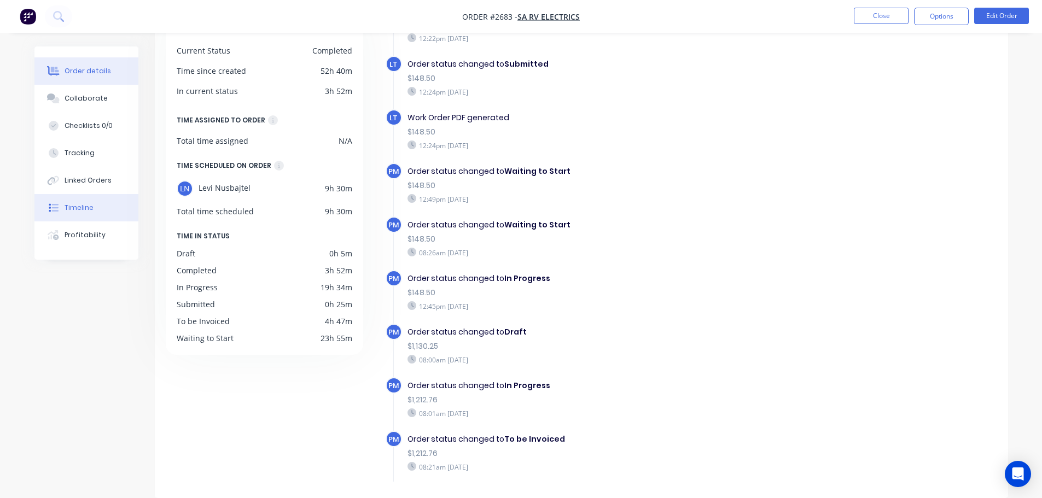
click at [93, 68] on div "Order details" at bounding box center [88, 71] width 46 height 10
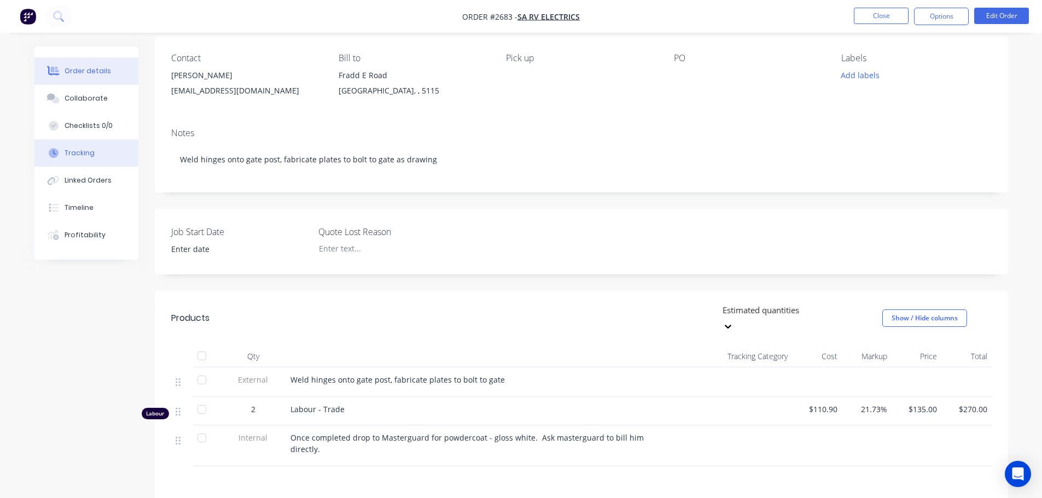
click at [79, 149] on div "Tracking" at bounding box center [80, 153] width 30 height 10
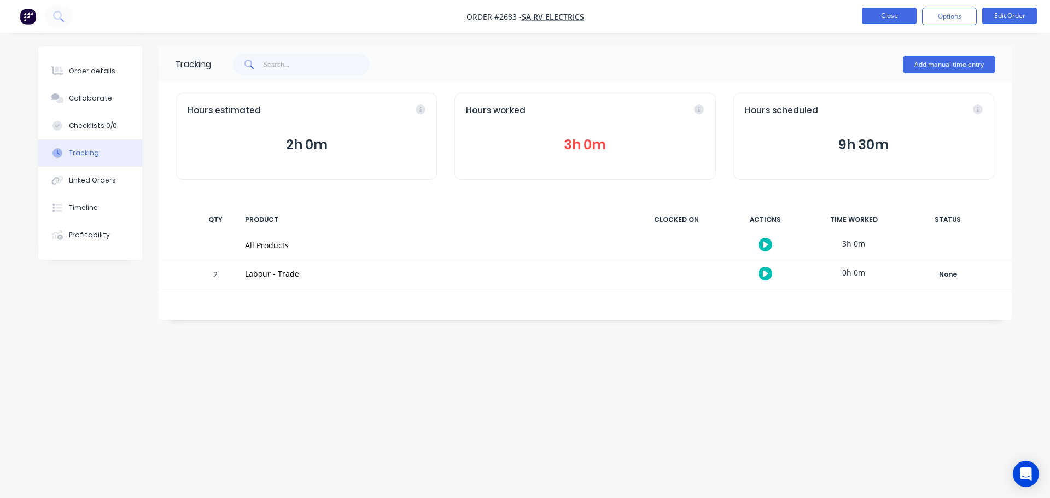
click at [873, 14] on button "Close" at bounding box center [889, 16] width 55 height 16
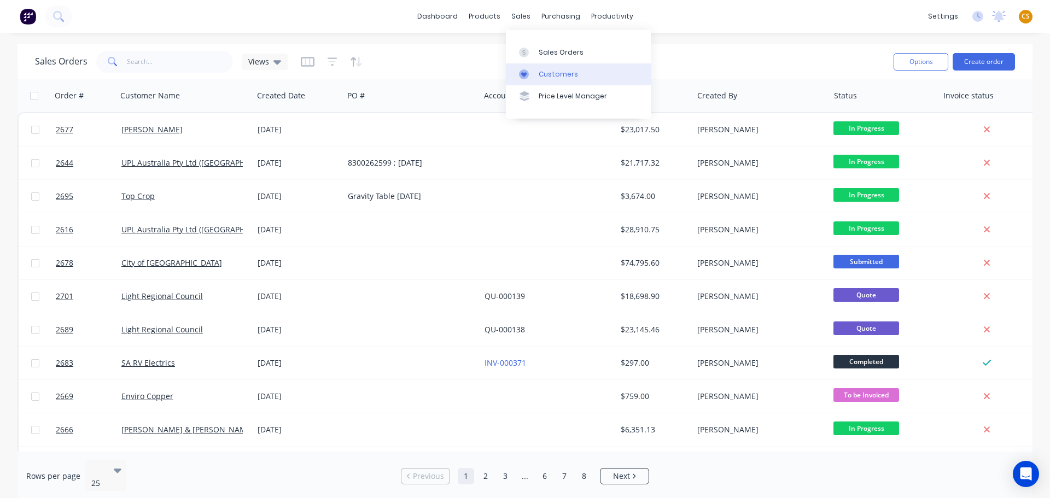
click at [548, 75] on div "Customers" at bounding box center [558, 74] width 39 height 10
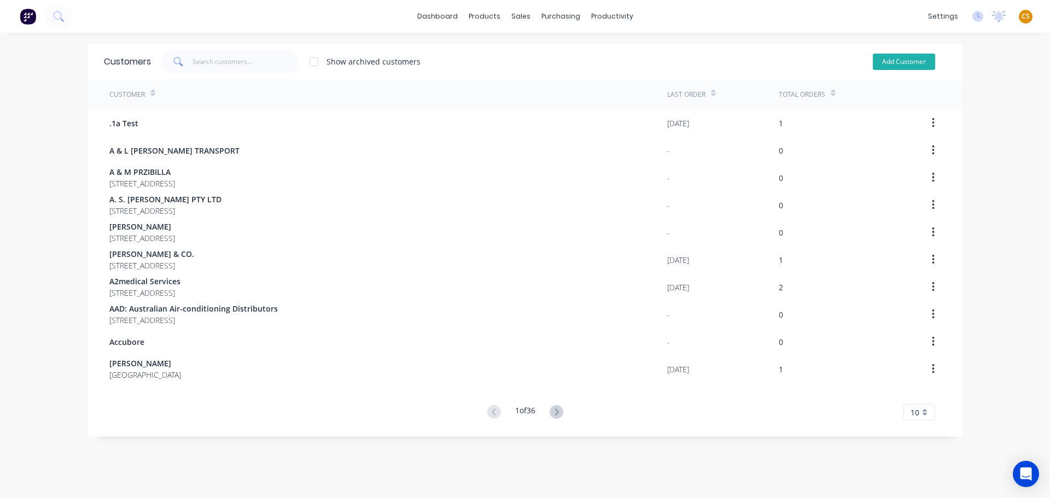
click at [878, 61] on button "Add Customer" at bounding box center [904, 62] width 62 height 16
select select "AU"
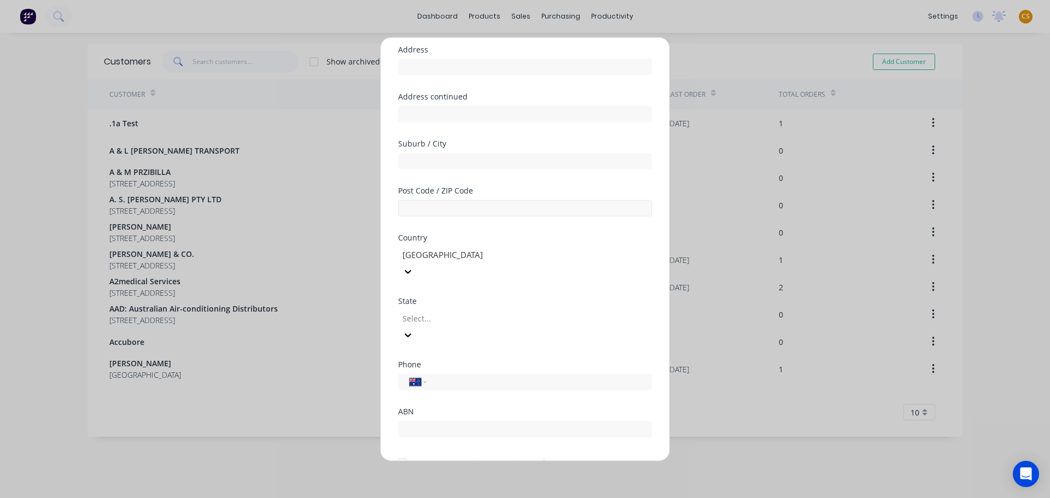
scroll to position [110, 0]
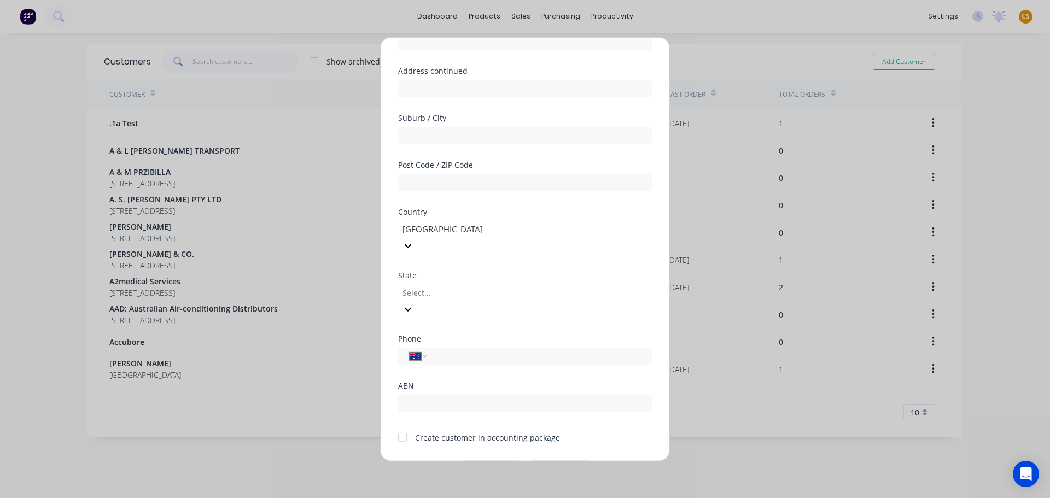
click at [422, 431] on div "Create customer in accounting package" at bounding box center [487, 436] width 145 height 11
drag, startPoint x: 422, startPoint y: 406, endPoint x: 547, endPoint y: 406, distance: 124.7
click at [547, 431] on div "Create customer in accounting package" at bounding box center [487, 436] width 145 height 11
copy div "Create customer in accounting package"
click at [566, 460] on button "Cancel" at bounding box center [559, 468] width 60 height 17
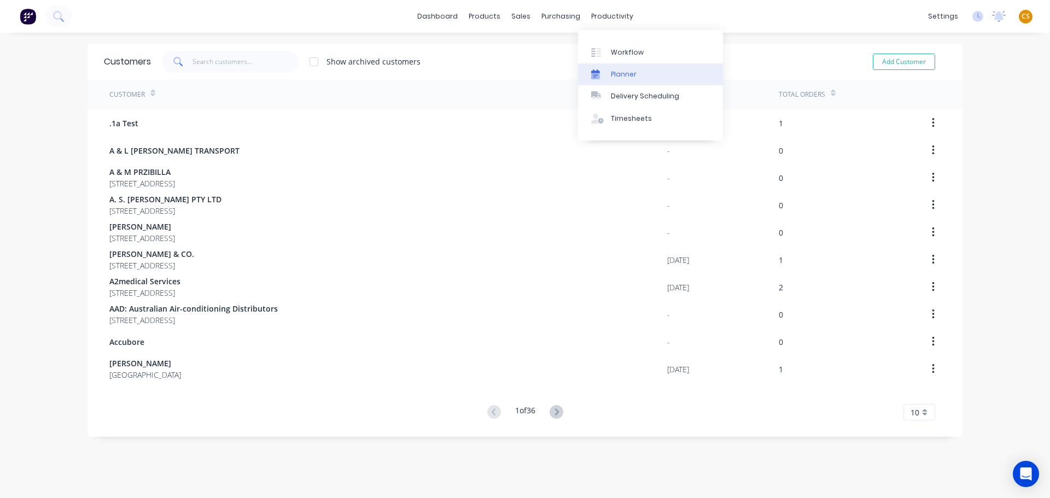
click at [630, 79] on link "Planner" at bounding box center [650, 74] width 145 height 22
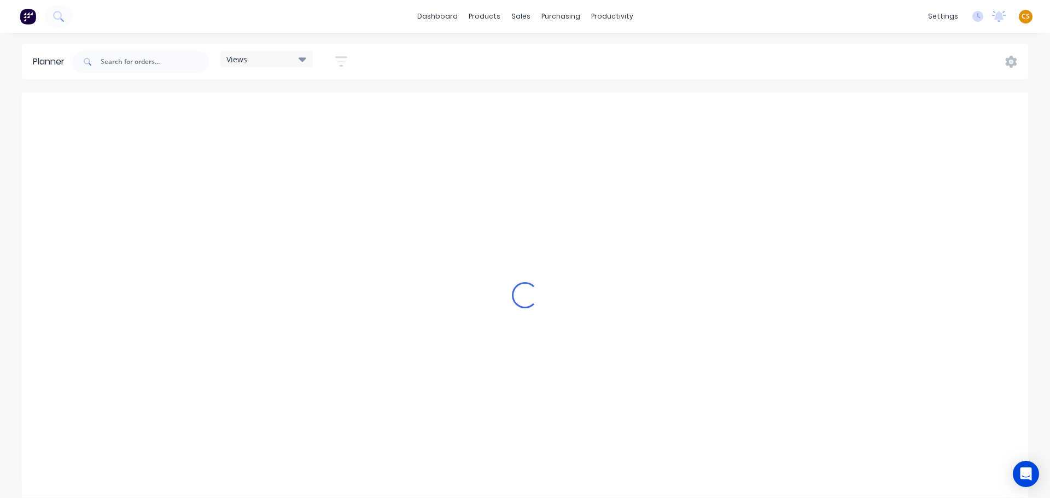
scroll to position [0, 943]
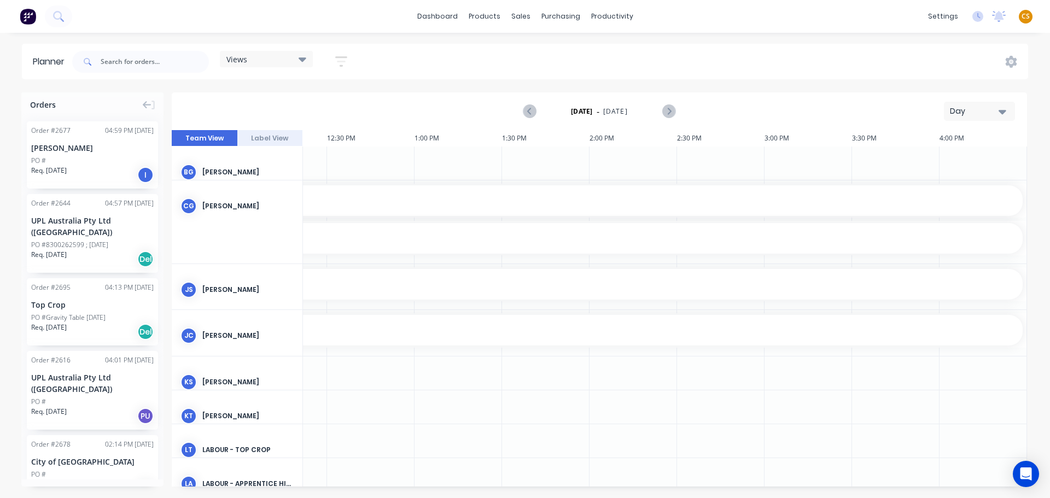
click at [448, 372] on div at bounding box center [457, 372] width 87 height 33
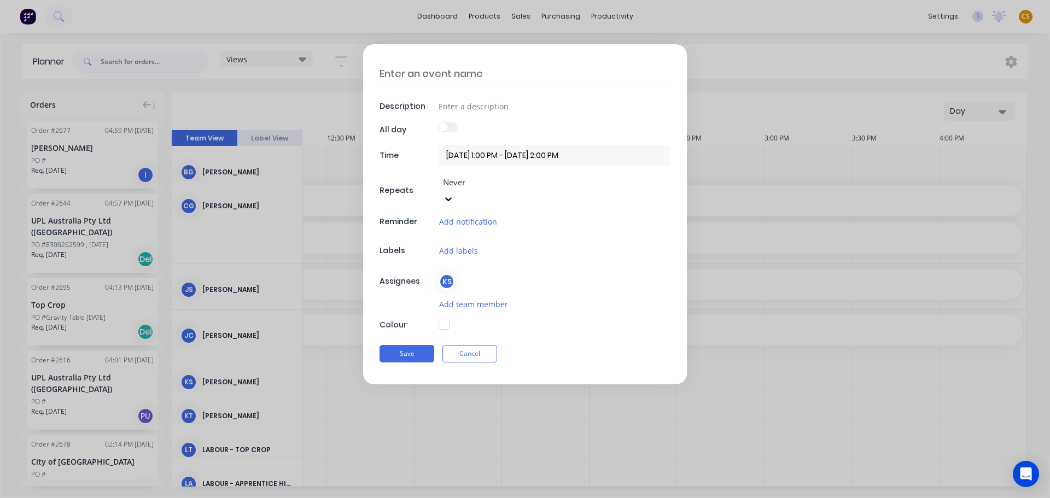
click at [452, 129] on label at bounding box center [447, 126] width 19 height 9
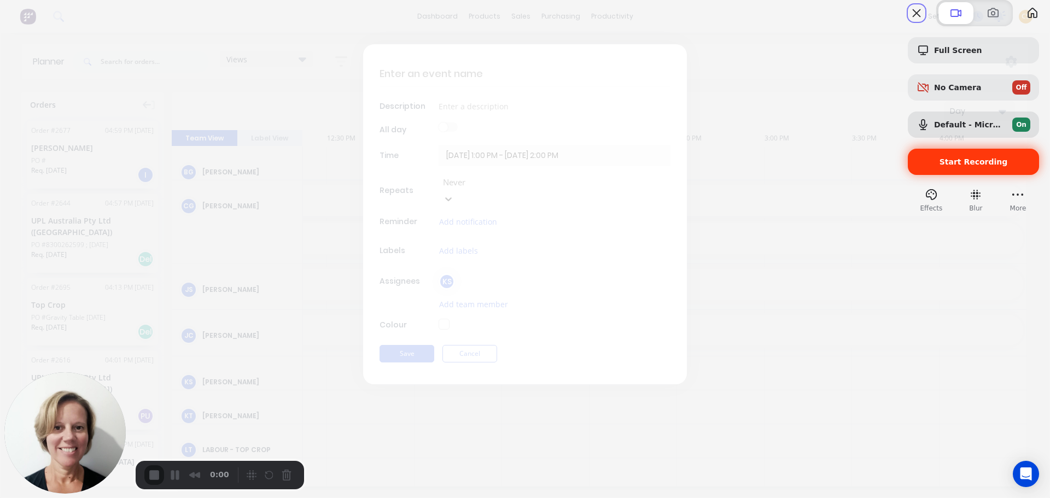
click at [967, 166] on span "Start Recording" at bounding box center [973, 161] width 68 height 9
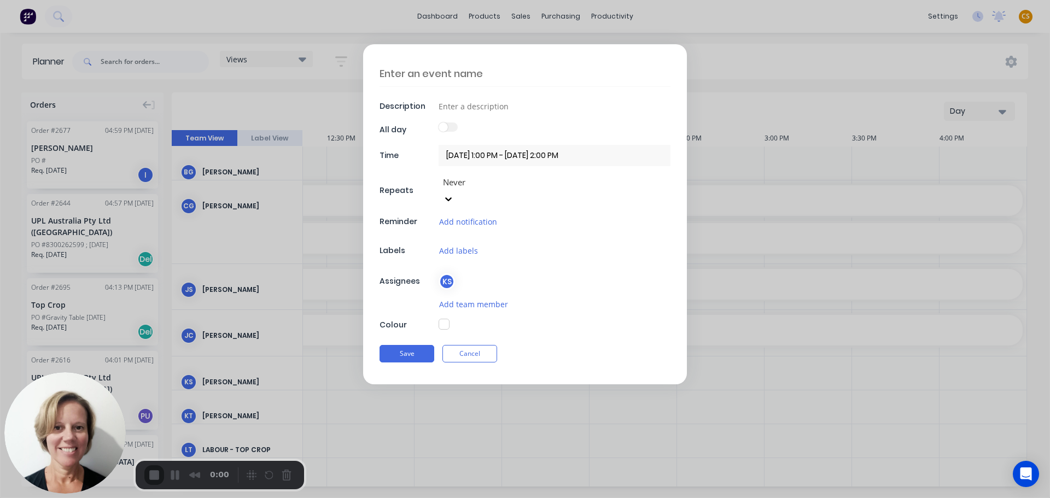
click at [453, 130] on label at bounding box center [447, 126] width 19 height 9
click at [453, 129] on label at bounding box center [447, 126] width 19 height 9
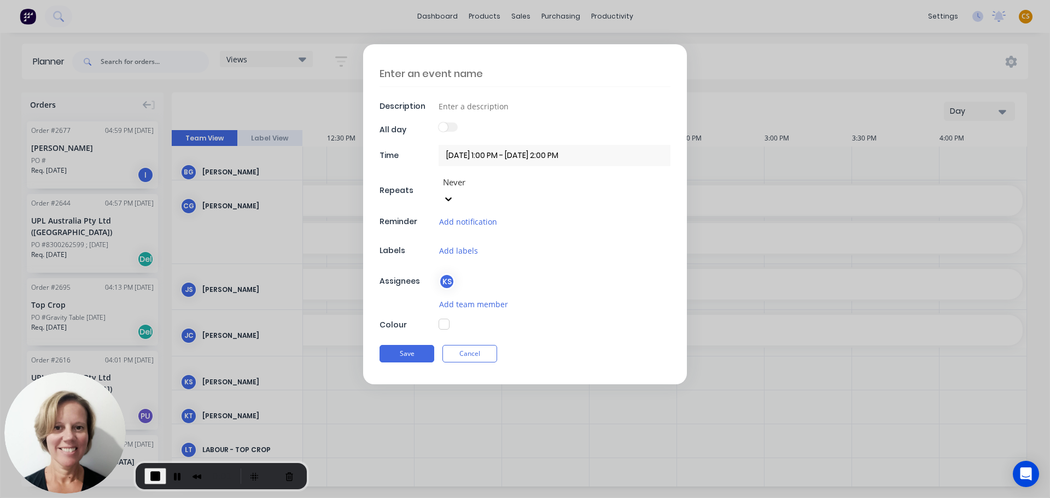
click at [414, 72] on textarea at bounding box center [524, 74] width 291 height 26
click at [395, 72] on textarea "Leave" at bounding box center [524, 74] width 291 height 26
type textarea "Leave"
click at [447, 103] on input at bounding box center [554, 106] width 232 height 16
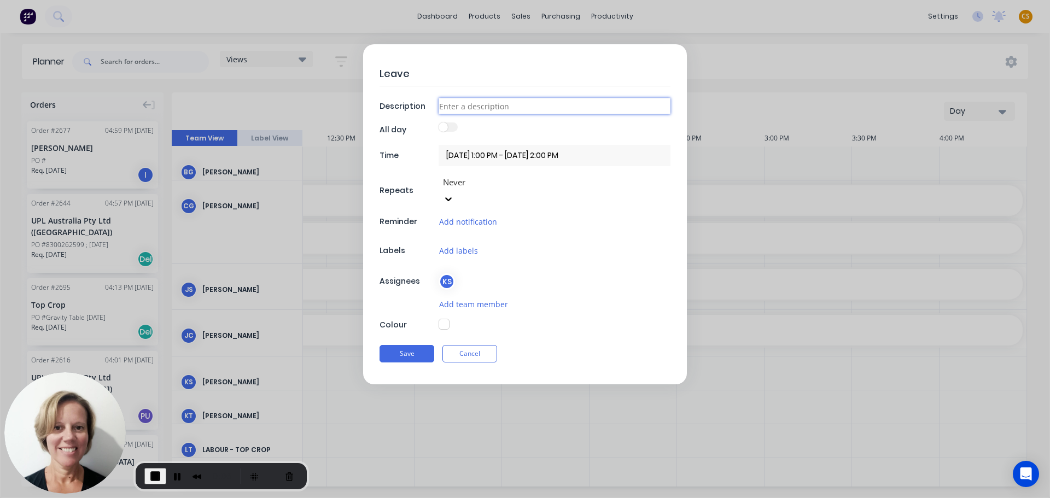
paste input "Leave"
type input "Leave"
click at [451, 128] on label at bounding box center [447, 126] width 19 height 9
click at [455, 128] on label at bounding box center [447, 126] width 19 height 9
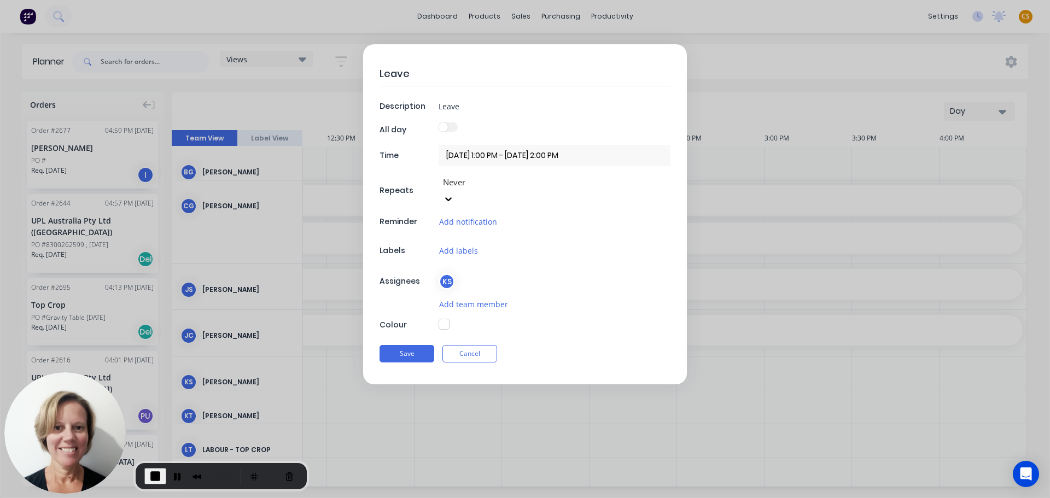
click at [455, 129] on label at bounding box center [447, 126] width 19 height 9
click at [400, 345] on button "Save" at bounding box center [406, 353] width 55 height 17
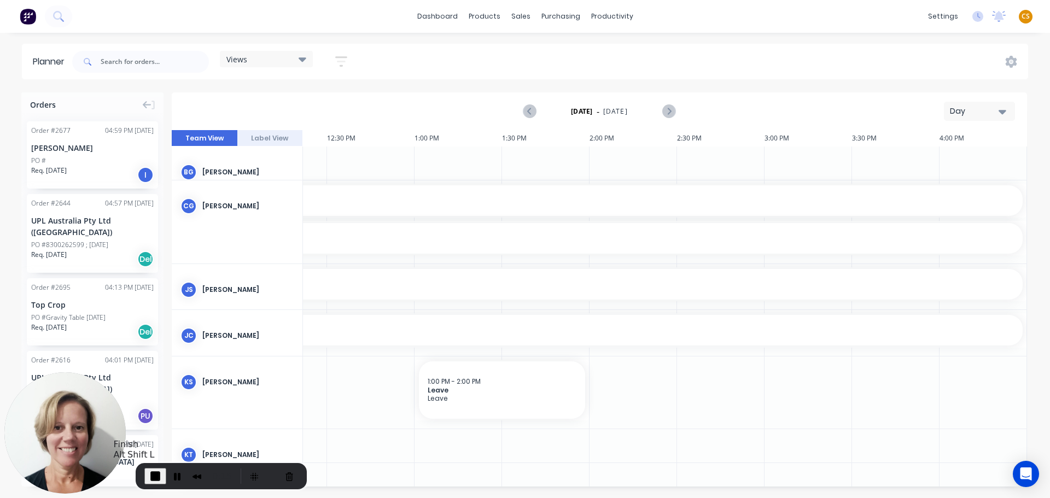
click at [151, 477] on span "End Recording" at bounding box center [155, 476] width 13 height 13
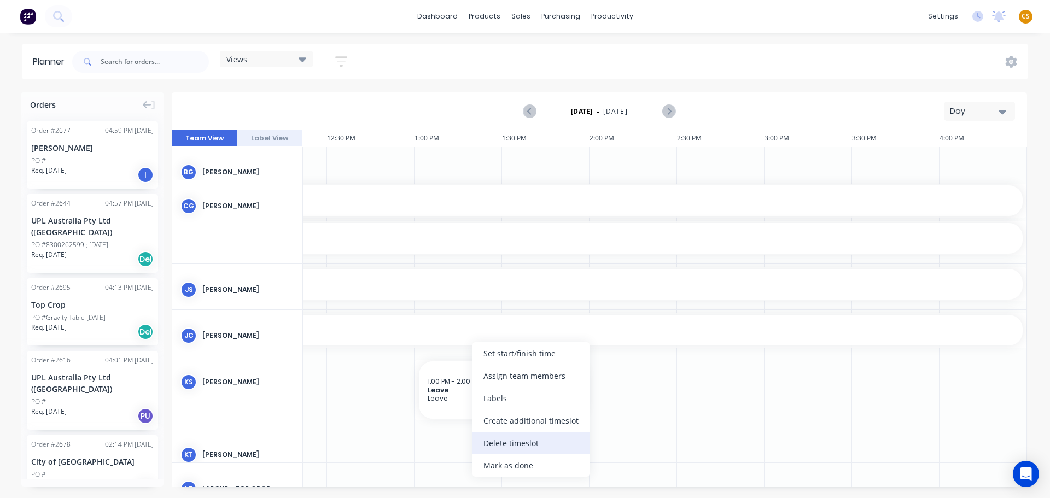
click at [506, 446] on div "Delete timeslot" at bounding box center [530, 443] width 117 height 22
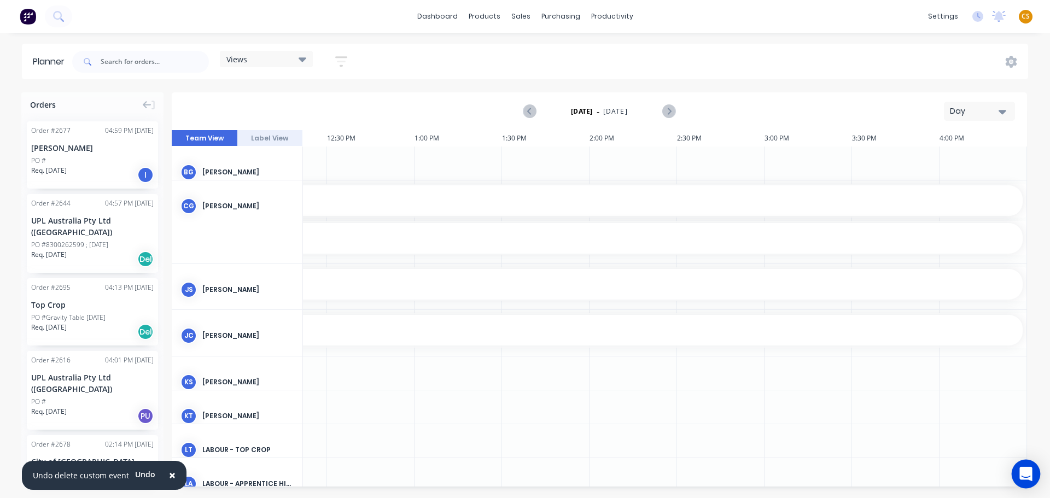
click at [1019, 474] on div "Open Intercom Messenger" at bounding box center [1025, 474] width 29 height 29
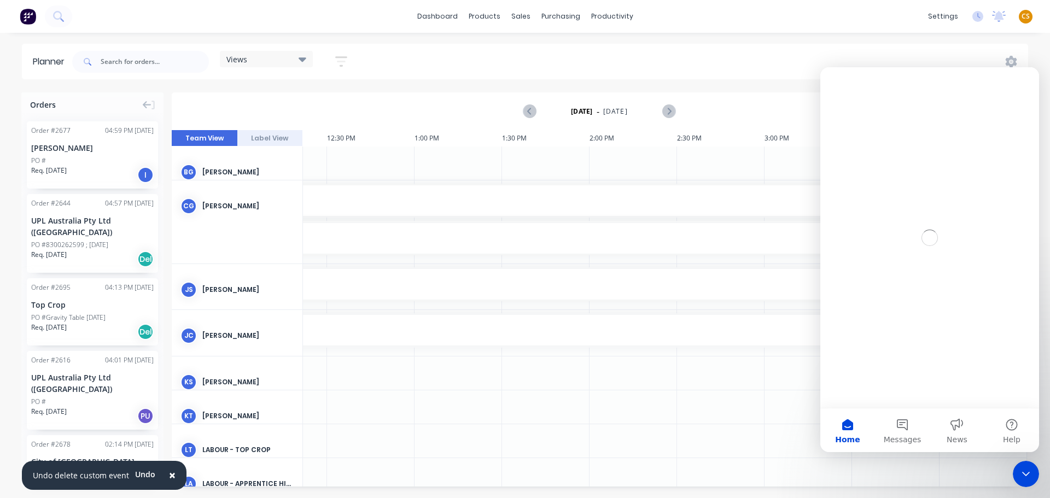
scroll to position [0, 0]
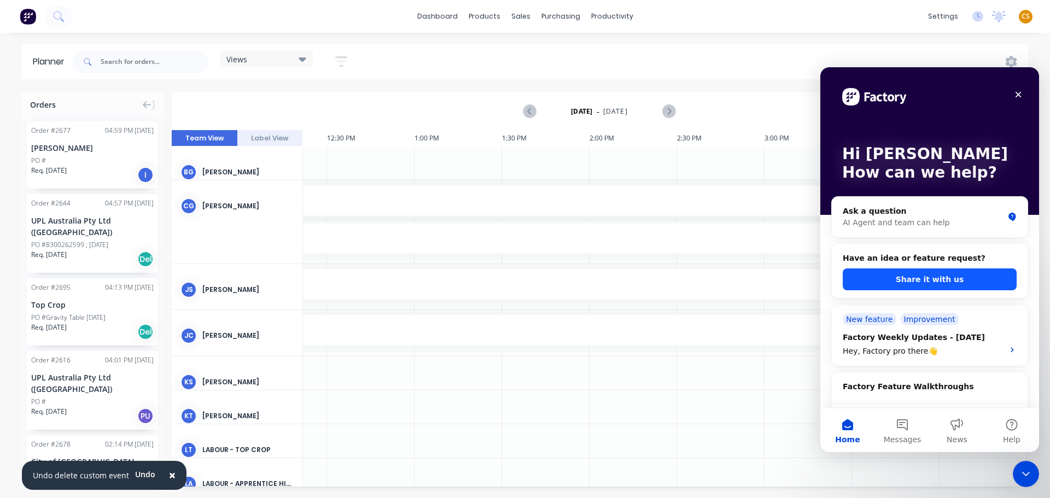
click at [910, 278] on button "Share it with us" at bounding box center [930, 279] width 174 height 22
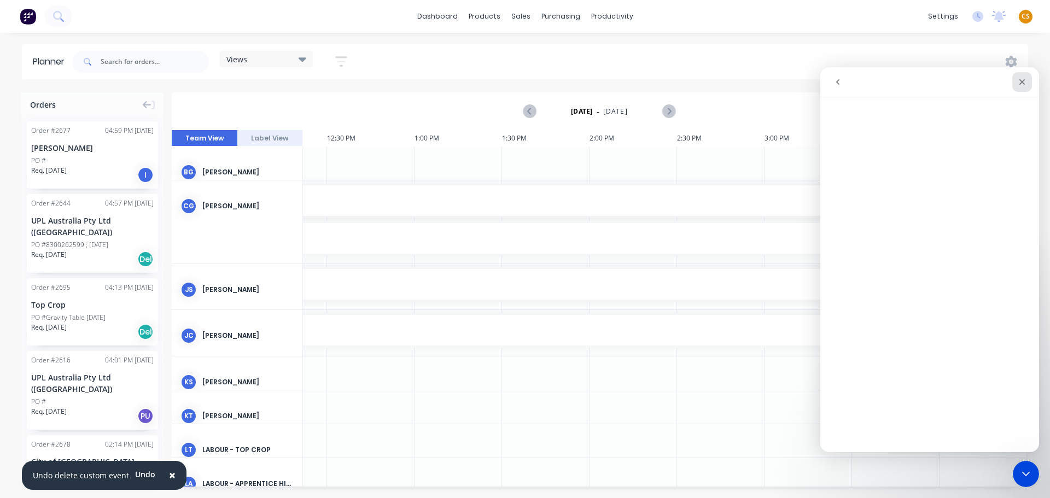
click at [1022, 83] on icon "Close" at bounding box center [1022, 82] width 6 height 6
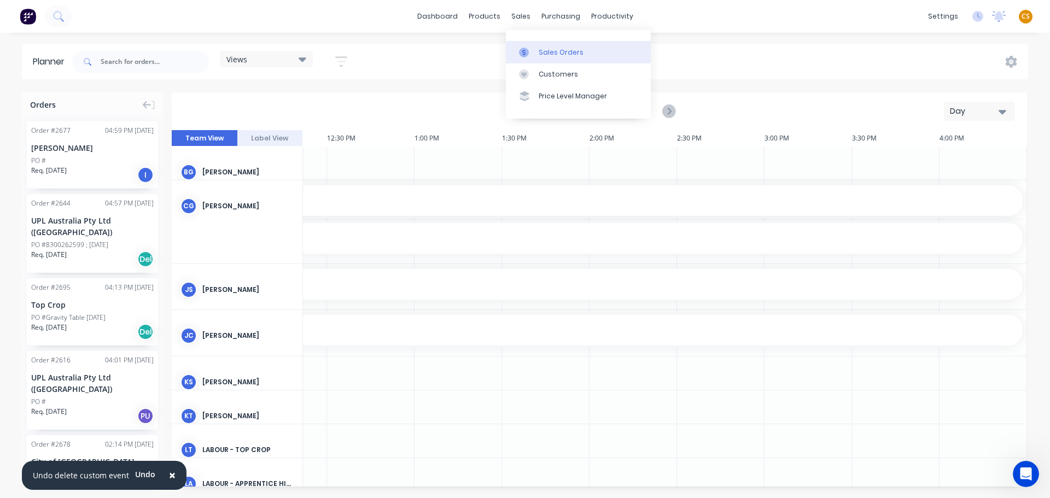
click at [557, 55] on div "Sales Orders" at bounding box center [561, 53] width 45 height 10
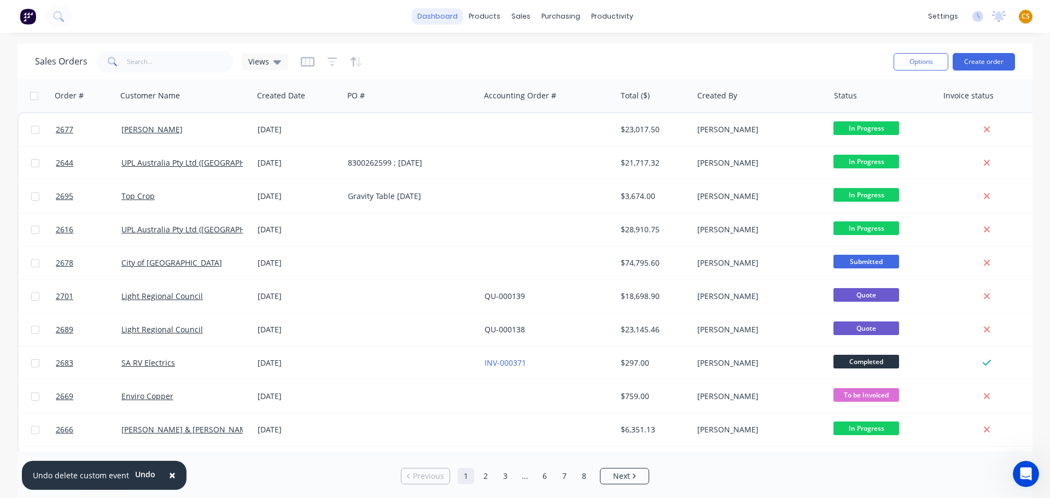
click at [431, 17] on link "dashboard" at bounding box center [437, 16] width 51 height 16
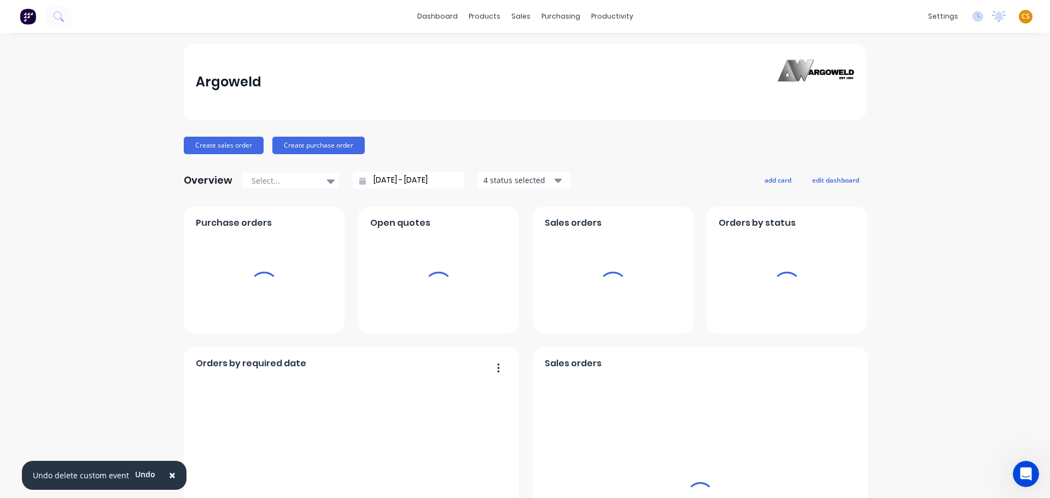
click at [1021, 15] on span "CS" at bounding box center [1025, 16] width 8 height 10
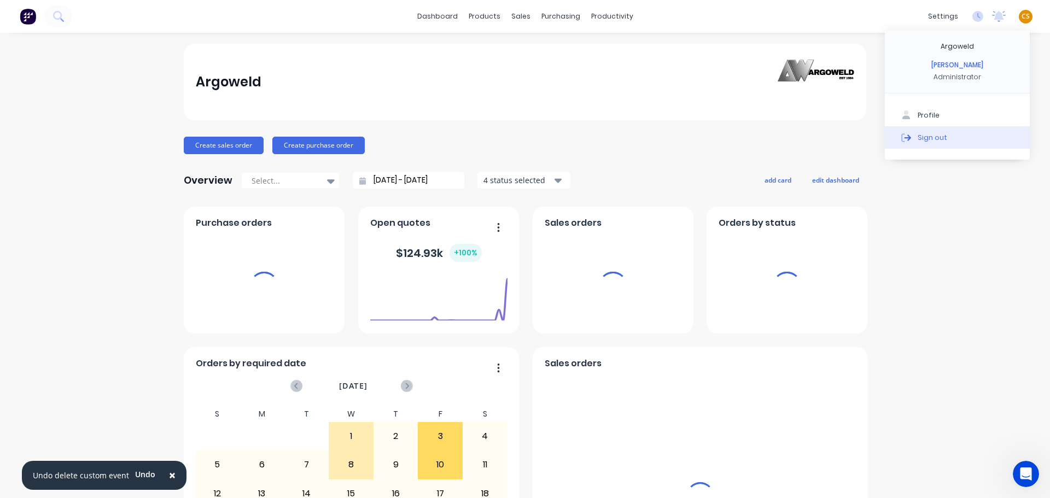
click at [920, 137] on div "Sign out" at bounding box center [932, 137] width 30 height 10
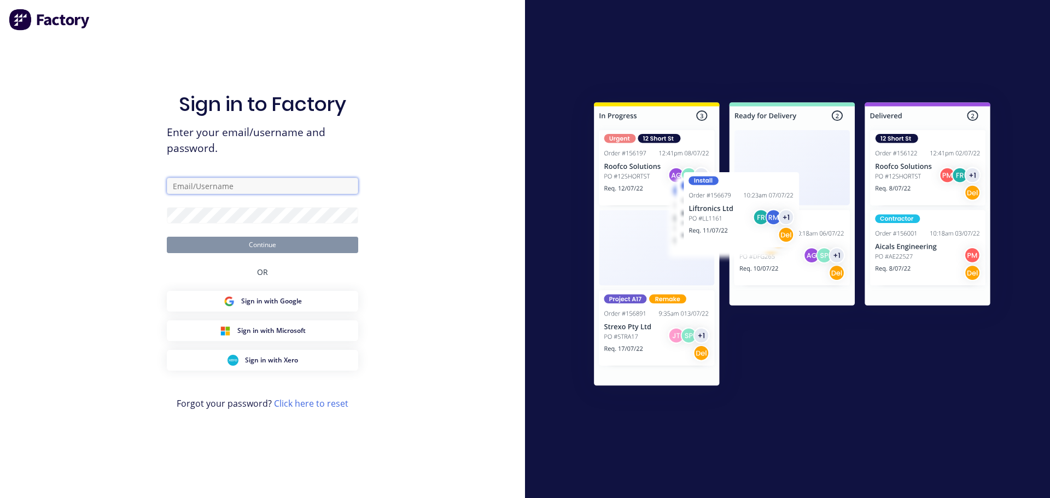
click at [211, 187] on input "text" at bounding box center [262, 186] width 191 height 16
type input "[PERSON_NAME][EMAIL_ADDRESS][DOMAIN_NAME]"
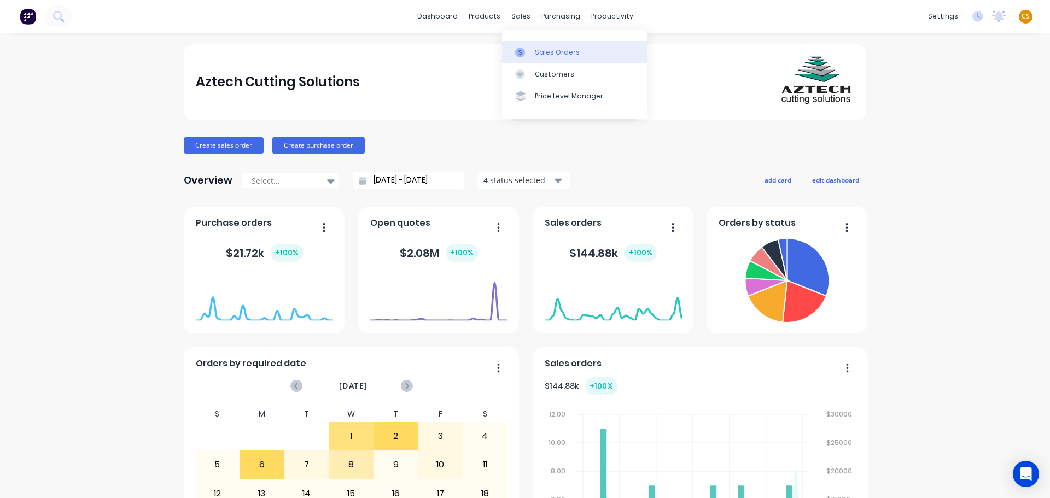
click at [565, 55] on div "Sales Orders" at bounding box center [557, 53] width 45 height 10
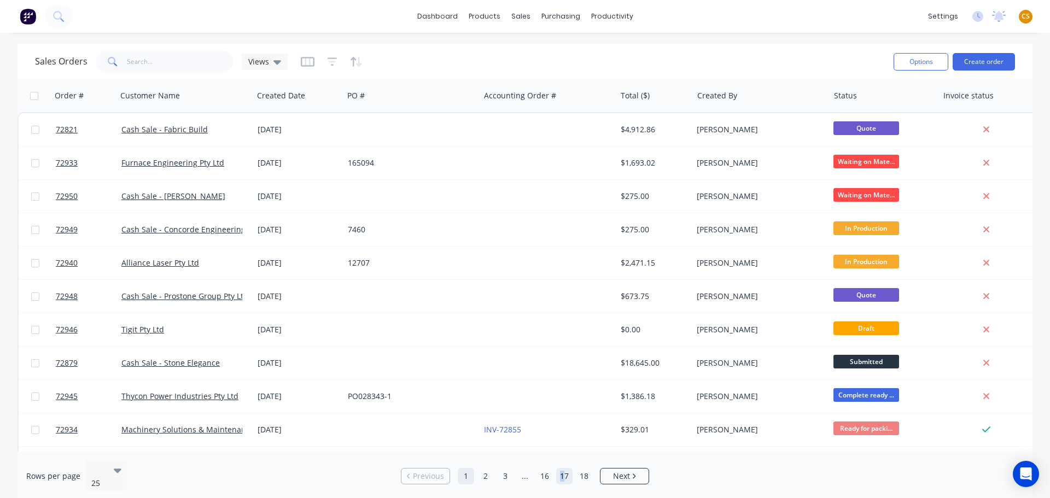
click at [562, 470] on link "17" at bounding box center [564, 476] width 16 height 16
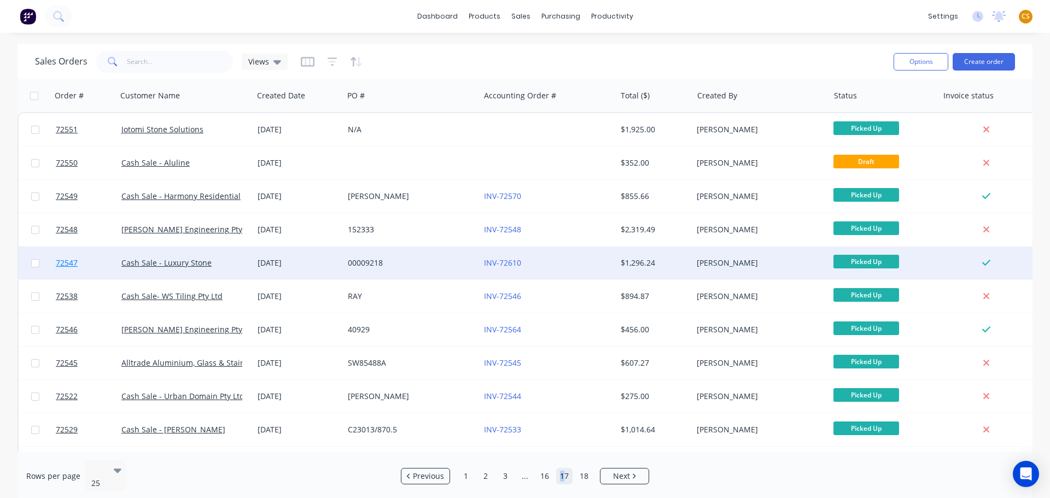
click at [83, 265] on link "72547" at bounding box center [89, 263] width 66 height 33
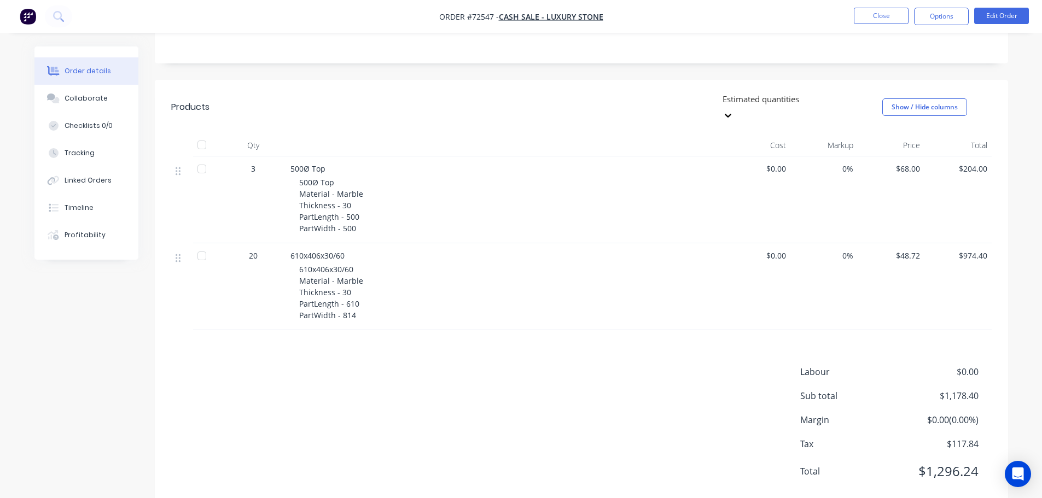
scroll to position [225, 0]
drag, startPoint x: 344, startPoint y: 227, endPoint x: 286, endPoint y: 227, distance: 58.0
click at [286, 243] on div "610x406x30/60 610x406x30/60 Material - Marble Thickness - 30 PartLength - 610 P…" at bounding box center [504, 286] width 437 height 87
copy span "610x406x30/60"
click at [887, 16] on button "Close" at bounding box center [880, 16] width 55 height 16
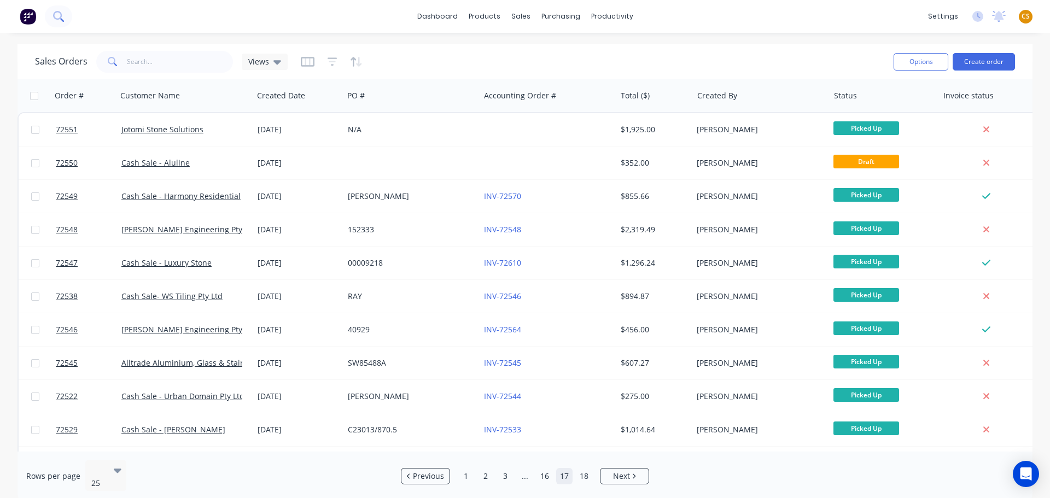
click at [58, 15] on icon at bounding box center [58, 16] width 10 height 10
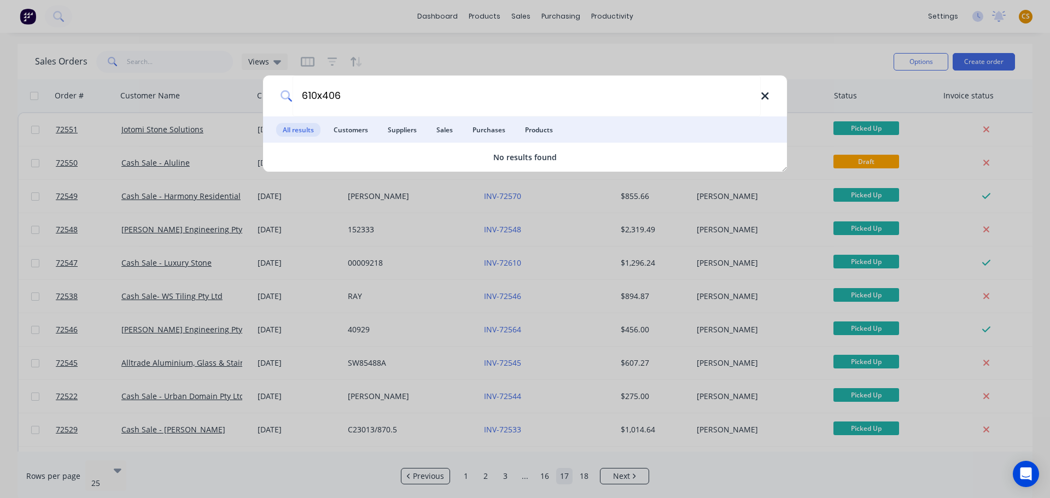
type input "610x406"
click at [764, 96] on icon at bounding box center [764, 95] width 7 height 7
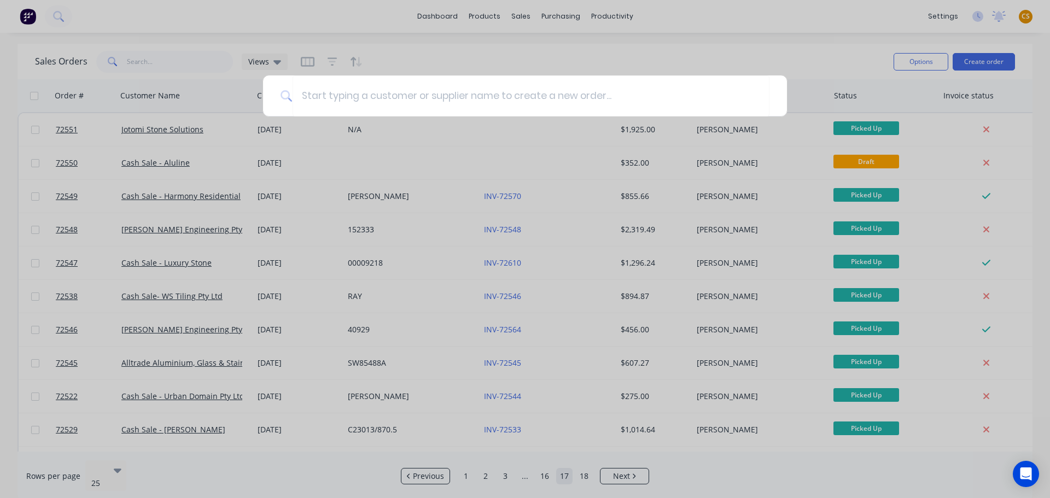
click at [155, 61] on div at bounding box center [525, 249] width 1050 height 498
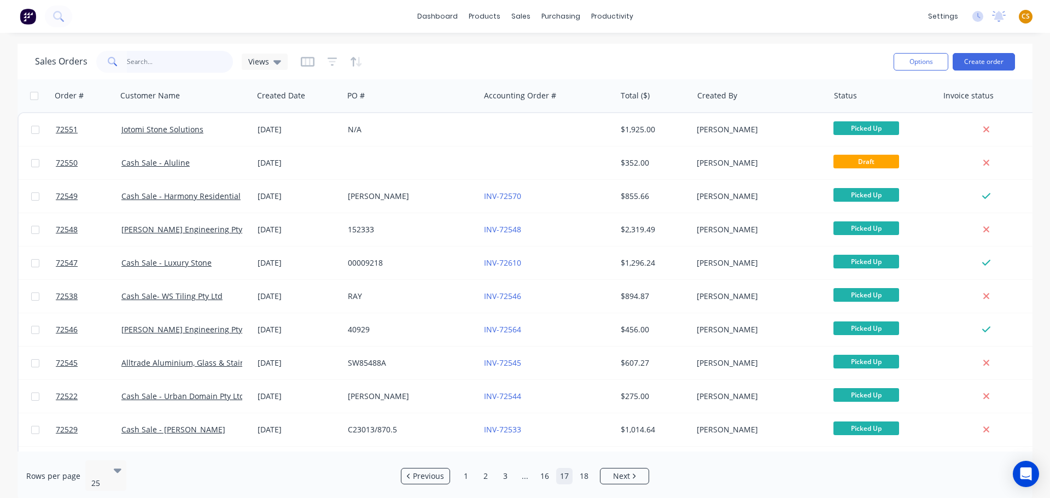
click at [132, 60] on input "text" at bounding box center [180, 62] width 107 height 22
paste input "610x406x30/60"
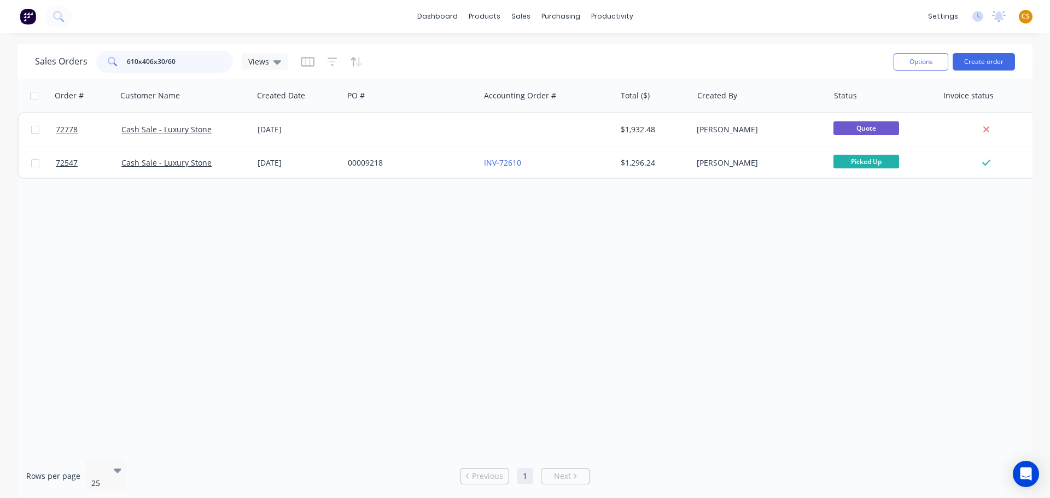
type input "610x406x30/60"
